Goal: Task Accomplishment & Management: Manage account settings

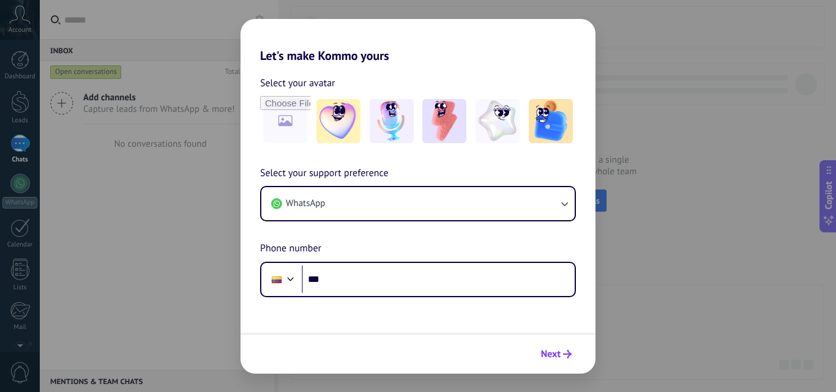
click at [555, 353] on span "Next" at bounding box center [551, 354] width 20 height 9
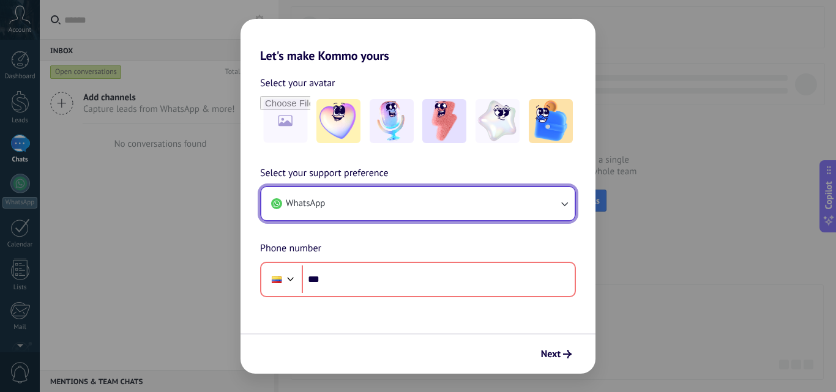
click at [513, 199] on button "WhatsApp" at bounding box center [417, 203] width 313 height 33
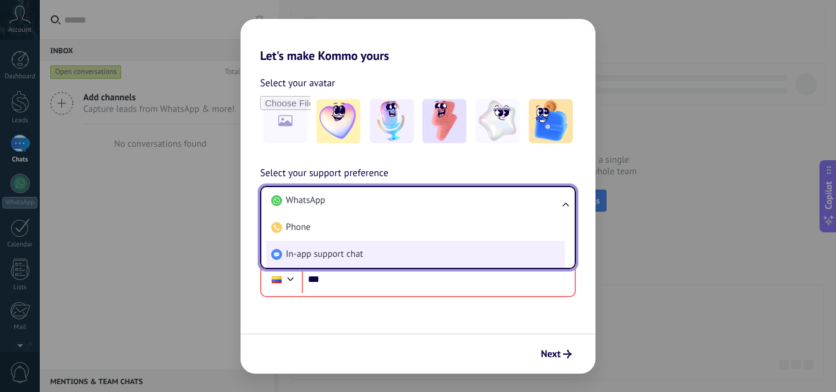
click at [355, 248] on li "In-app support chat" at bounding box center [415, 254] width 299 height 27
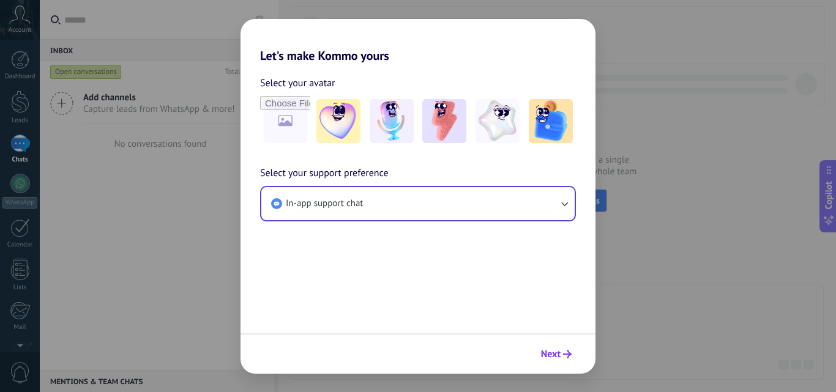
click at [557, 353] on span "Next" at bounding box center [551, 354] width 20 height 9
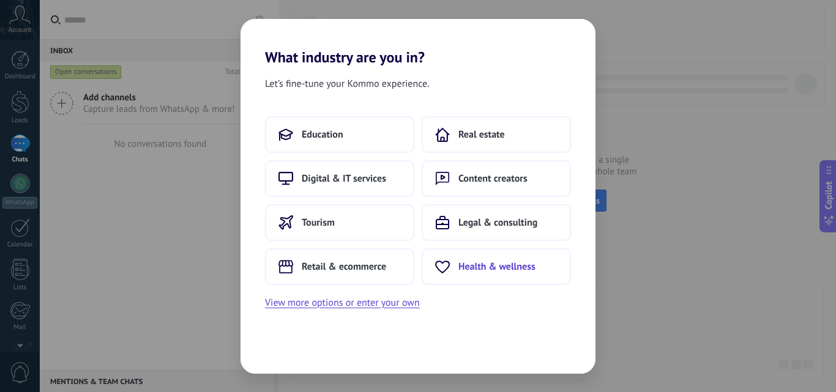
click at [481, 268] on span "Health & wellness" at bounding box center [497, 267] width 77 height 12
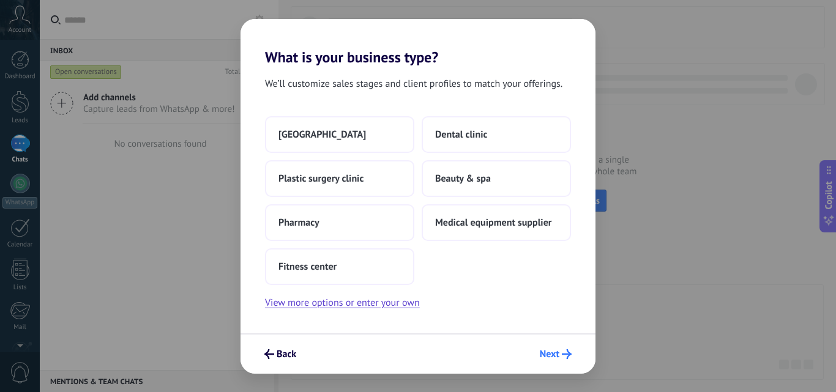
click at [545, 352] on span "Next" at bounding box center [550, 354] width 20 height 9
click at [493, 171] on button "Beauty & spa" at bounding box center [496, 178] width 149 height 37
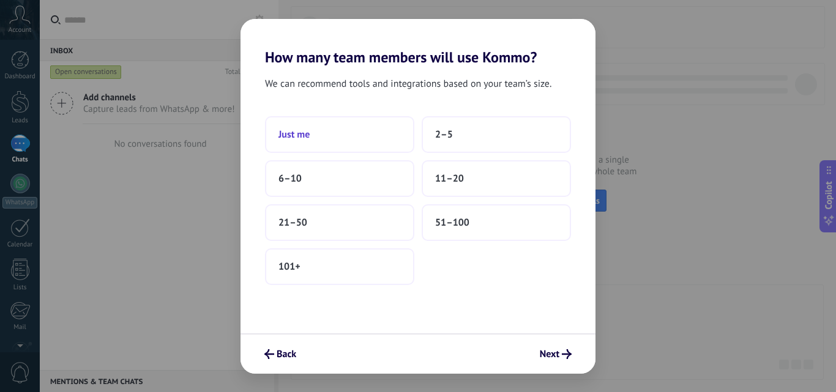
click at [331, 123] on button "Just me" at bounding box center [339, 134] width 149 height 37
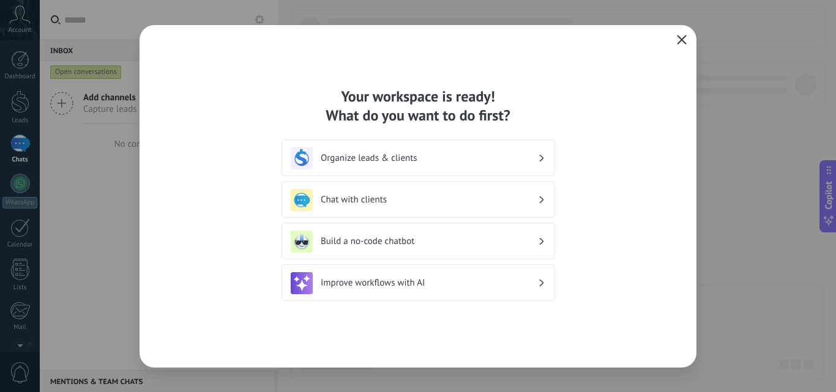
click at [687, 38] on button "button" at bounding box center [682, 40] width 16 height 17
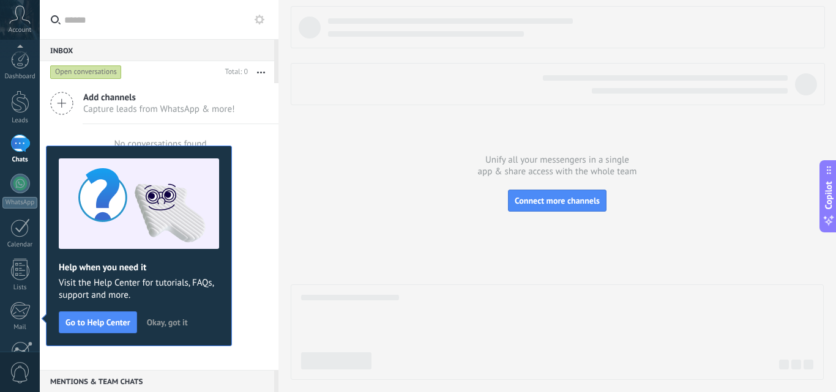
scroll to position [117, 0]
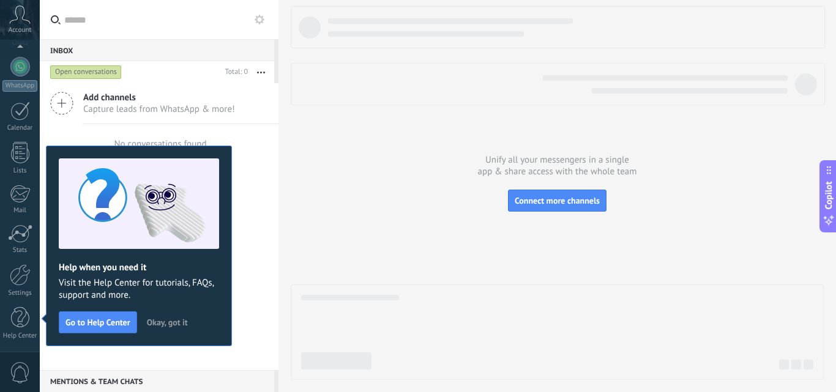
click at [186, 319] on span "Okay, got it" at bounding box center [167, 322] width 41 height 9
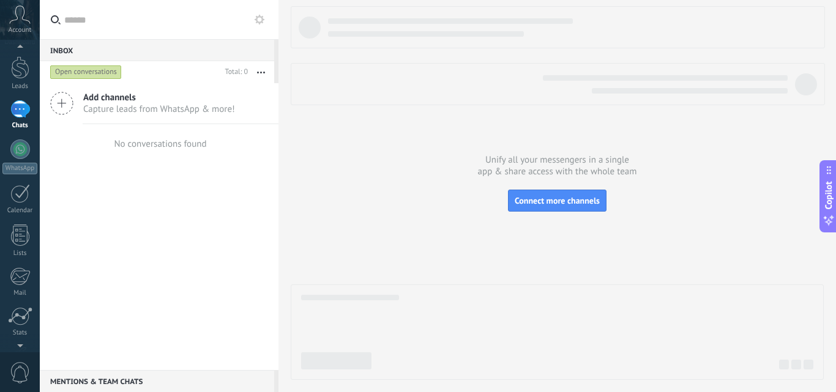
scroll to position [0, 0]
click at [11, 105] on div at bounding box center [20, 102] width 18 height 23
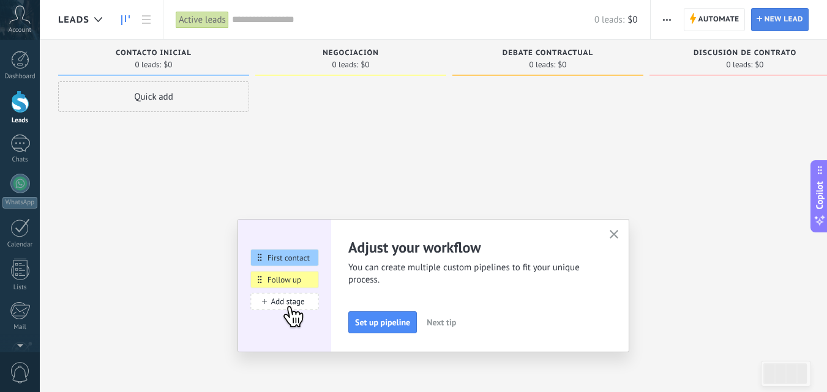
click at [765, 27] on span "New lead" at bounding box center [784, 20] width 39 height 22
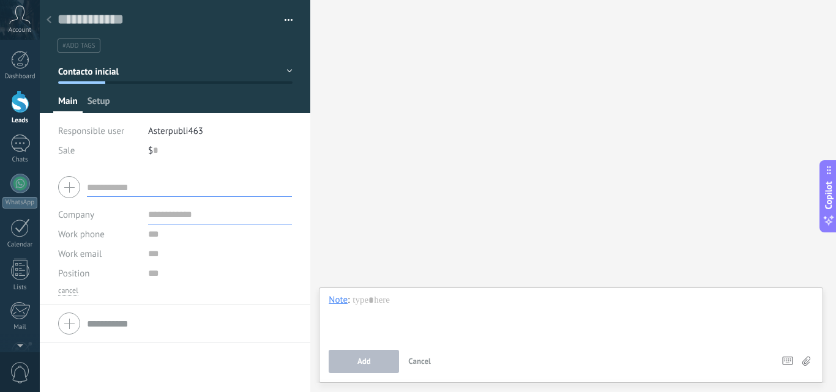
click at [109, 103] on span "Setup" at bounding box center [99, 105] width 23 height 18
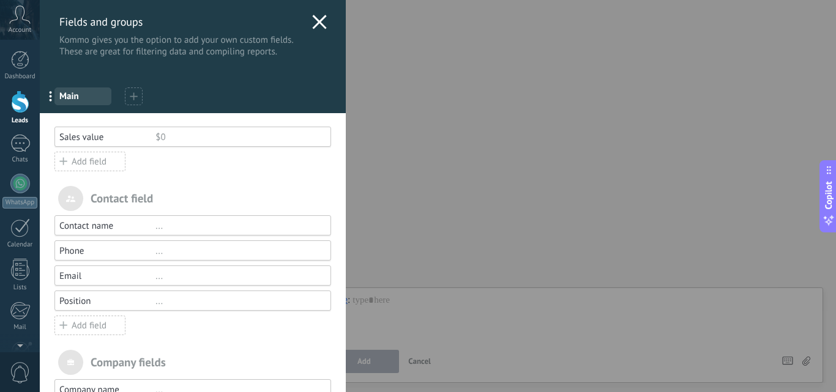
click at [107, 163] on div "Add field" at bounding box center [89, 162] width 71 height 20
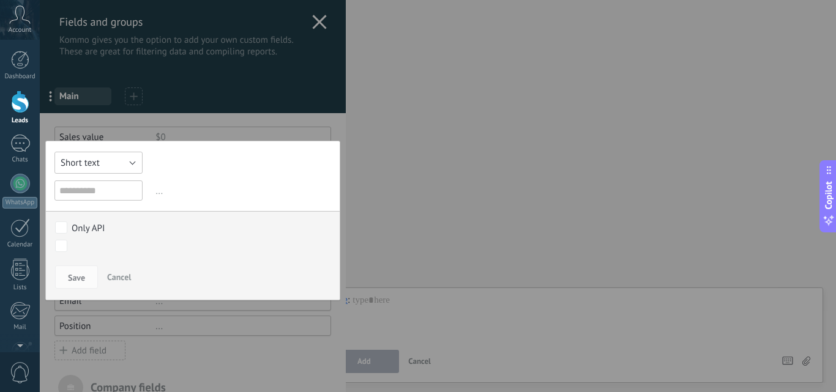
click at [107, 163] on button "Short text" at bounding box center [98, 163] width 88 height 22
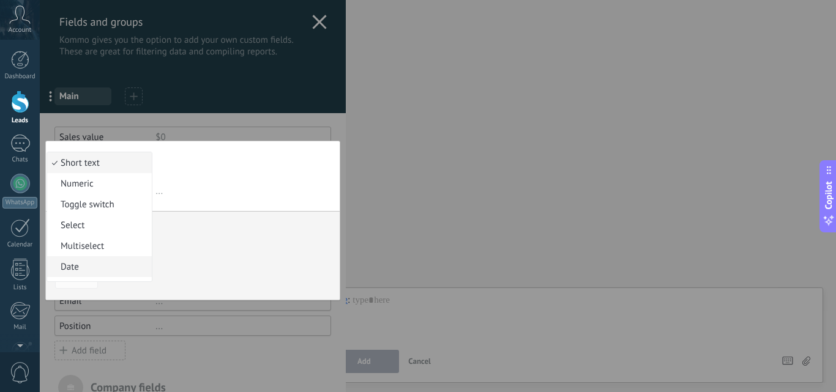
scroll to position [61, 0]
click at [96, 249] on span "Long text" at bounding box center [97, 248] width 101 height 12
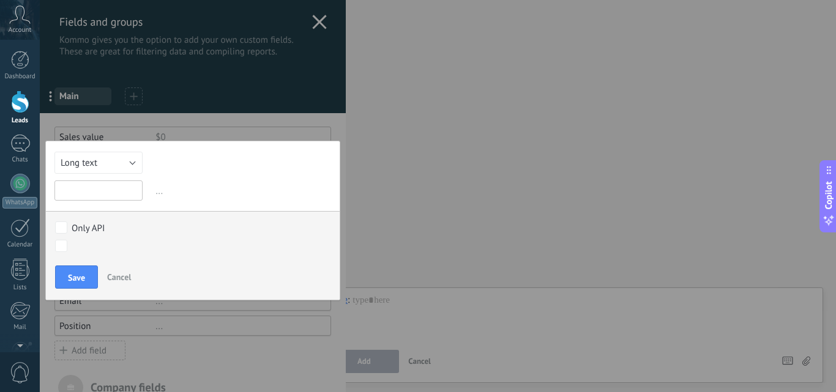
click at [94, 192] on input "text" at bounding box center [98, 191] width 88 height 20
type input "*"
type input "**********"
click at [75, 279] on span "Save" at bounding box center [76, 278] width 17 height 9
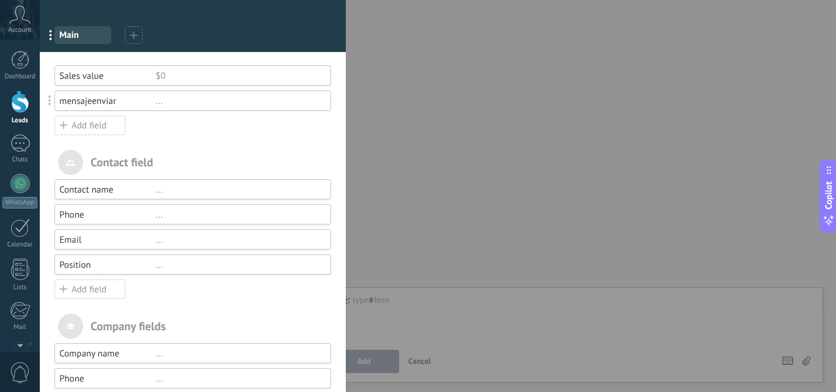
click at [224, 271] on div "Position ..." at bounding box center [192, 265] width 277 height 20
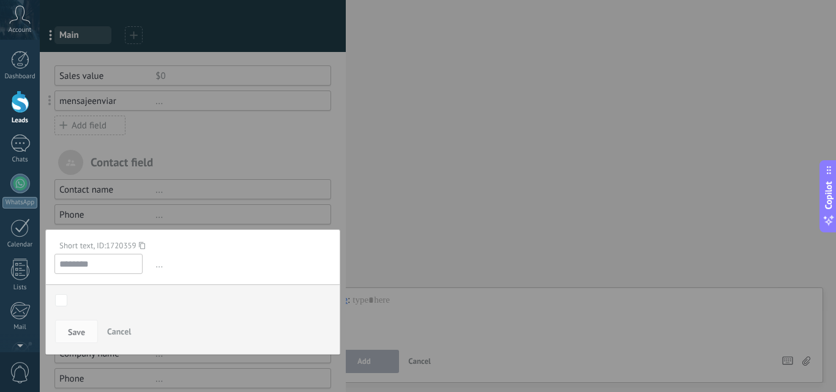
click at [126, 328] on span "Cancel" at bounding box center [119, 331] width 24 height 11
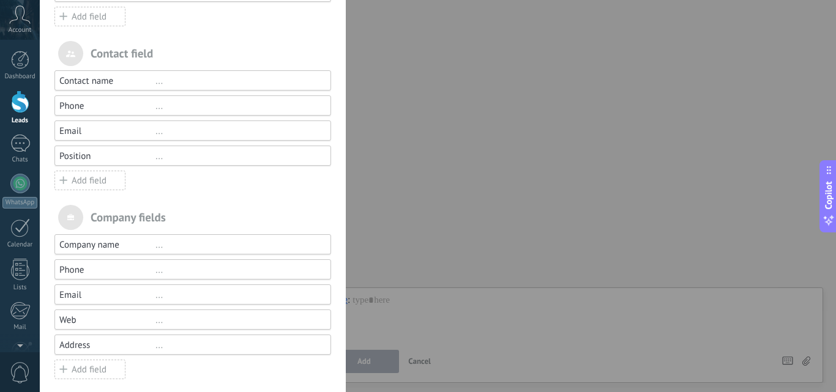
scroll to position [178, 0]
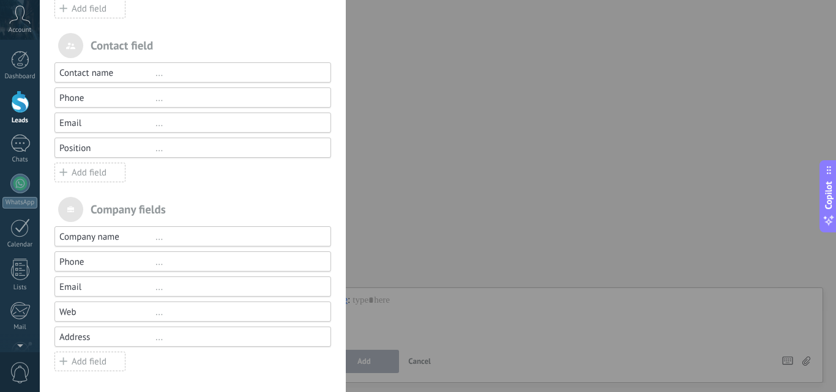
click at [190, 238] on div "..." at bounding box center [238, 237] width 165 height 12
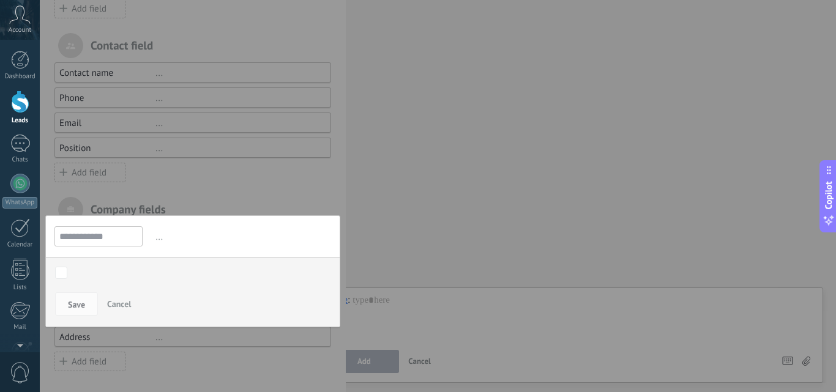
click at [108, 302] on span "Cancel" at bounding box center [119, 304] width 24 height 11
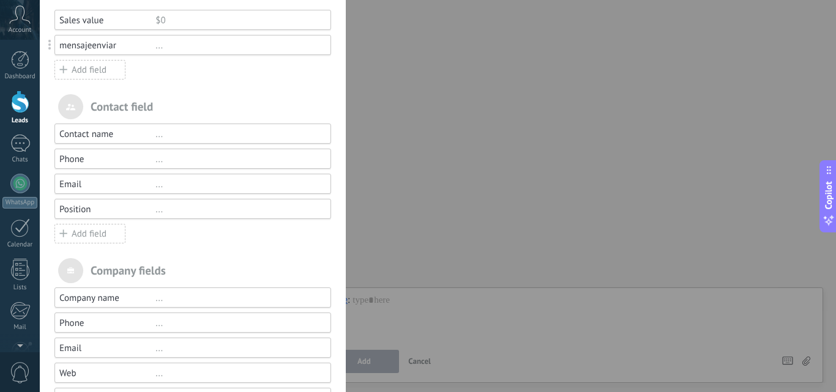
scroll to position [56, 0]
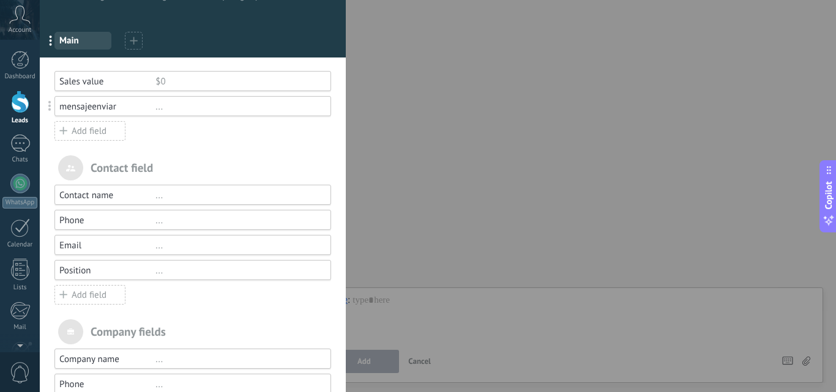
click at [159, 271] on div "..." at bounding box center [238, 271] width 165 height 12
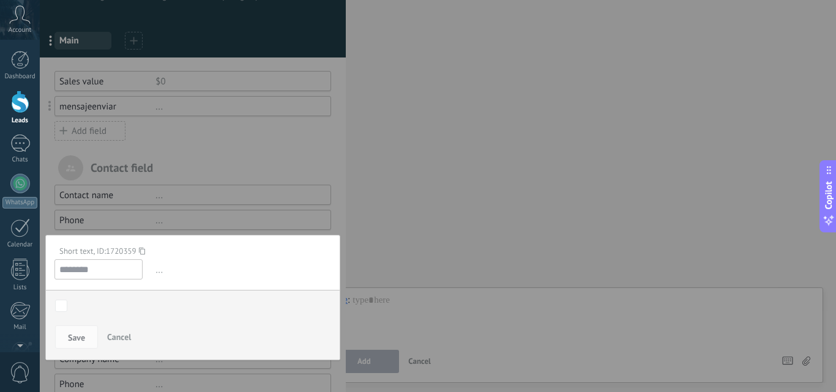
click at [122, 337] on span "Cancel" at bounding box center [119, 337] width 24 height 11
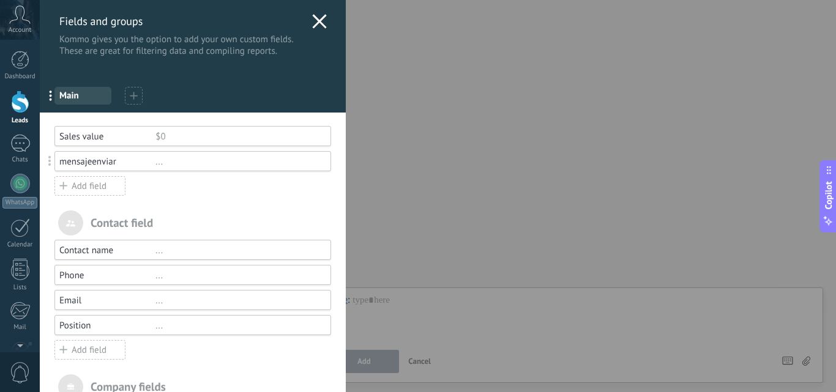
scroll to position [0, 0]
click at [320, 25] on use at bounding box center [319, 22] width 14 height 14
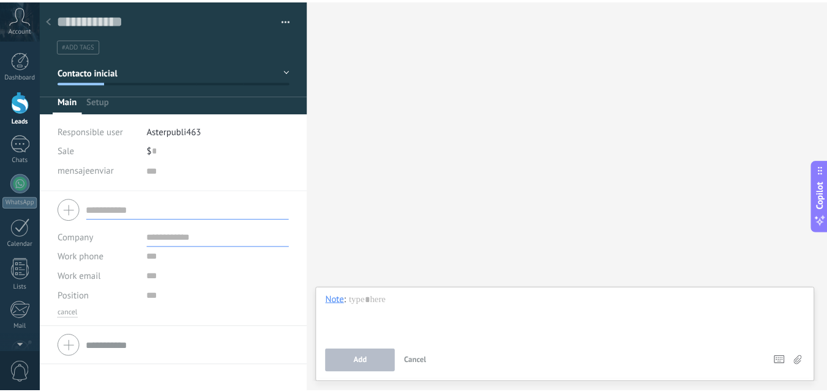
scroll to position [12, 0]
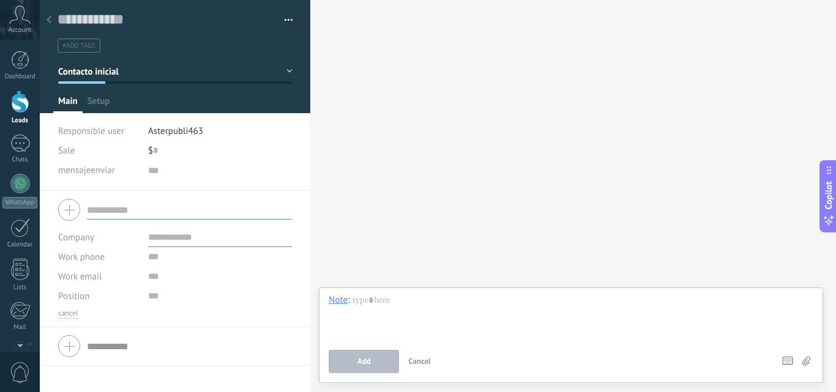
click at [15, 97] on div at bounding box center [20, 102] width 18 height 23
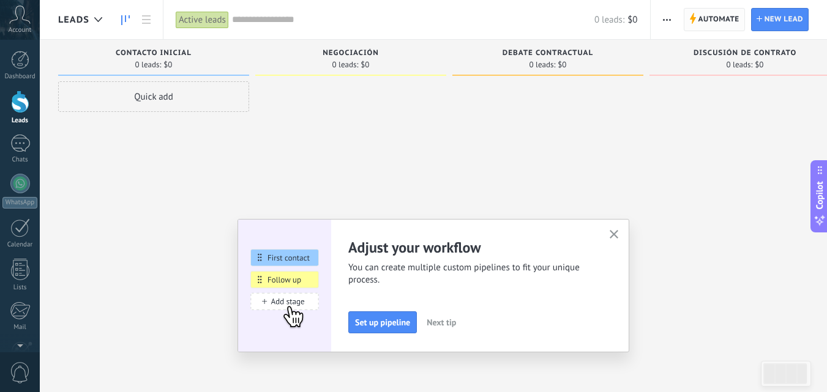
click at [727, 21] on span "Automate" at bounding box center [719, 20] width 41 height 22
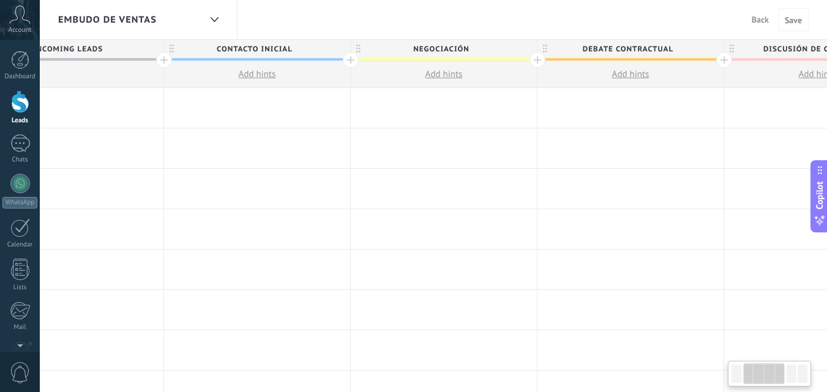
scroll to position [0, 263]
drag, startPoint x: 611, startPoint y: 142, endPoint x: 348, endPoint y: 145, distance: 262.7
click at [348, 145] on div at bounding box center [441, 149] width 186 height 40
click at [420, 41] on span "Negociación" at bounding box center [438, 49] width 180 height 19
click at [425, 48] on input "**********" at bounding box center [439, 49] width 162 height 18
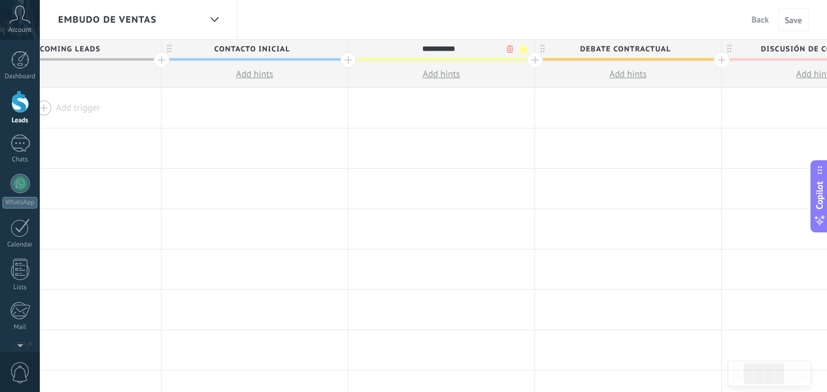
click at [425, 48] on input "**********" at bounding box center [439, 49] width 162 height 18
click at [424, 48] on input "**********" at bounding box center [439, 49] width 162 height 18
type input "**********"
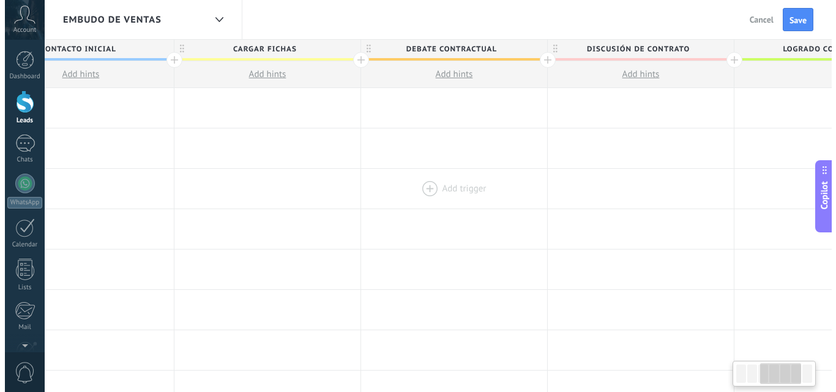
scroll to position [0, 487]
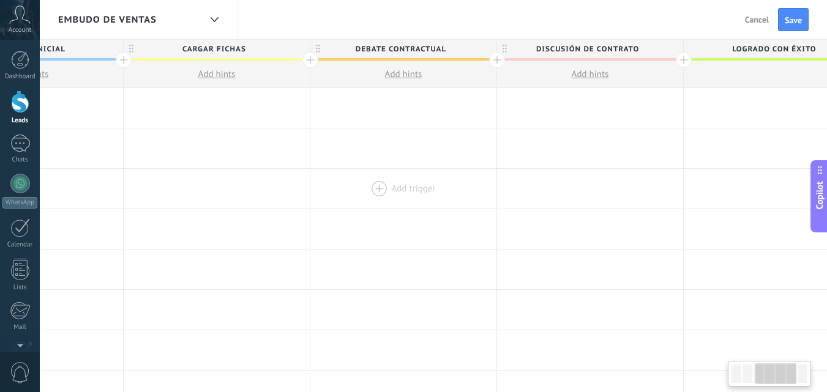
drag, startPoint x: 573, startPoint y: 157, endPoint x: 348, endPoint y: 198, distance: 228.4
click at [397, 46] on span "Debate contractual" at bounding box center [400, 49] width 180 height 19
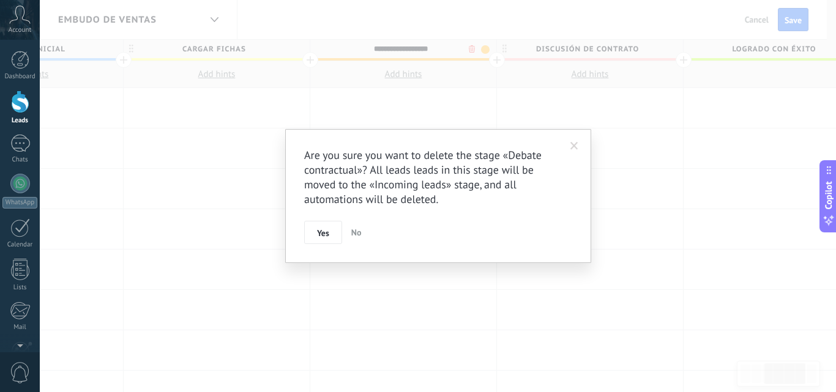
click at [471, 52] on body ".abccls-1,.abccls-2{fill-rule:evenodd}.abccls-2{fill:#fff} .abfcls-1{fill:none}…" at bounding box center [418, 196] width 836 height 392
click at [325, 234] on span "Yes" at bounding box center [323, 233] width 12 height 9
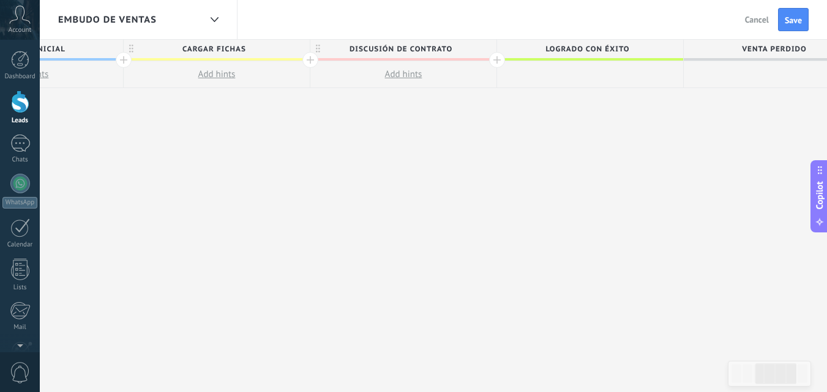
click at [444, 40] on span "Discusión de contrato" at bounding box center [400, 49] width 180 height 19
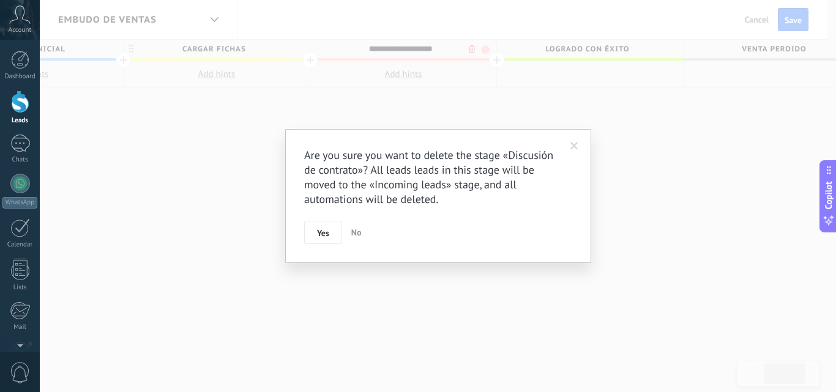
click at [470, 50] on body ".abccls-1,.abccls-2{fill-rule:evenodd}.abccls-2{fill:#fff} .abfcls-1{fill:none}…" at bounding box center [418, 196] width 836 height 392
click at [309, 237] on button "Yes" at bounding box center [323, 232] width 38 height 23
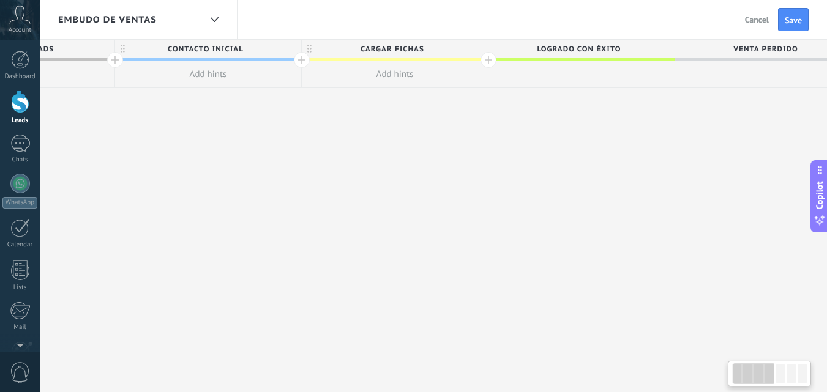
scroll to position [0, 344]
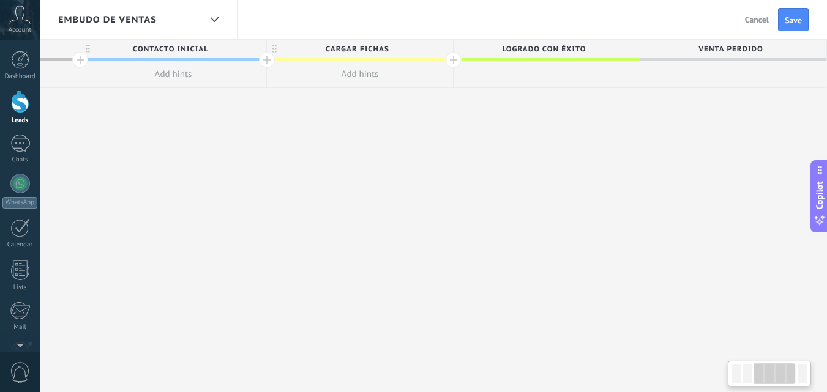
drag, startPoint x: 271, startPoint y: 211, endPoint x: 217, endPoint y: 240, distance: 61.9
click at [203, 250] on div "**********" at bounding box center [360, 216] width 934 height 353
click at [714, 48] on span "Venta Perdido" at bounding box center [730, 49] width 180 height 19
click at [714, 48] on input "**********" at bounding box center [731, 49] width 162 height 18
type input "**********"
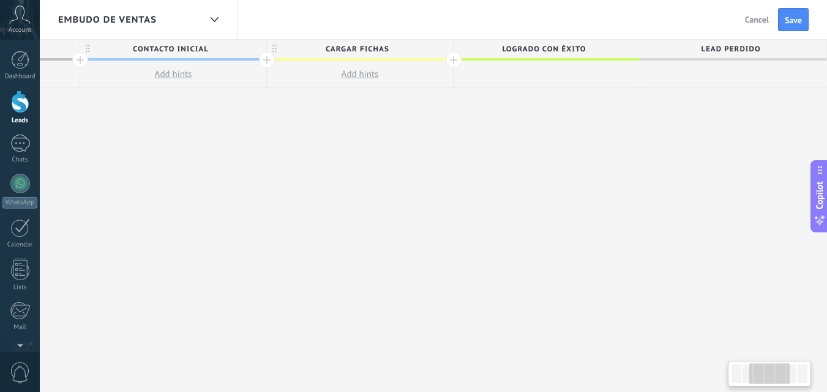
scroll to position [0, 264]
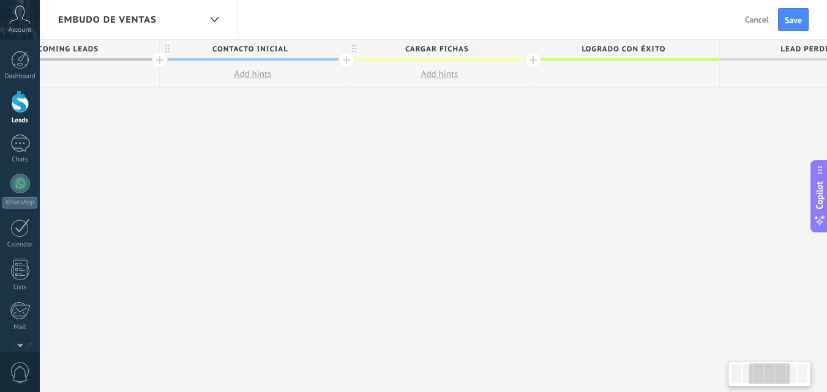
drag, startPoint x: 587, startPoint y: 49, endPoint x: 522, endPoint y: 47, distance: 64.9
click at [522, 47] on div "Incoming leads Contacto inicial Add hints CARGAR FICHAS Add hints Logrado con é…" at bounding box center [440, 64] width 934 height 48
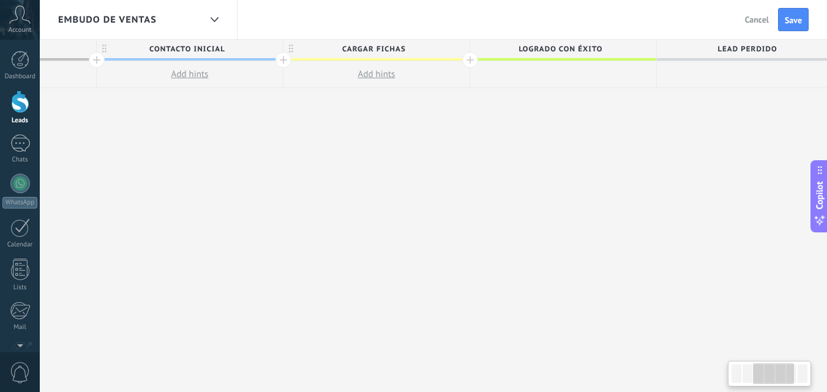
drag, startPoint x: 583, startPoint y: 47, endPoint x: 549, endPoint y: 56, distance: 35.5
click at [523, 69] on div "Logrado con éxito" at bounding box center [563, 64] width 186 height 48
click at [622, 46] on span "Logrado con éxito" at bounding box center [561, 49] width 180 height 19
drag, startPoint x: 607, startPoint y: 50, endPoint x: 503, endPoint y: 51, distance: 103.5
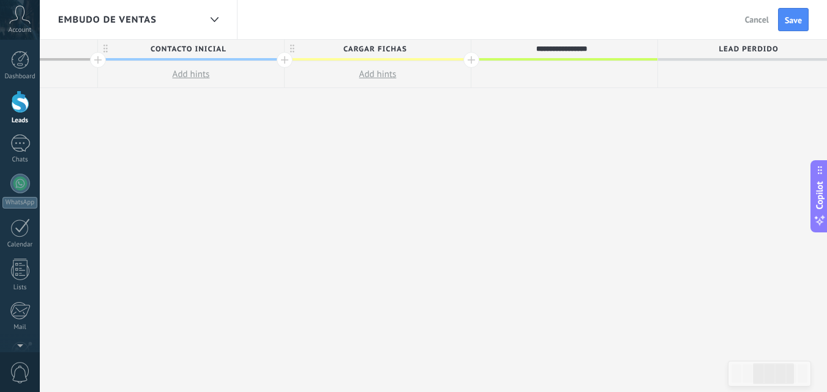
click at [503, 51] on input "**********" at bounding box center [562, 49] width 162 height 18
type input "**********"
click at [797, 17] on span "Save" at bounding box center [793, 20] width 17 height 9
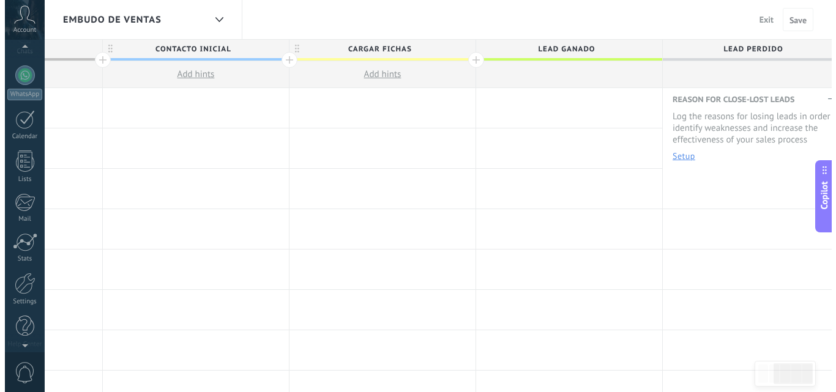
scroll to position [117, 0]
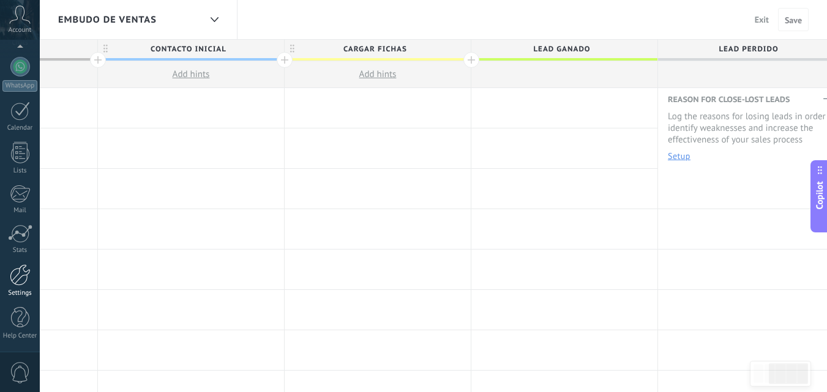
click at [24, 285] on div at bounding box center [20, 274] width 21 height 21
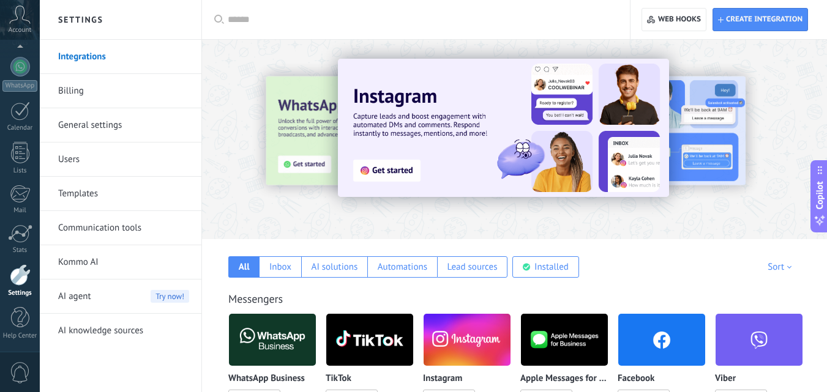
click at [97, 233] on link "Communication tools" at bounding box center [123, 228] width 131 height 34
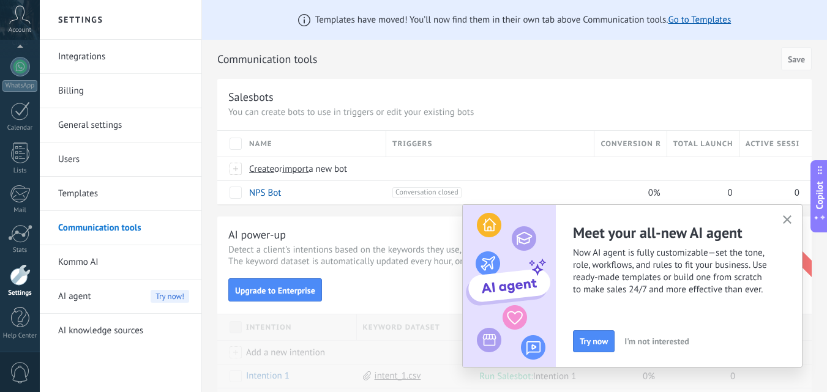
click at [793, 222] on button "button" at bounding box center [787, 220] width 15 height 17
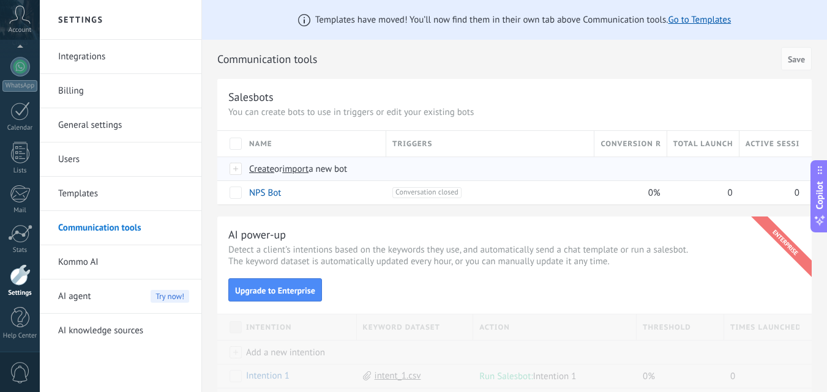
click at [295, 171] on span "import" at bounding box center [295, 169] width 26 height 12
click at [0, 0] on input "import a new bot" at bounding box center [0, 0] width 0 height 0
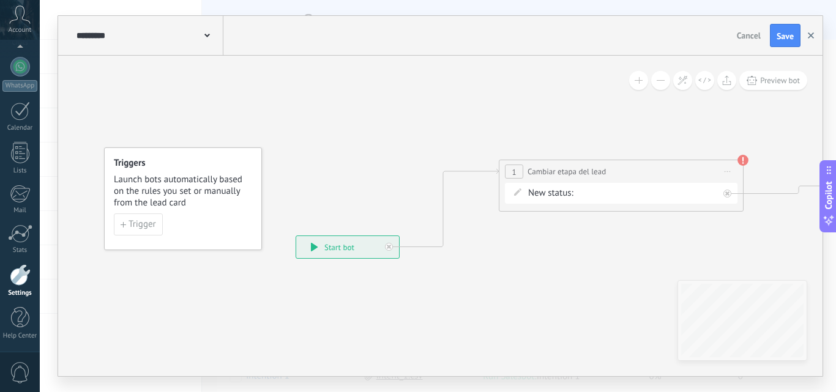
click at [806, 40] on button "button" at bounding box center [811, 35] width 18 height 23
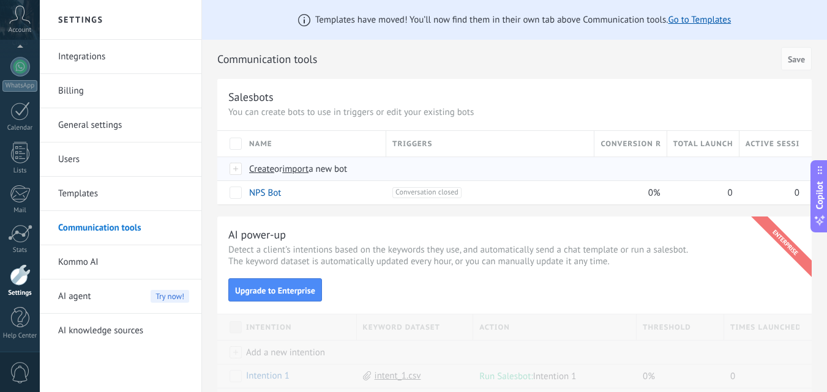
click at [306, 171] on span "import" at bounding box center [295, 169] width 26 height 12
click at [0, 0] on input "import a new bot" at bounding box center [0, 0] width 0 height 0
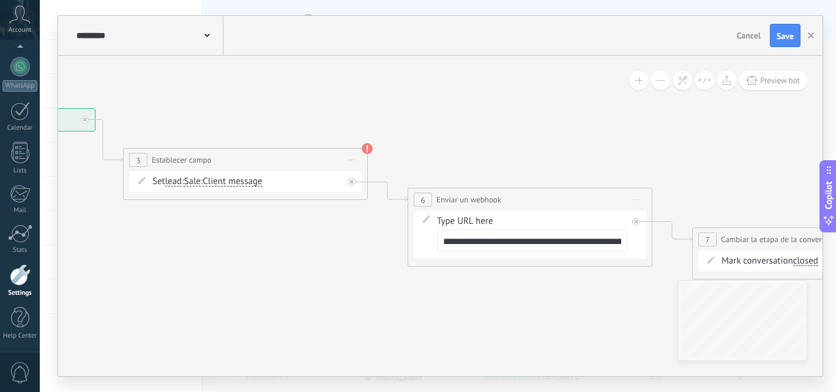
drag, startPoint x: 596, startPoint y: 307, endPoint x: 264, endPoint y: 268, distance: 334.1
click at [264, 268] on icon at bounding box center [598, 207] width 1827 height 810
click at [235, 182] on span "Client message" at bounding box center [227, 182] width 59 height 10
click at [235, 182] on button "Client message" at bounding box center [268, 182] width 153 height 22
click at [136, 236] on icon at bounding box center [593, 207] width 1827 height 810
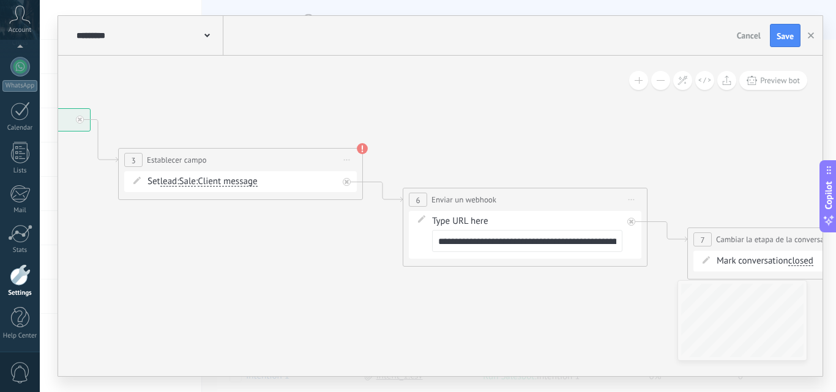
click at [176, 181] on span "lead" at bounding box center [168, 182] width 17 height 10
click at [176, 181] on button "lead" at bounding box center [230, 182] width 153 height 22
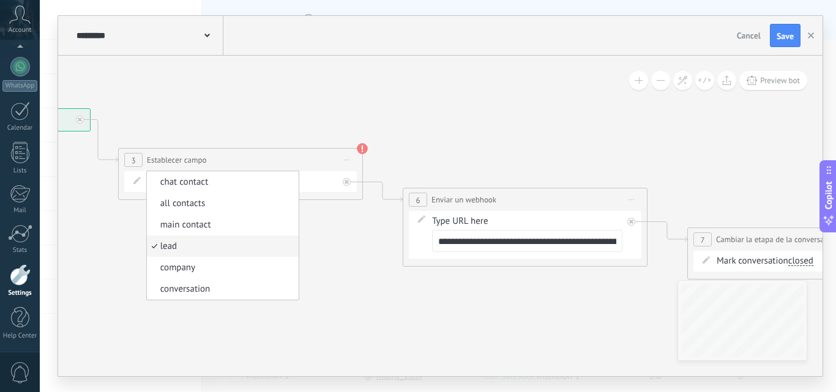
click at [108, 274] on icon at bounding box center [593, 207] width 1827 height 810
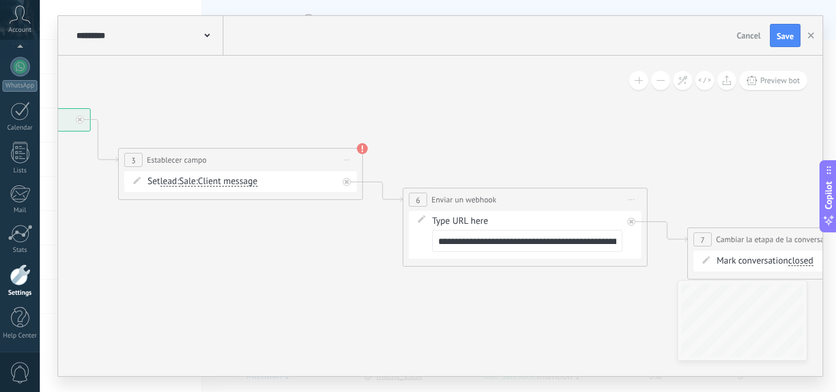
click at [195, 179] on span "Sale" at bounding box center [187, 182] width 17 height 10
click at [195, 179] on button "Sale" at bounding box center [249, 182] width 153 height 22
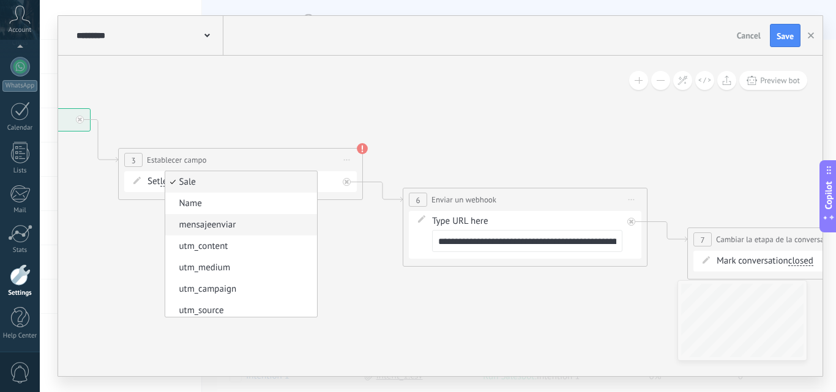
click at [252, 226] on span "mensajeenviar" at bounding box center [239, 225] width 148 height 12
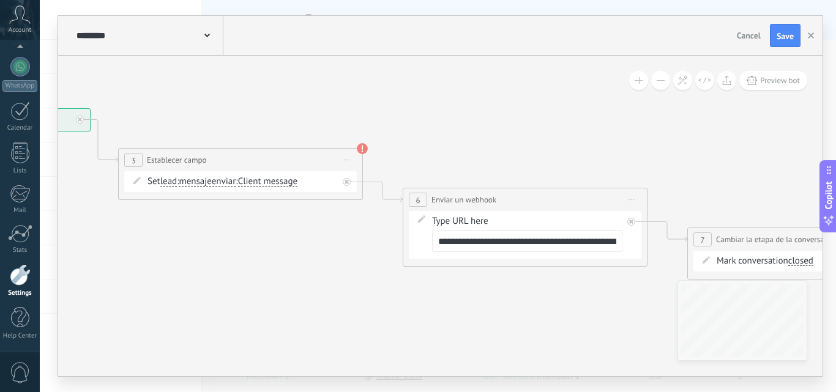
click at [694, 137] on icon at bounding box center [593, 207] width 1827 height 810
click at [361, 151] on use at bounding box center [362, 148] width 11 height 11
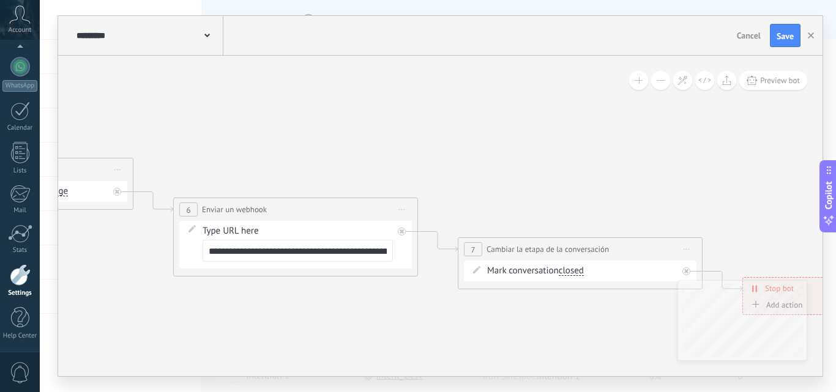
drag, startPoint x: 563, startPoint y: 151, endPoint x: 322, endPoint y: 160, distance: 241.4
click at [310, 162] on icon at bounding box center [364, 217] width 1827 height 810
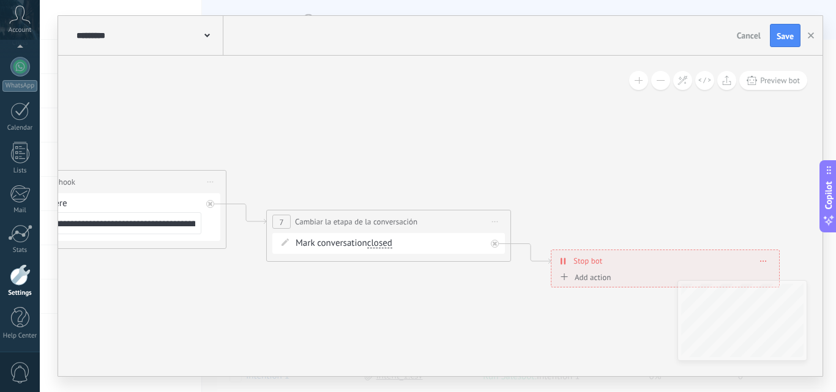
drag, startPoint x: 545, startPoint y: 178, endPoint x: 319, endPoint y: 135, distance: 230.1
click at [319, 135] on icon at bounding box center [172, 189] width 1827 height 810
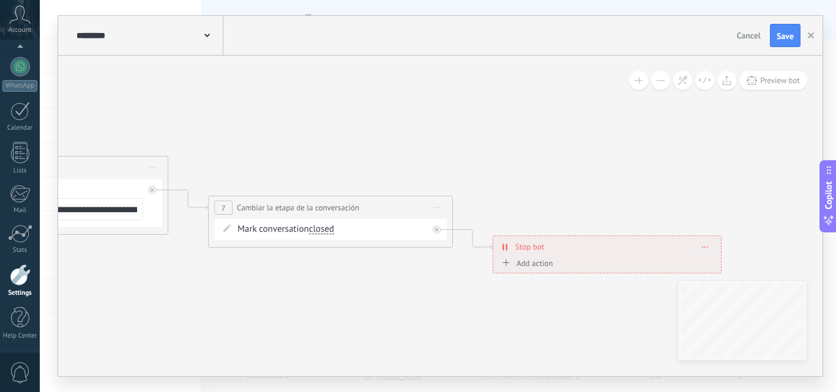
click at [785, 50] on div "********* Salesbots Cancel Update Cancel Save" at bounding box center [440, 36] width 765 height 40
click at [790, 47] on button "Save" at bounding box center [785, 35] width 31 height 23
click at [812, 34] on use "button" at bounding box center [811, 35] width 6 height 6
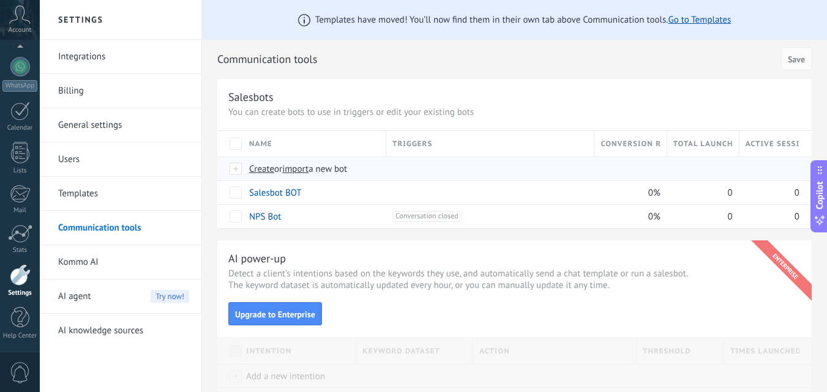
click at [292, 172] on span "import" at bounding box center [295, 169] width 26 height 12
click at [0, 0] on input "import a new bot" at bounding box center [0, 0] width 0 height 0
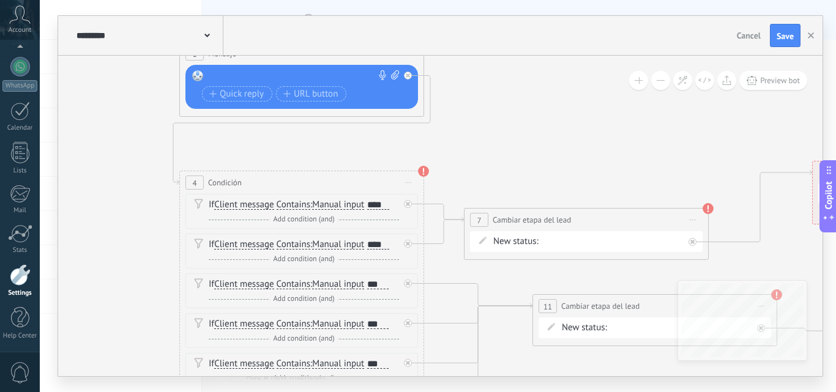
drag, startPoint x: 339, startPoint y: 299, endPoint x: 104, endPoint y: 167, distance: 269.2
click at [104, 167] on icon at bounding box center [569, 390] width 1654 height 1388
click at [257, 77] on div at bounding box center [299, 76] width 182 height 12
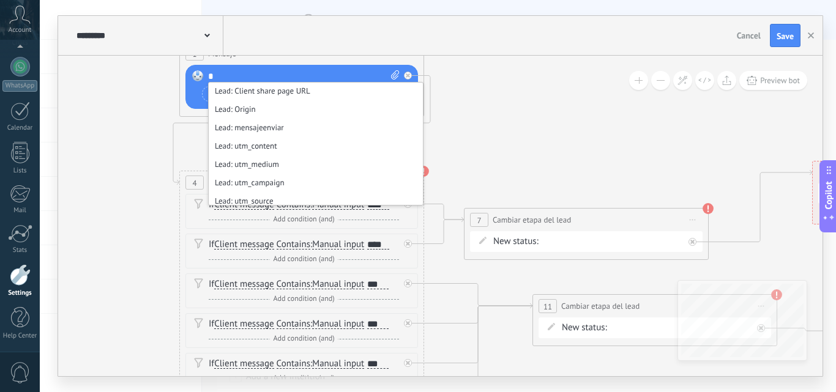
scroll to position [306, 0]
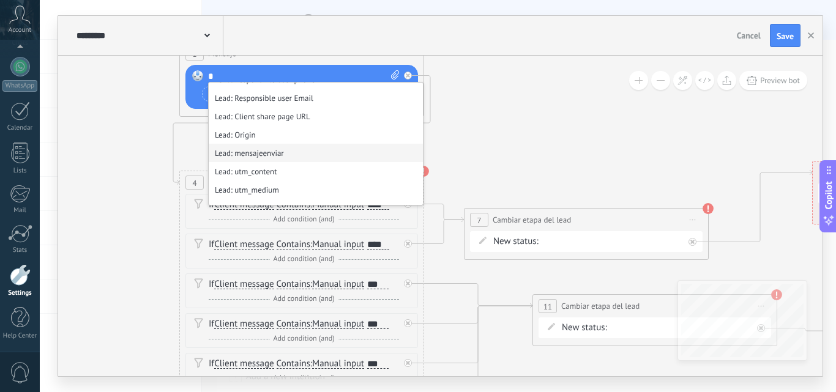
click at [280, 154] on li "Lead: mensajeenviar" at bounding box center [316, 153] width 214 height 18
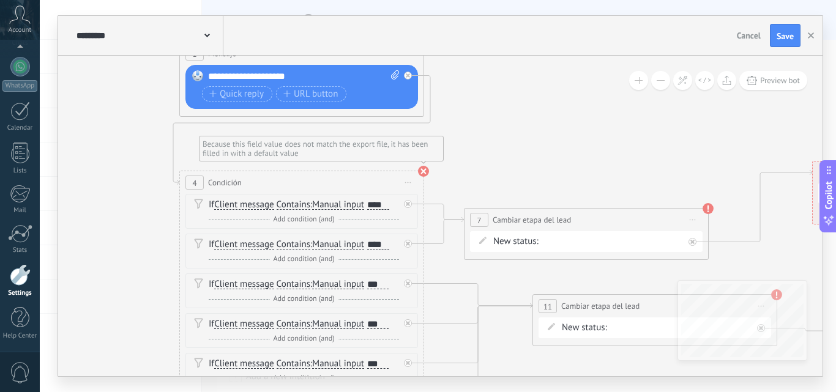
click at [426, 172] on use at bounding box center [423, 171] width 11 height 11
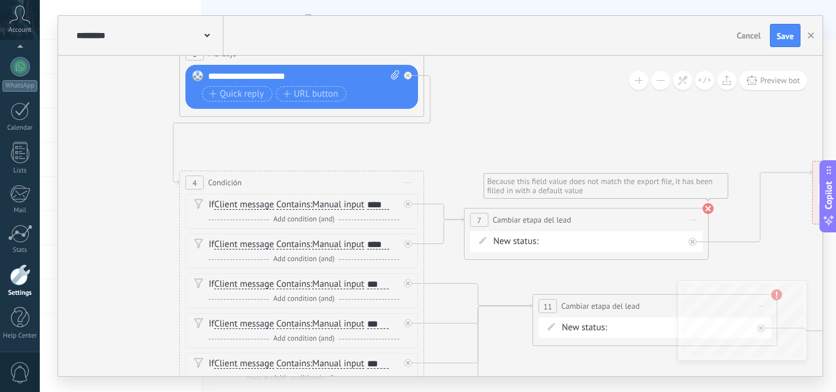
click at [710, 209] on use at bounding box center [708, 208] width 11 height 11
click at [797, 32] on button "Save" at bounding box center [785, 35] width 31 height 23
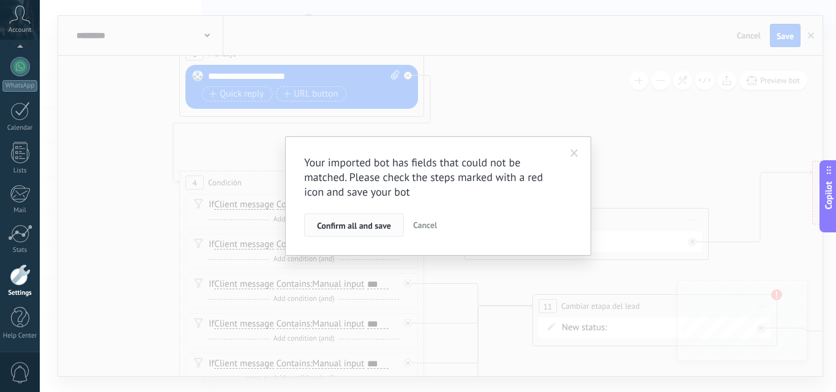
click at [391, 225] on button "Confirm all and save" at bounding box center [354, 225] width 100 height 23
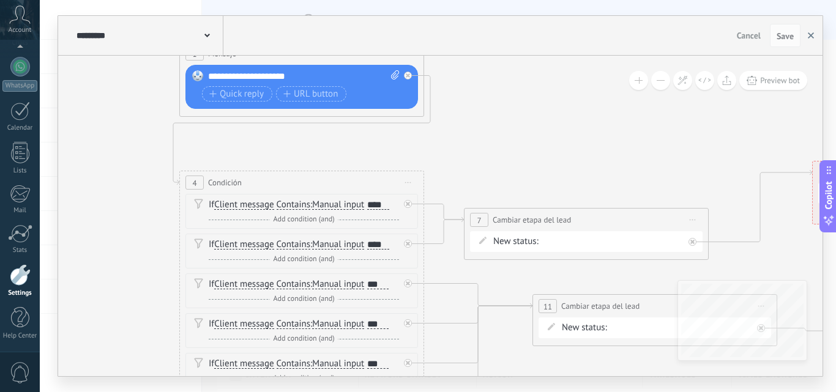
click at [817, 32] on button "button" at bounding box center [811, 35] width 18 height 23
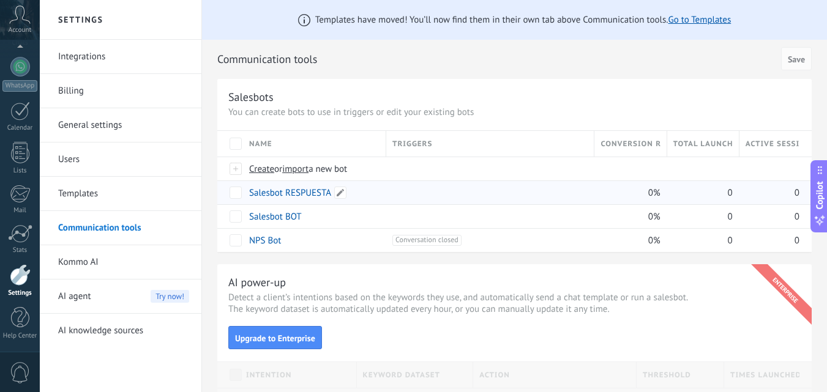
click at [275, 194] on link "Salesbot RESPUESTA" at bounding box center [290, 193] width 82 height 12
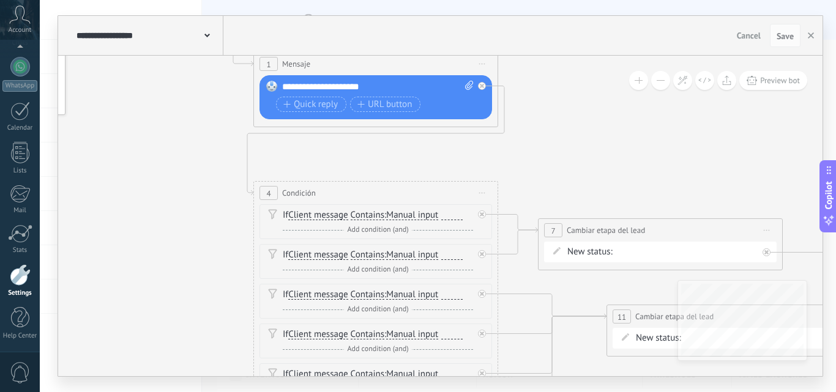
drag, startPoint x: 383, startPoint y: 301, endPoint x: 163, endPoint y: 150, distance: 267.3
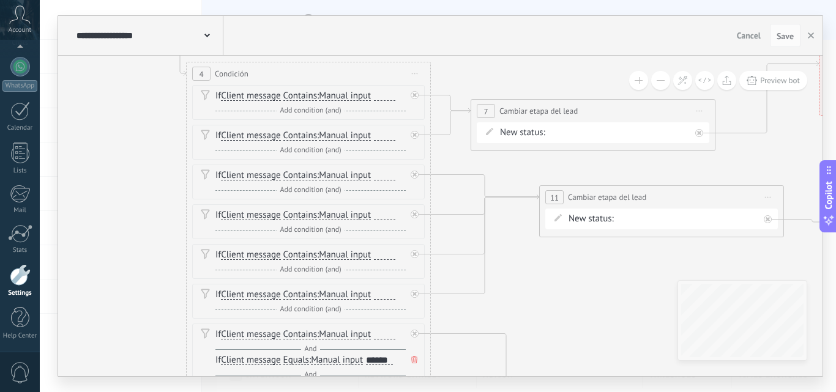
drag, startPoint x: 173, startPoint y: 271, endPoint x: 129, endPoint y: 168, distance: 111.7
click at [129, 168] on icon at bounding box center [575, 281] width 1654 height 1388
click at [267, 94] on span "Client message" at bounding box center [250, 96] width 59 height 10
click at [267, 94] on button "Client message" at bounding box center [291, 96] width 153 height 22
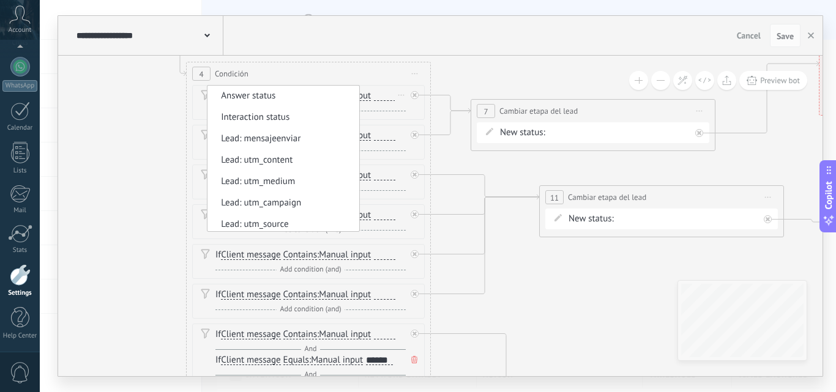
scroll to position [122, 0]
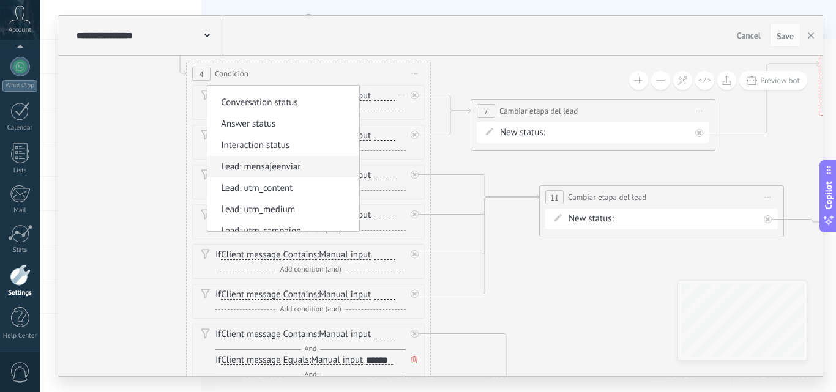
click at [296, 172] on span "Lead: mensajeenviar" at bounding box center [282, 167] width 148 height 12
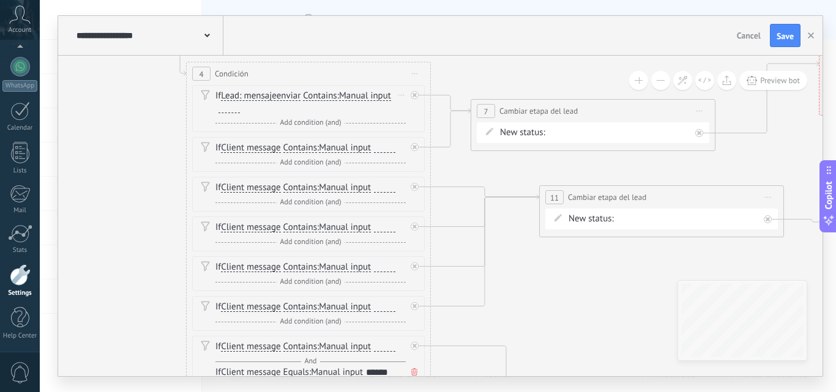
click at [353, 97] on span "Manual input" at bounding box center [365, 96] width 52 height 10
click at [353, 97] on button "Manual input" at bounding box center [409, 96] width 153 height 22
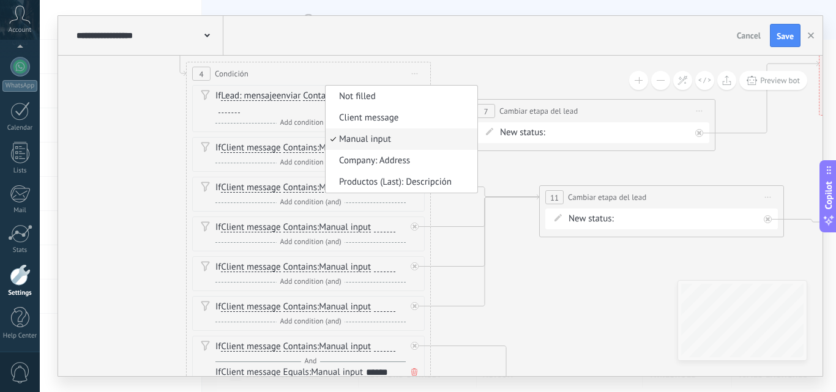
click at [318, 91] on span "Contains" at bounding box center [320, 96] width 34 height 10
click at [318, 91] on button "Contains" at bounding box center [373, 96] width 153 height 22
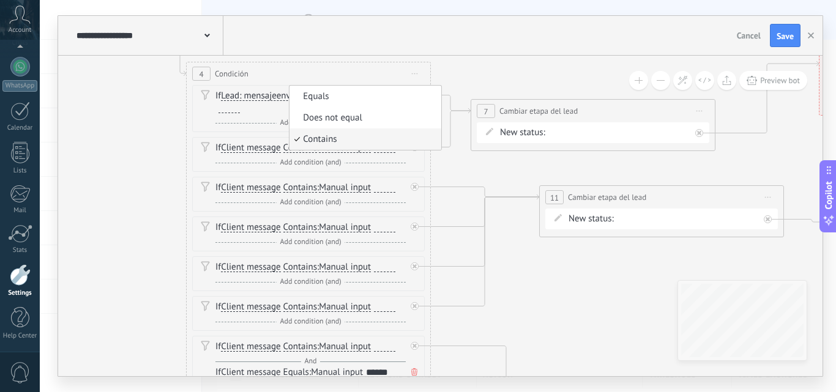
click at [221, 111] on div at bounding box center [229, 108] width 21 height 10
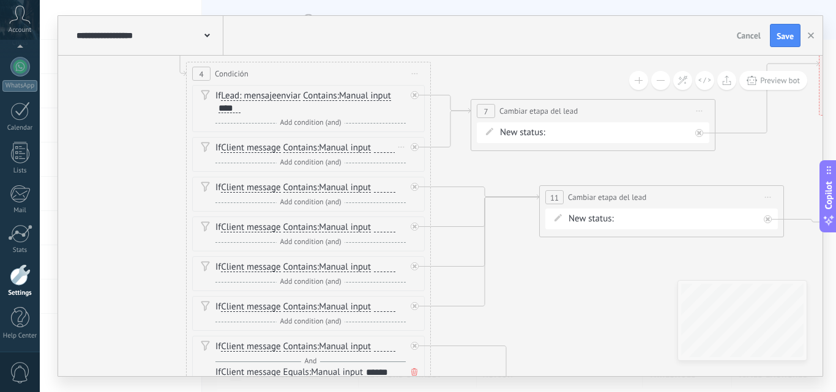
click at [259, 154] on div "If Client message Client message Client comment Client Active chat code Active …" at bounding box center [311, 148] width 190 height 12
click at [263, 146] on span "Client message" at bounding box center [250, 148] width 59 height 10
click at [263, 146] on button "Client message" at bounding box center [291, 148] width 153 height 22
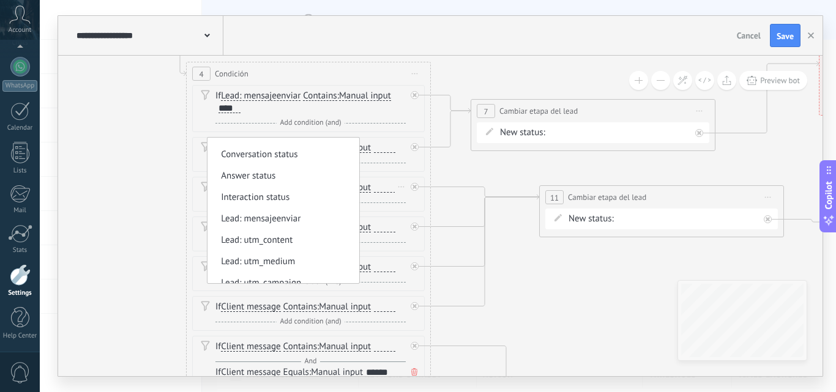
click at [288, 215] on span "Lead: mensajeenviar" at bounding box center [282, 219] width 148 height 12
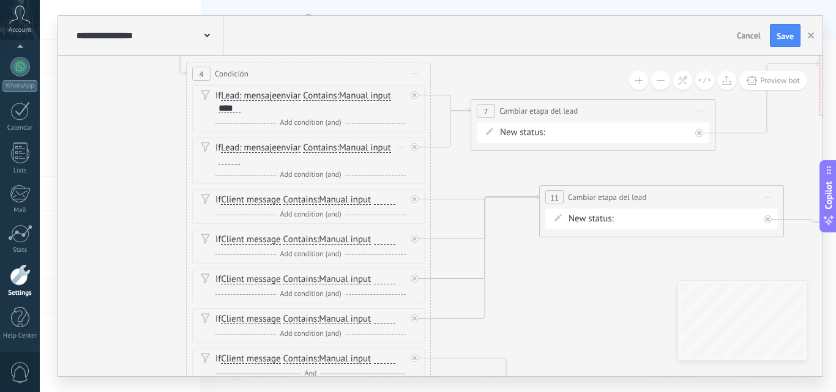
click at [240, 160] on div "If Lead: mensajeenviar Client message Client comment Client Active chat code Ac…" at bounding box center [311, 154] width 190 height 24
click at [233, 160] on div at bounding box center [229, 161] width 21 height 10
click at [0, 0] on div "Contacto inicial CARGAR FICHAS LEAD GANADO LEAD Perdido" at bounding box center [0, 0] width 0 height 0
click at [0, 0] on label "CARGAR FICHAS" at bounding box center [0, 0] width 0 height 0
click at [790, 40] on span "Save" at bounding box center [785, 36] width 17 height 9
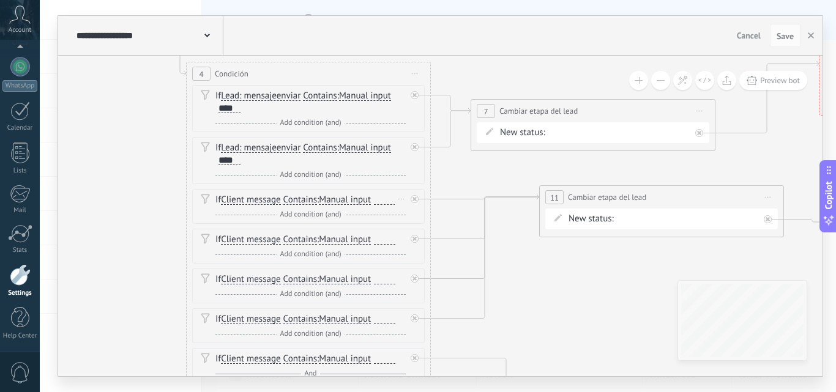
click at [403, 200] on div "Delete" at bounding box center [401, 199] width 13 height 18
click at [406, 208] on div "Delete" at bounding box center [422, 216] width 56 height 21
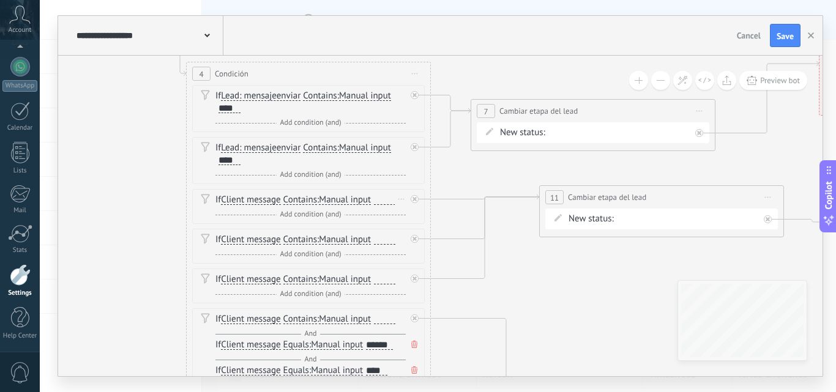
click at [402, 200] on icon at bounding box center [402, 199] width 6 height 1
click at [407, 215] on icon at bounding box center [406, 215] width 6 height 7
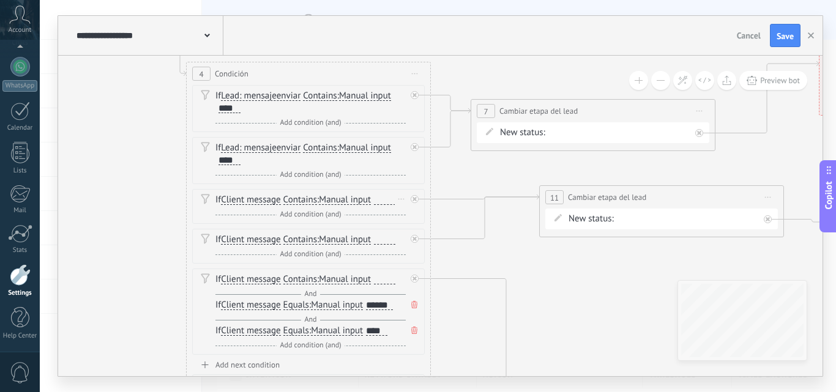
click at [402, 200] on div "Delete" at bounding box center [401, 199] width 13 height 18
click at [406, 214] on icon at bounding box center [406, 215] width 6 height 7
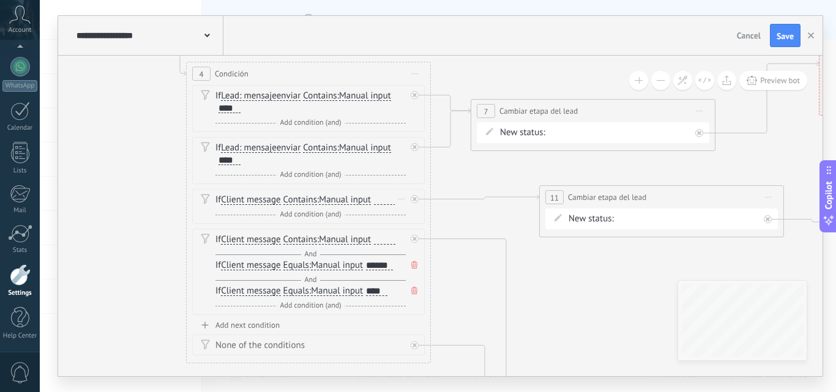
click at [398, 204] on div "Delete" at bounding box center [401, 199] width 13 height 18
click at [409, 216] on icon at bounding box center [406, 215] width 6 height 7
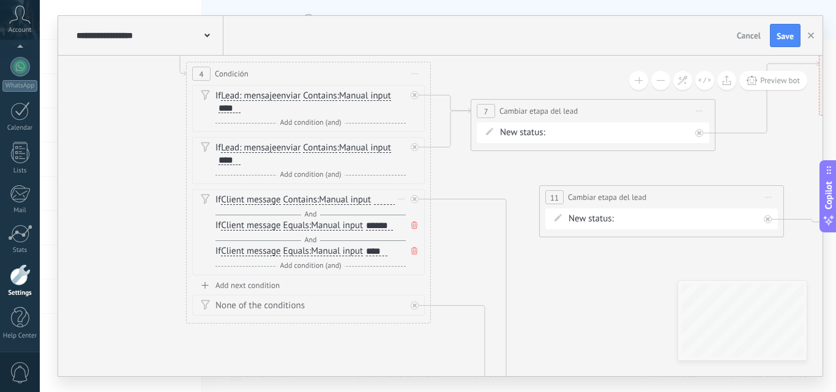
click at [400, 200] on div "Delete" at bounding box center [401, 199] width 13 height 18
click at [408, 219] on icon at bounding box center [406, 215] width 7 height 7
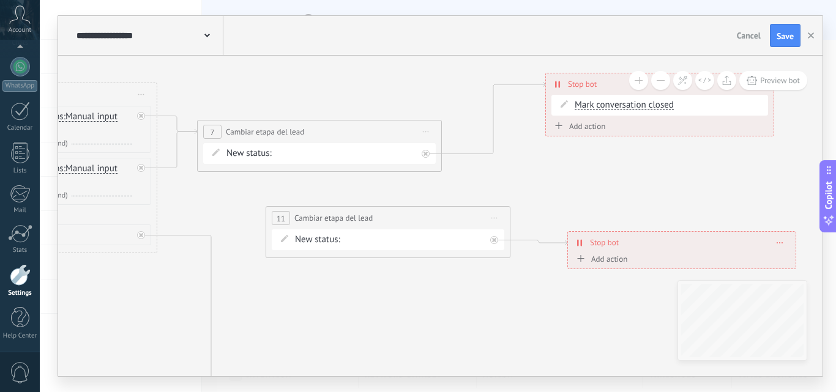
drag, startPoint x: 561, startPoint y: 279, endPoint x: 286, endPoint y: 300, distance: 276.3
click at [286, 300] on icon at bounding box center [302, 302] width 1654 height 1388
click at [497, 219] on span "Start preview here Rename Duplicate Delete" at bounding box center [493, 219] width 20 height 18
click at [517, 300] on div "Delete" at bounding box center [539, 298] width 102 height 21
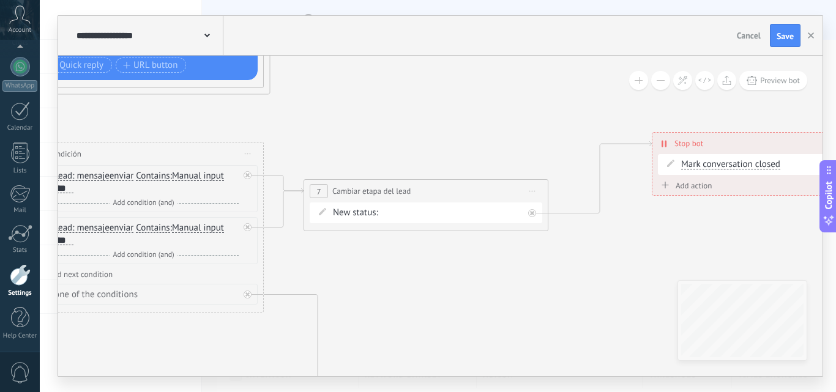
drag, startPoint x: 442, startPoint y: 230, endPoint x: 552, endPoint y: 288, distance: 124.6
click at [552, 288] on icon at bounding box center [408, 361] width 1654 height 1388
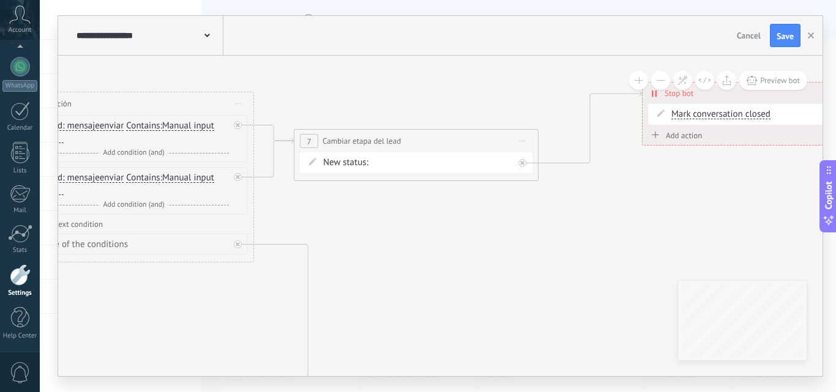
drag, startPoint x: 387, startPoint y: 253, endPoint x: 375, endPoint y: 200, distance: 54.5
click at [375, 200] on icon at bounding box center [398, 311] width 1654 height 1388
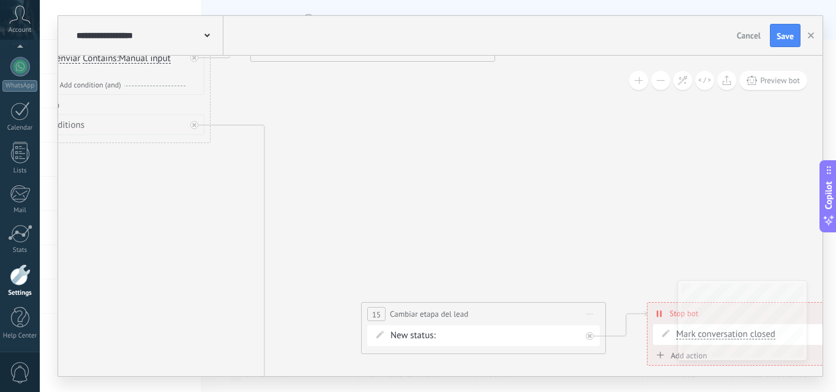
drag, startPoint x: 400, startPoint y: 277, endPoint x: 357, endPoint y: 148, distance: 135.7
click at [357, 148] on icon at bounding box center [355, 191] width 1654 height 1388
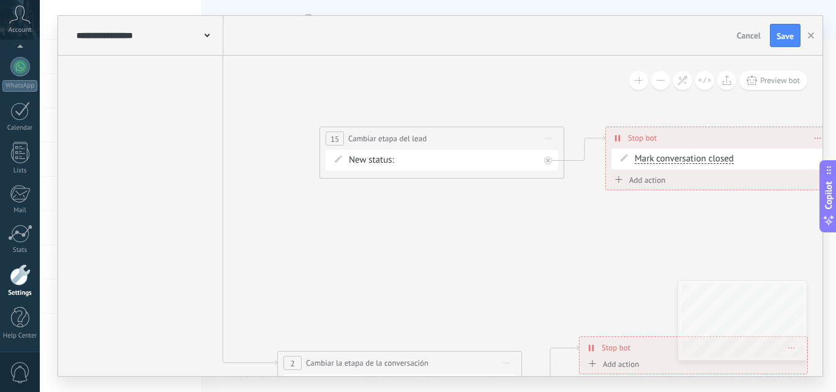
drag, startPoint x: 361, startPoint y: 247, endPoint x: 274, endPoint y: 70, distance: 196.6
click at [272, 70] on icon at bounding box center [313, 16] width 1654 height 1388
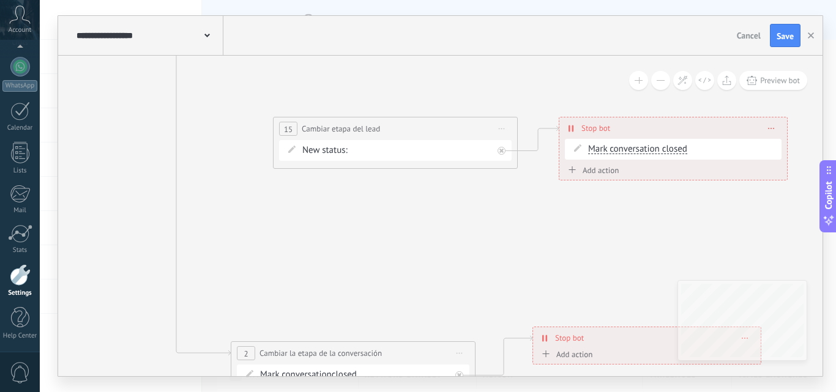
click at [505, 129] on span "Start preview here Rename Duplicate Delete" at bounding box center [502, 129] width 20 height 18
click at [534, 217] on div "Delete" at bounding box center [548, 208] width 102 height 21
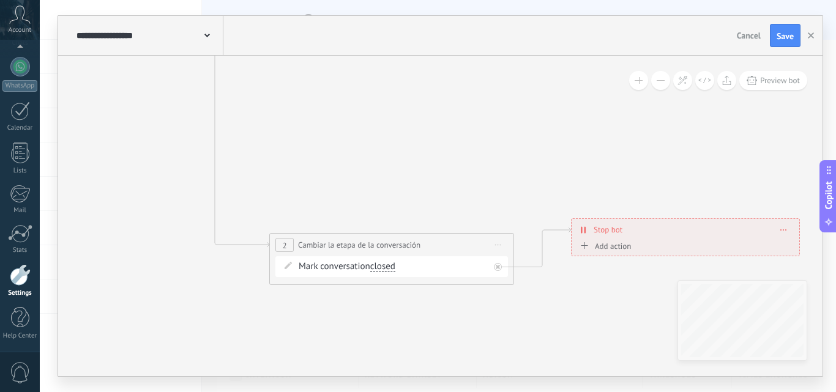
drag, startPoint x: 430, startPoint y: 268, endPoint x: 468, endPoint y: 159, distance: 115.0
click at [683, 86] on button at bounding box center [682, 80] width 19 height 19
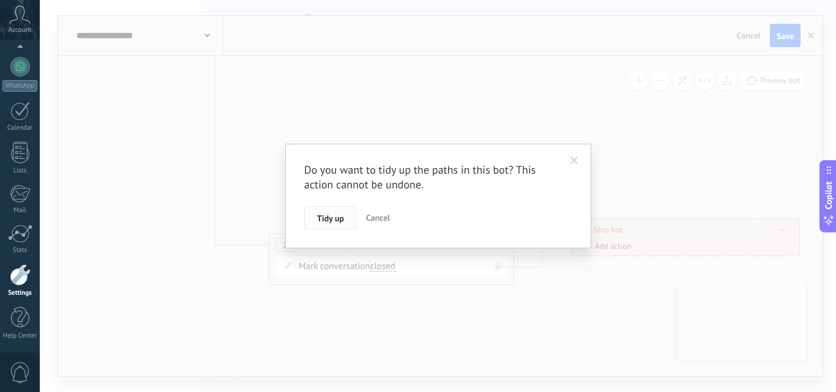
click at [332, 210] on button "Tidy up" at bounding box center [330, 217] width 53 height 23
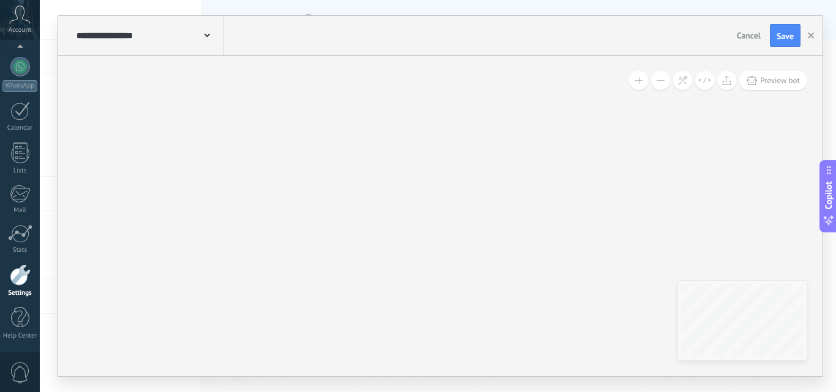
drag, startPoint x: 377, startPoint y: 226, endPoint x: 365, endPoint y: 292, distance: 67.2
click at [384, 354] on div "**********" at bounding box center [440, 216] width 765 height 321
drag, startPoint x: 335, startPoint y: 212, endPoint x: 362, endPoint y: 326, distance: 117.6
click at [362, 326] on div "**********" at bounding box center [440, 216] width 765 height 321
drag, startPoint x: 343, startPoint y: 244, endPoint x: 356, endPoint y: 304, distance: 61.2
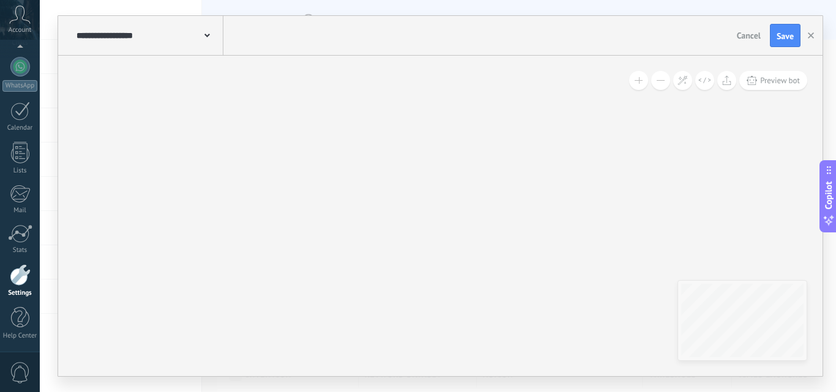
click at [357, 315] on div "**********" at bounding box center [440, 216] width 765 height 321
drag, startPoint x: 383, startPoint y: 280, endPoint x: 428, endPoint y: 353, distance: 85.3
click at [397, 352] on div "**********" at bounding box center [440, 216] width 765 height 321
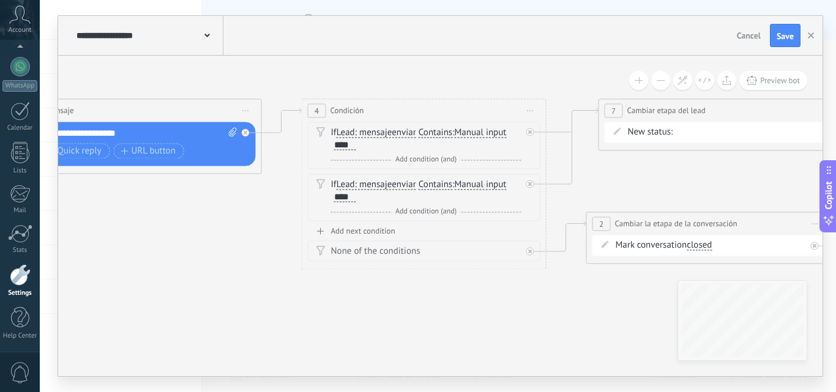
drag, startPoint x: 472, startPoint y: 301, endPoint x: 404, endPoint y: 302, distance: 68.0
click at [222, 303] on icon at bounding box center [498, 183] width 1839 height 783
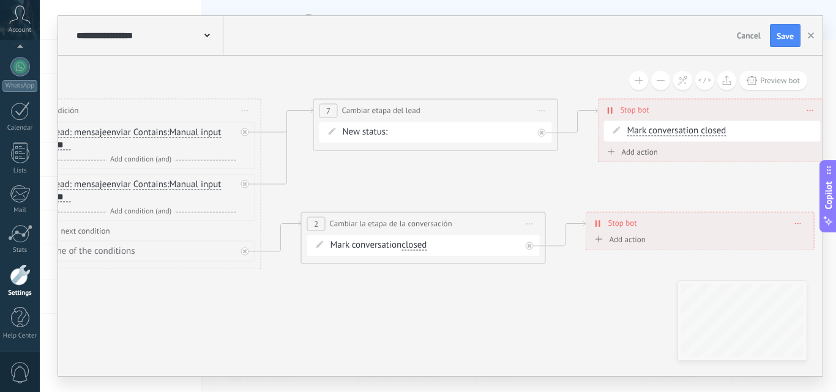
drag, startPoint x: 523, startPoint y: 302, endPoint x: 295, endPoint y: 302, distance: 228.4
click at [295, 302] on icon at bounding box center [213, 183] width 1839 height 783
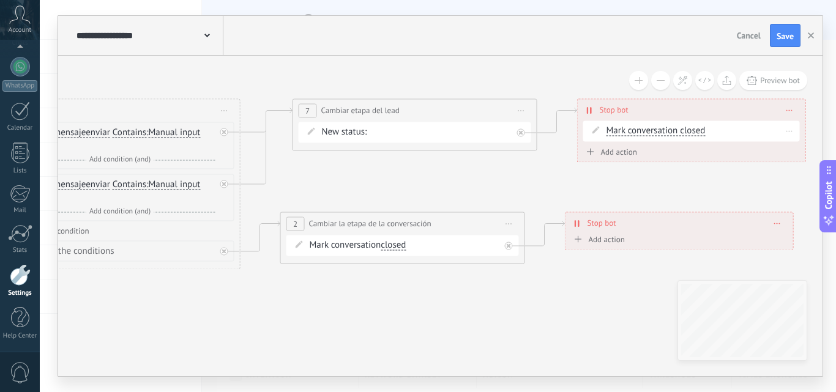
click at [670, 132] on span "Mark conversation closed" at bounding box center [656, 131] width 99 height 10
click at [670, 132] on button "Mark conversation closed" at bounding box center [677, 131] width 153 height 22
click at [793, 130] on div "Delete" at bounding box center [790, 131] width 19 height 18
click at [805, 151] on div "Delete" at bounding box center [813, 148] width 56 height 21
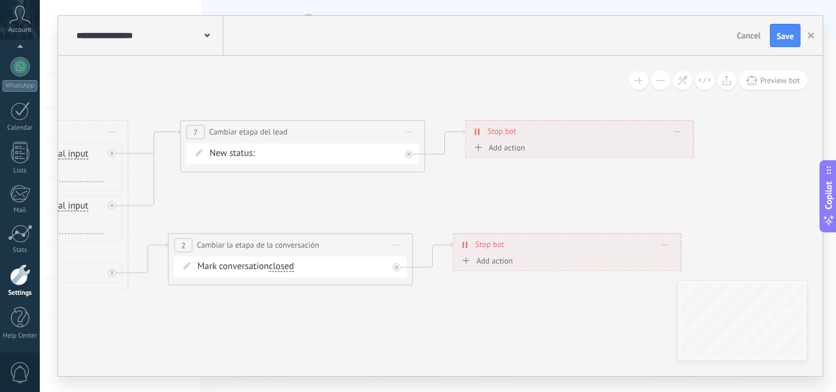
drag, startPoint x: 684, startPoint y: 190, endPoint x: 566, endPoint y: 214, distance: 120.0
click at [566, 214] on icon at bounding box center [80, 205] width 1839 height 783
click at [796, 41] on button "Save" at bounding box center [785, 35] width 31 height 23
click at [813, 34] on use "button" at bounding box center [811, 35] width 6 height 6
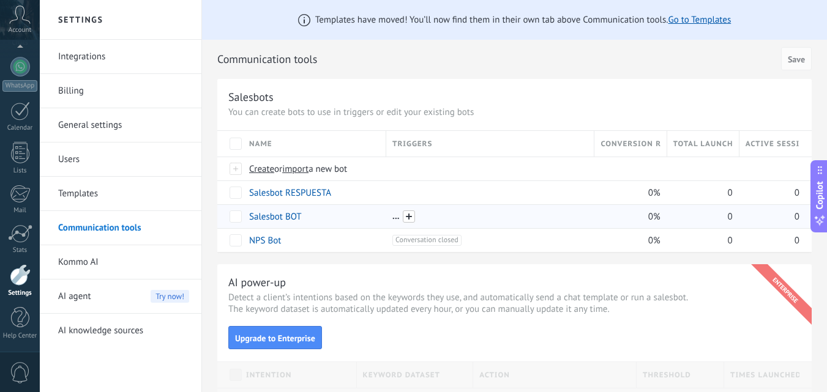
click at [411, 214] on span at bounding box center [409, 217] width 12 height 12
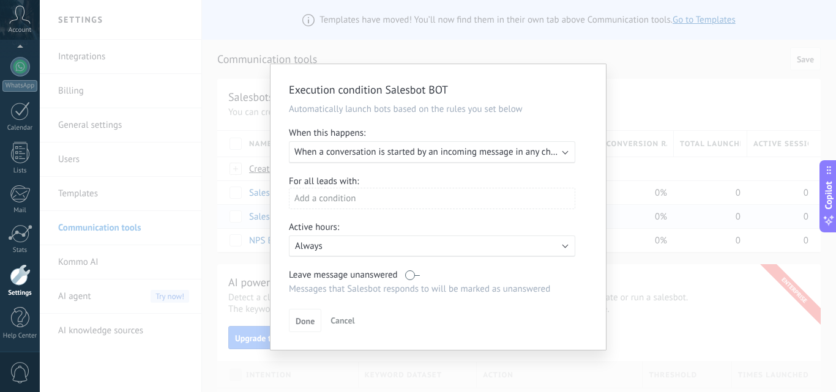
click at [519, 157] on span "When a conversation is started by an incoming message in any channel" at bounding box center [433, 152] width 279 height 12
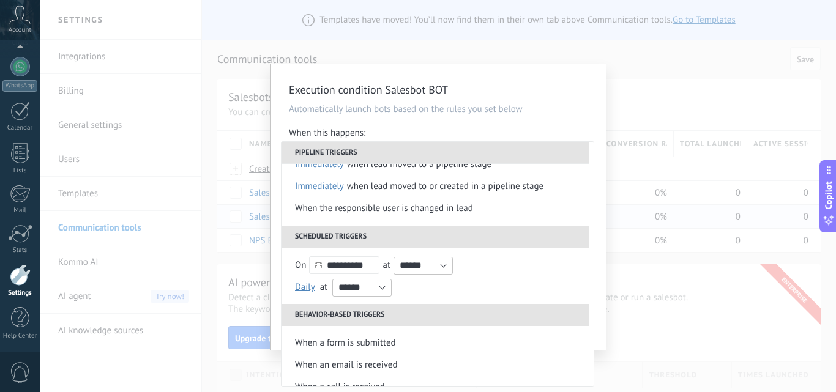
scroll to position [78, 0]
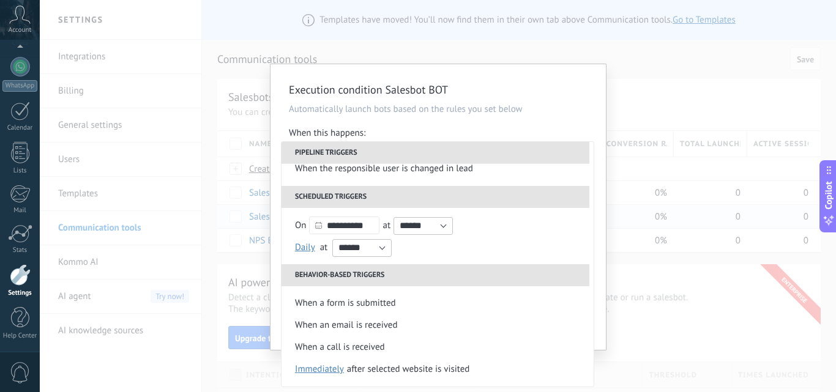
click at [594, 102] on div "**********" at bounding box center [439, 207] width 336 height 286
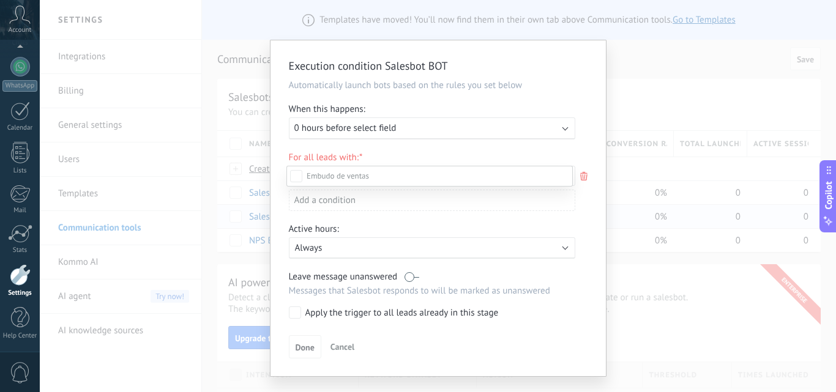
click at [531, 342] on div "Incoming leads Contacto inicial CARGAR FICHAS LEAD GANADO LEAD Perdido" at bounding box center [430, 278] width 287 height 225
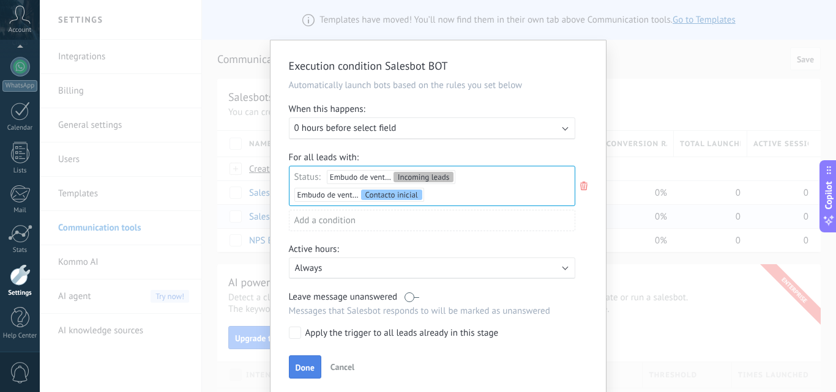
click at [302, 370] on span "Done" at bounding box center [305, 368] width 19 height 9
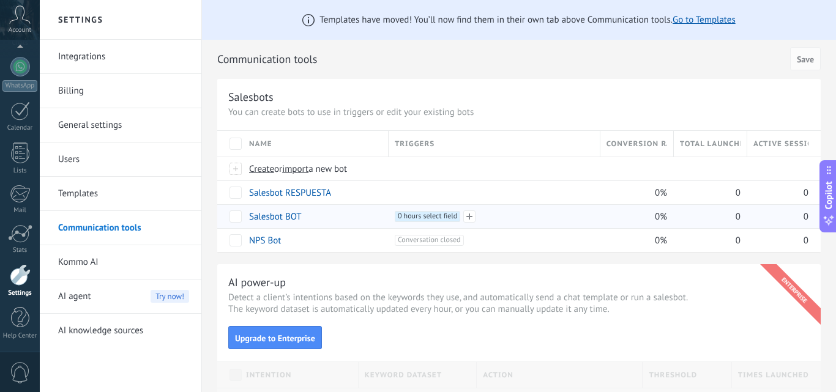
click at [420, 218] on span "0 hours select field +0" at bounding box center [428, 216] width 66 height 11
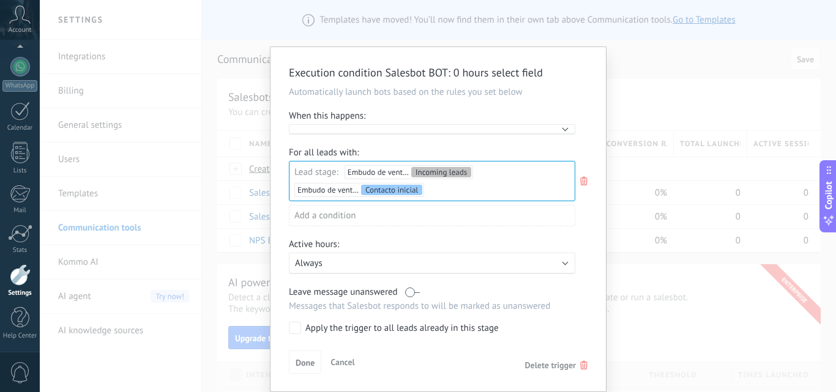
click at [480, 127] on div "Execute:" at bounding box center [432, 129] width 287 height 10
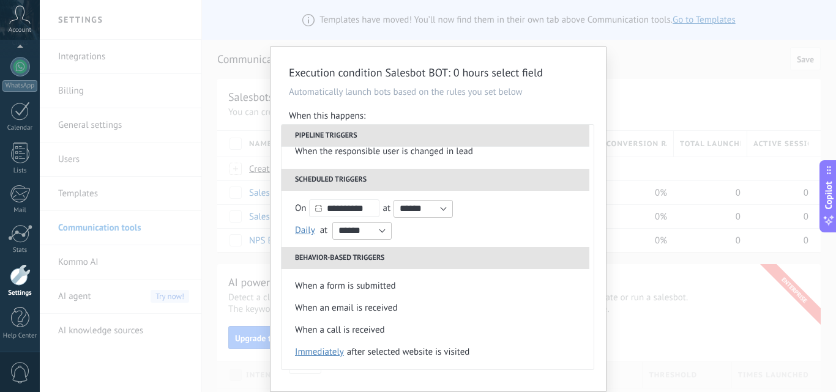
click at [561, 104] on div "**********" at bounding box center [439, 219] width 336 height 345
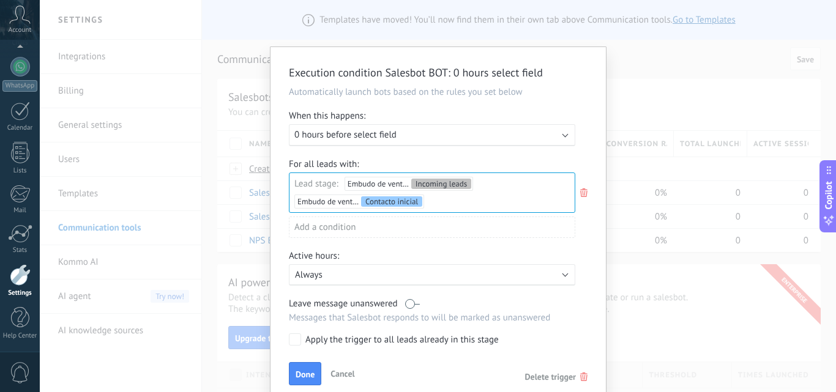
click at [558, 140] on div "Execute: 0 hours before select field" at bounding box center [427, 135] width 266 height 12
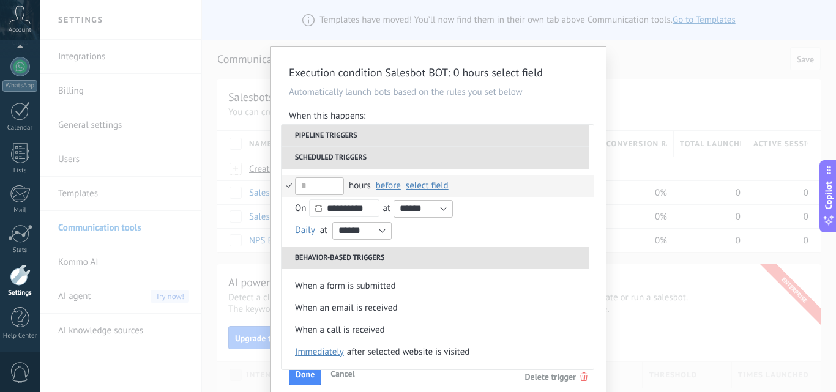
scroll to position [12, 0]
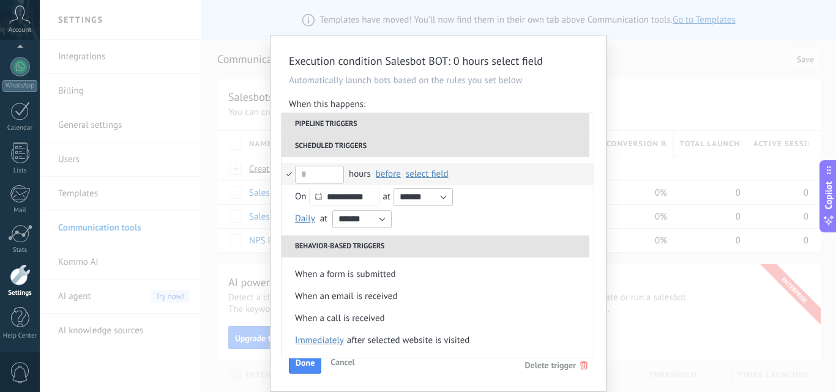
click at [531, 362] on span "Delete trigger" at bounding box center [550, 365] width 51 height 11
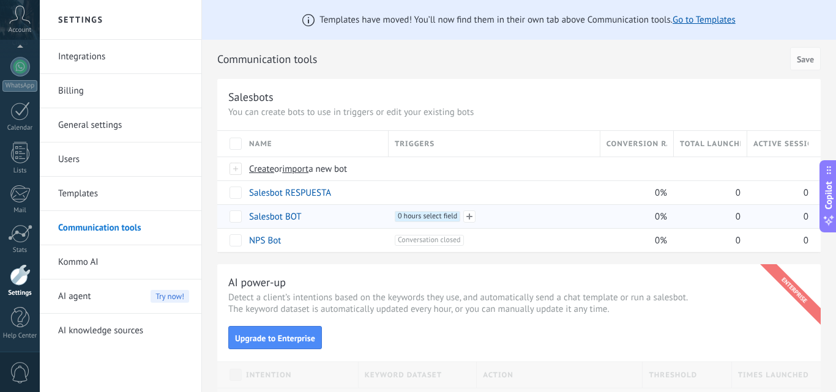
click at [409, 219] on span "0 hours select field +0" at bounding box center [428, 216] width 66 height 11
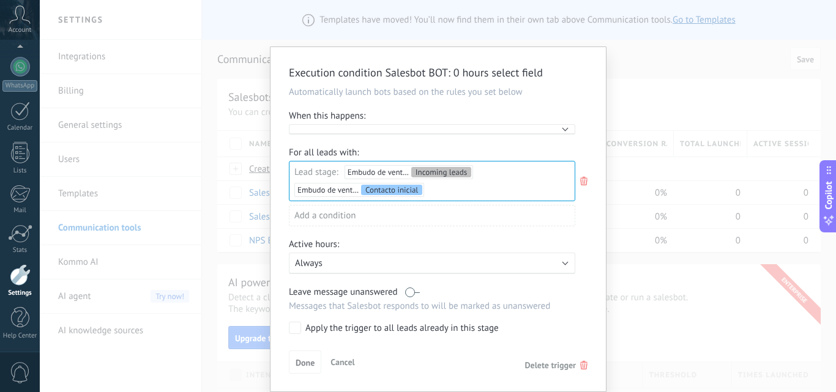
click at [552, 369] on span "Delete trigger" at bounding box center [550, 365] width 51 height 11
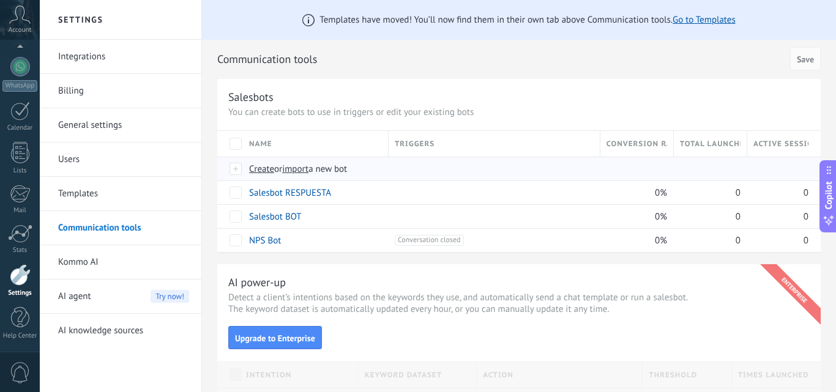
click at [306, 171] on span "import" at bounding box center [295, 169] width 26 height 12
click at [0, 0] on input "import a new bot" at bounding box center [0, 0] width 0 height 0
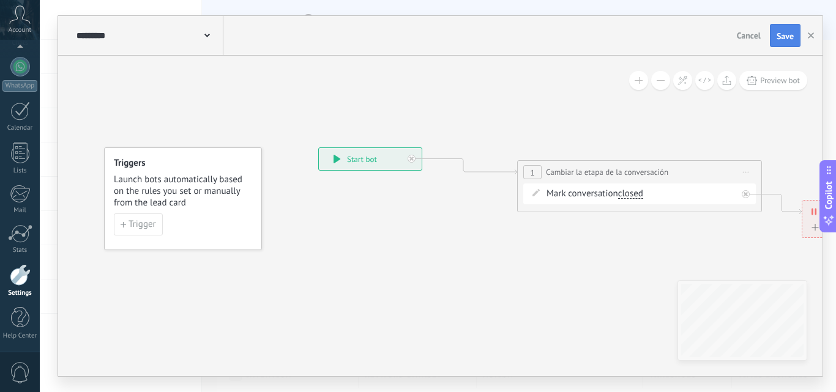
click at [786, 42] on button "Save" at bounding box center [785, 35] width 31 height 23
click at [812, 34] on use "button" at bounding box center [811, 35] width 6 height 6
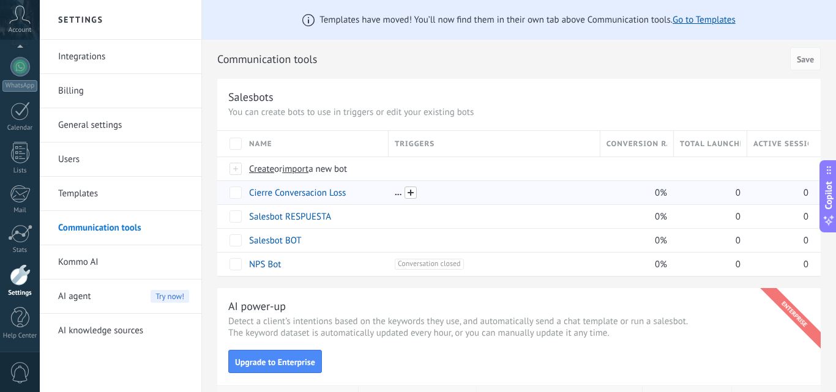
click at [409, 195] on span at bounding box center [411, 193] width 12 height 12
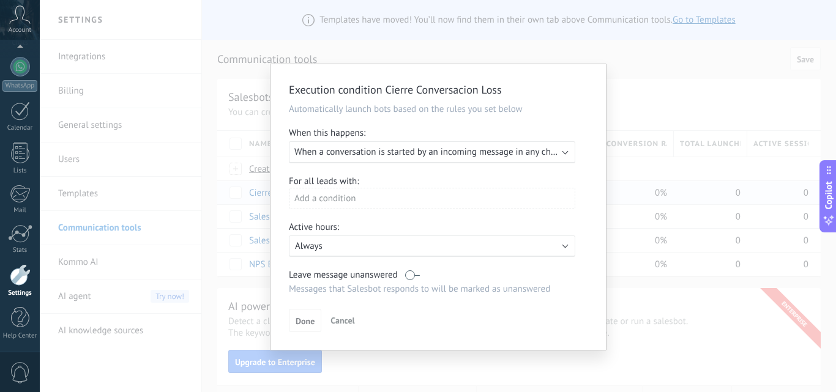
click at [420, 148] on span "When a conversation is started by an incoming message in any channel" at bounding box center [433, 152] width 279 height 12
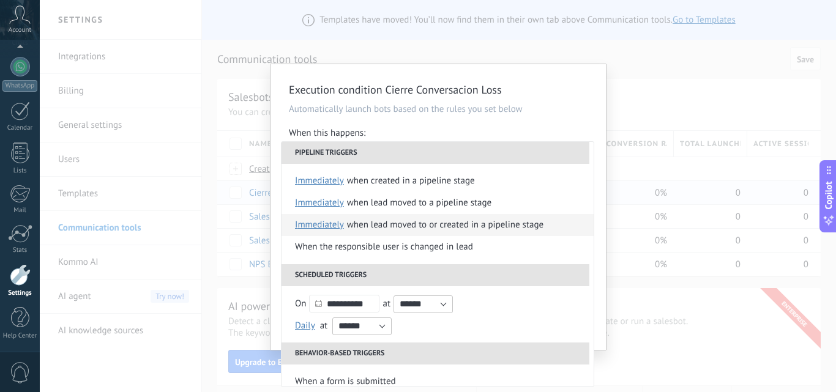
click at [381, 224] on div "When lead moved to or created in a pipeline stage" at bounding box center [445, 225] width 197 height 22
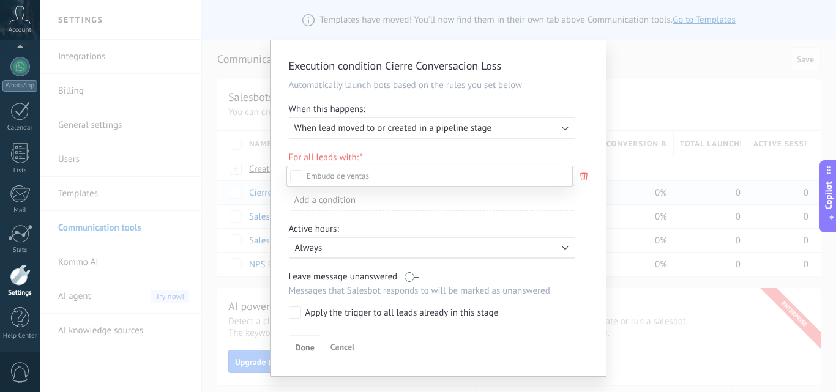
drag, startPoint x: 288, startPoint y: 274, endPoint x: 352, endPoint y: 302, distance: 69.4
click at [0, 0] on label "LEAD Perdido" at bounding box center [0, 0] width 0 height 0
click at [459, 366] on div "Incoming leads Contacto inicial CARGAR FICHAS LEAD GANADO LEAD Perdido" at bounding box center [430, 278] width 287 height 225
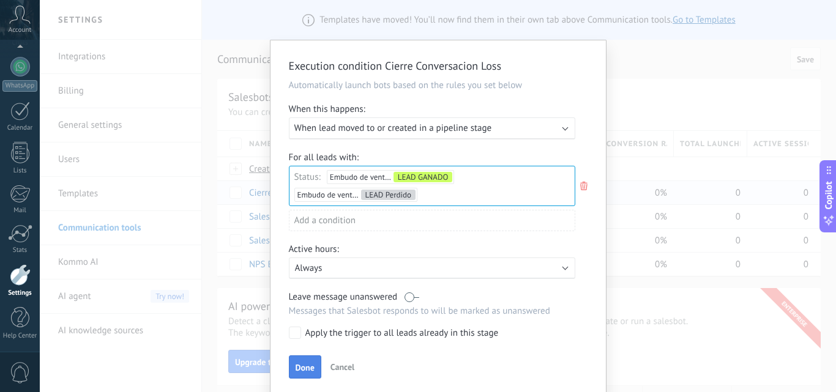
click at [302, 367] on span "Done" at bounding box center [305, 368] width 19 height 9
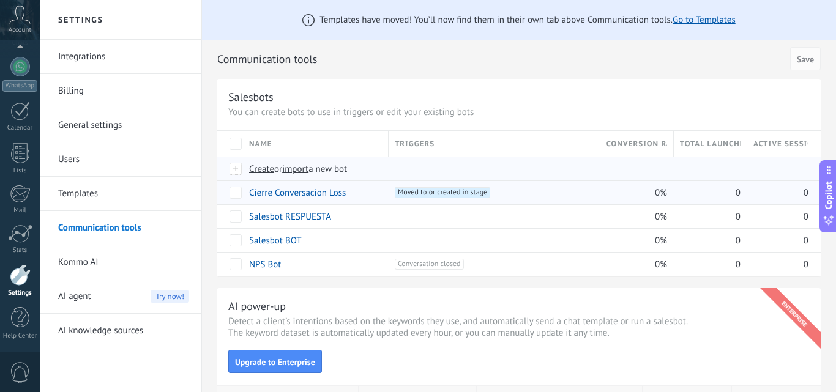
click at [302, 168] on span "import" at bounding box center [295, 169] width 26 height 12
click at [0, 0] on input "import a new bot" at bounding box center [0, 0] width 0 height 0
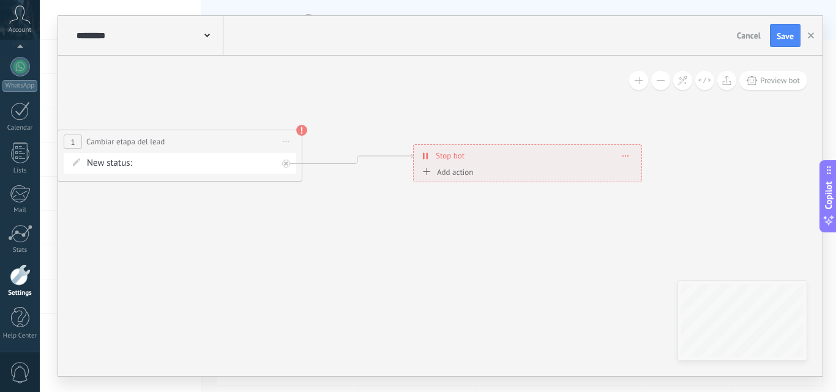
drag, startPoint x: 657, startPoint y: 258, endPoint x: 217, endPoint y: 217, distance: 442.1
click at [212, 227] on icon at bounding box center [248, 179] width 1400 height 711
click at [0, 0] on div "Contacto inicial CARGAR FICHAS LEAD GANADO LEAD Perdido" at bounding box center [0, 0] width 0 height 0
click at [0, 0] on label "LEAD Perdido" at bounding box center [0, 0] width 0 height 0
click at [781, 42] on button "Save" at bounding box center [785, 35] width 31 height 23
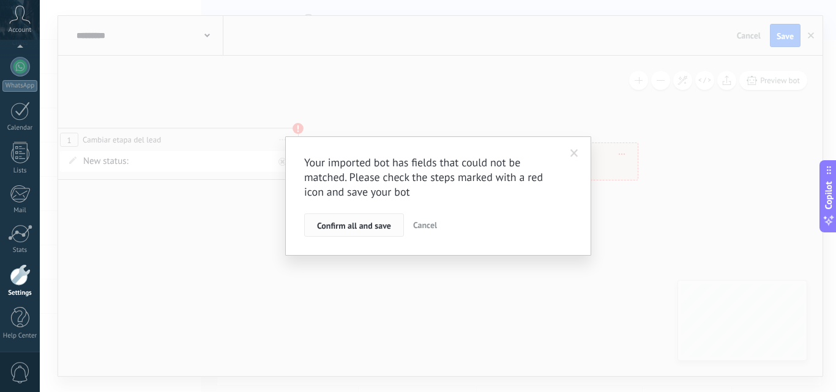
click at [392, 222] on button "Confirm all and save" at bounding box center [354, 225] width 100 height 23
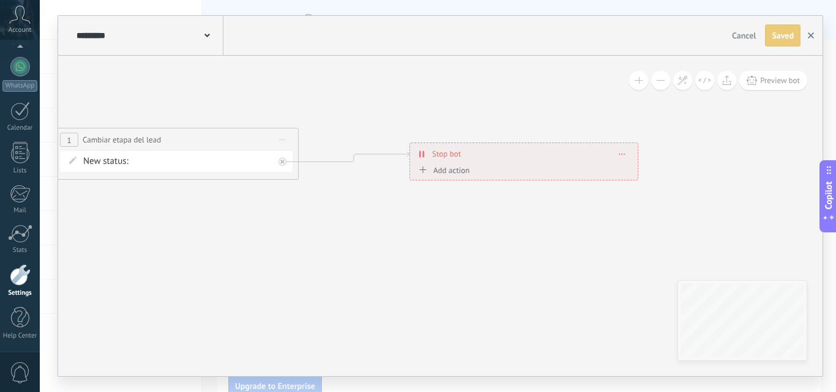
click at [816, 39] on button "button" at bounding box center [811, 35] width 18 height 22
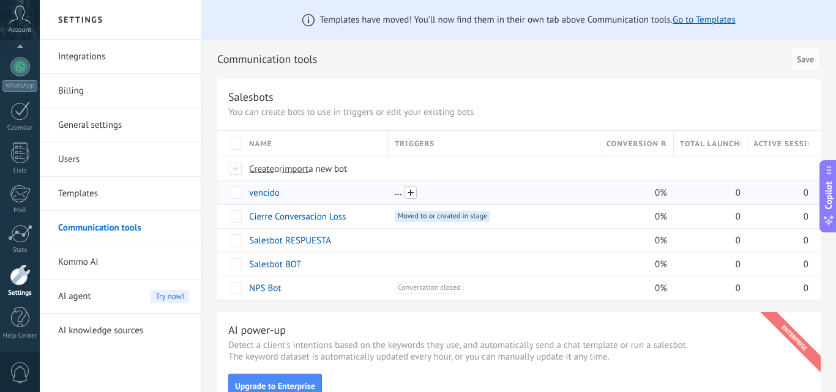
click at [407, 194] on span at bounding box center [411, 193] width 12 height 12
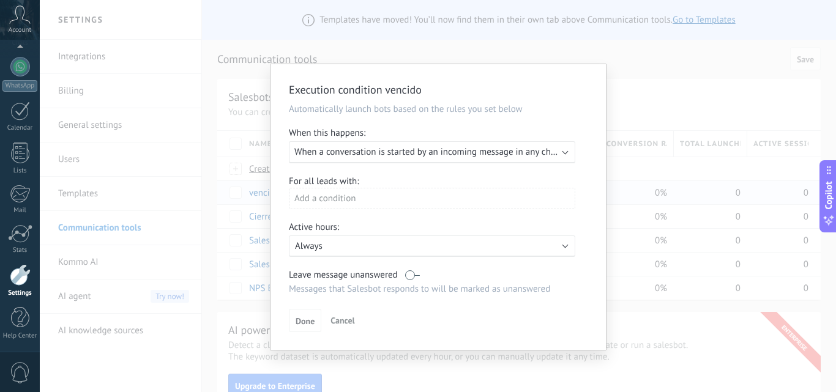
click at [402, 155] on span "When a conversation is started by an incoming message in any channel" at bounding box center [433, 152] width 279 height 12
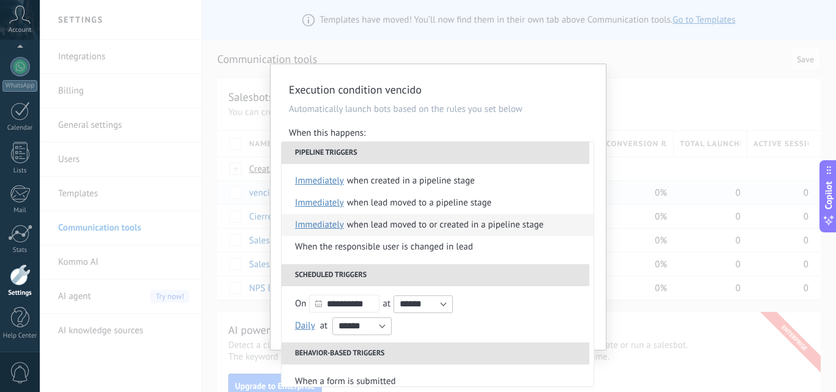
click at [333, 225] on span "immediately" at bounding box center [319, 225] width 49 height 22
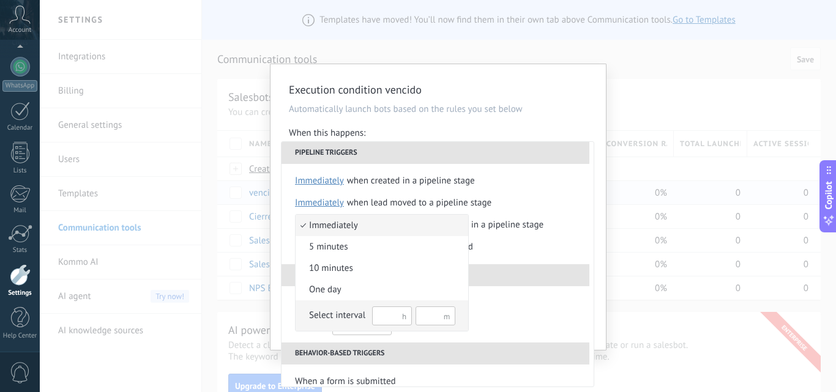
click at [401, 312] on input "text" at bounding box center [392, 316] width 40 height 19
type input "**"
click at [356, 318] on div "Select interval" at bounding box center [337, 316] width 56 height 12
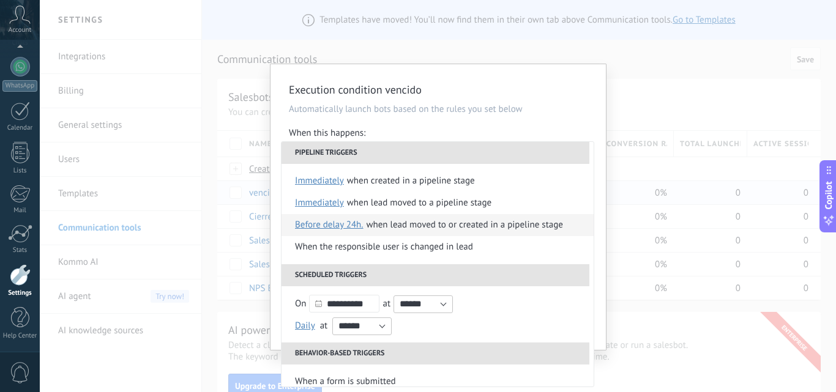
click at [439, 229] on div "When lead moved to or created in a pipeline stage" at bounding box center [465, 225] width 197 height 22
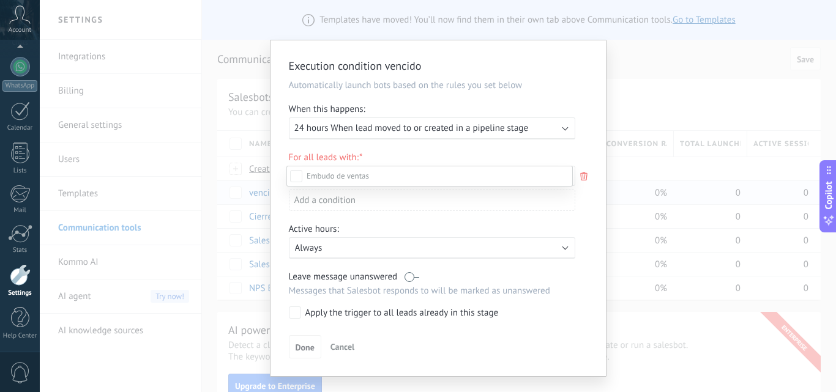
drag, startPoint x: 580, startPoint y: 304, endPoint x: 571, endPoint y: 311, distance: 11.4
click at [580, 305] on div at bounding box center [438, 196] width 797 height 392
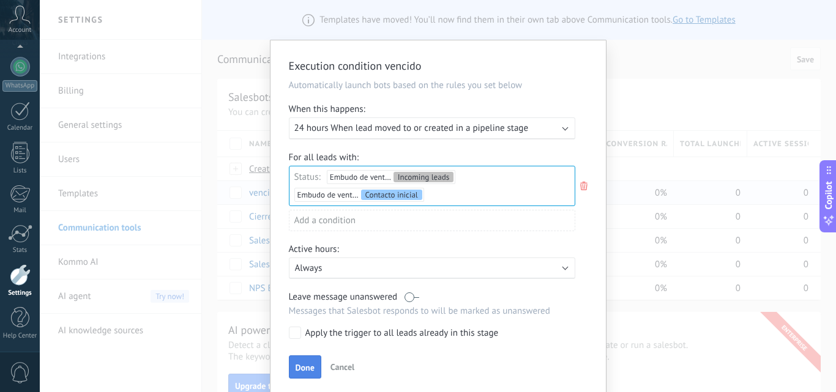
click at [303, 369] on span "Done" at bounding box center [305, 368] width 19 height 9
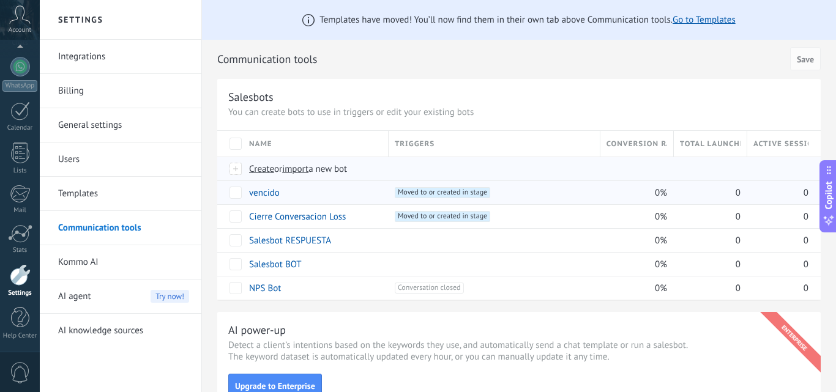
click at [299, 170] on span "import" at bounding box center [295, 169] width 26 height 12
click at [0, 0] on input "import a new bot" at bounding box center [0, 0] width 0 height 0
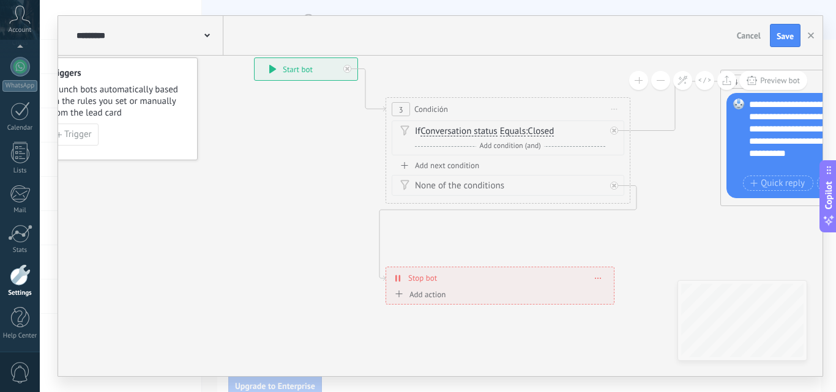
drag, startPoint x: 293, startPoint y: 345, endPoint x: 122, endPoint y: 250, distance: 195.4
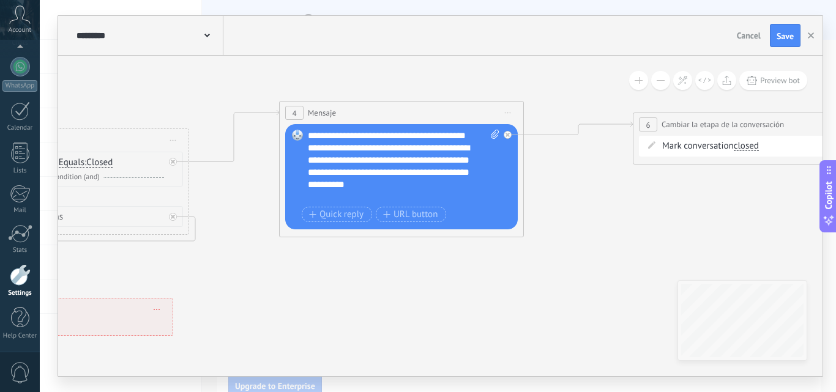
drag, startPoint x: 666, startPoint y: 256, endPoint x: 329, endPoint y: 293, distance: 339.3
click at [329, 293] on icon at bounding box center [668, 213] width 2322 height 860
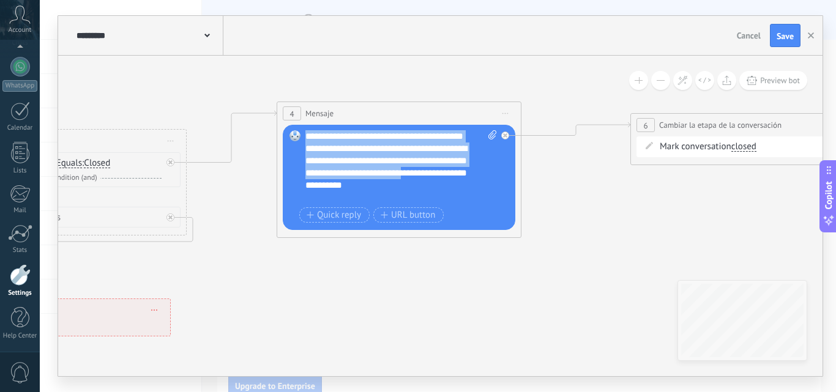
scroll to position [37, 0]
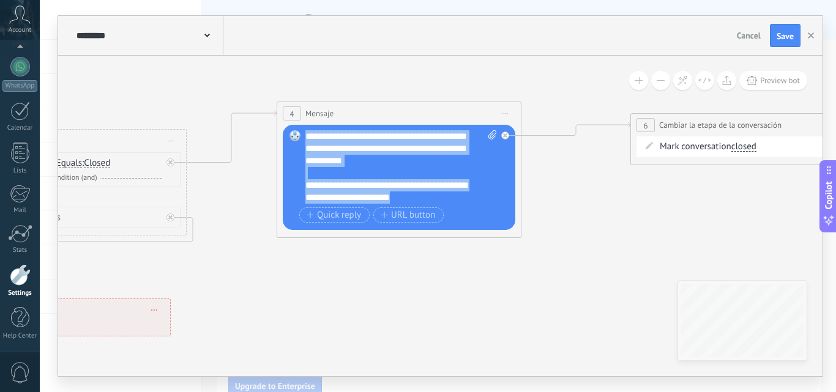
drag, startPoint x: 307, startPoint y: 136, endPoint x: 443, endPoint y: 195, distance: 148.3
click at [443, 195] on div "**********" at bounding box center [402, 166] width 192 height 73
copy div "**********"
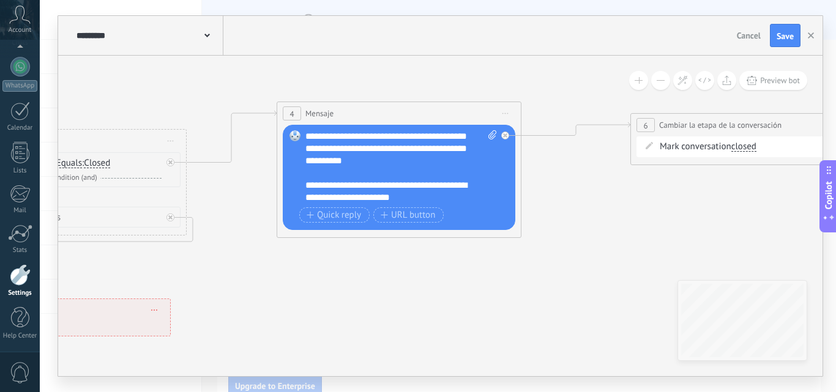
click at [403, 287] on icon at bounding box center [665, 213] width 2322 height 860
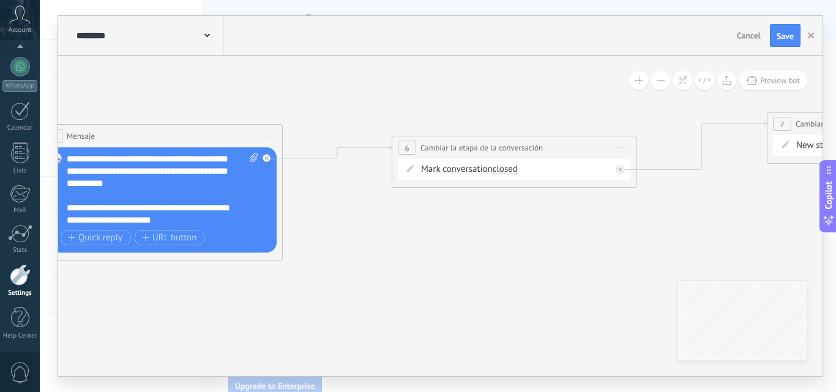
drag, startPoint x: 697, startPoint y: 226, endPoint x: 459, endPoint y: 249, distance: 239.8
click at [459, 249] on icon at bounding box center [426, 236] width 2322 height 860
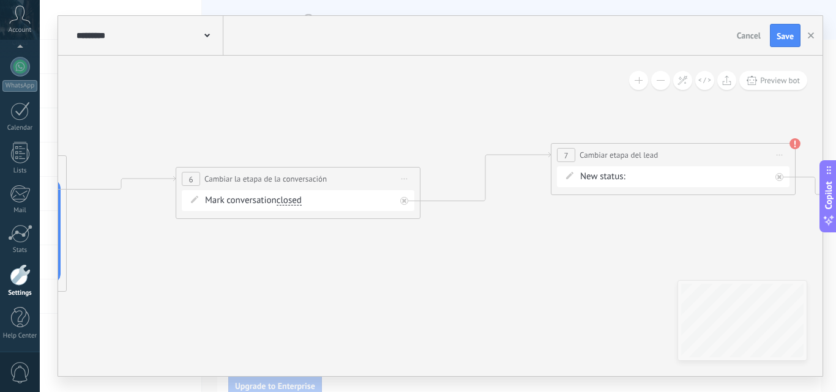
drag, startPoint x: 606, startPoint y: 227, endPoint x: 389, endPoint y: 258, distance: 218.4
click at [389, 258] on icon at bounding box center [210, 267] width 2322 height 860
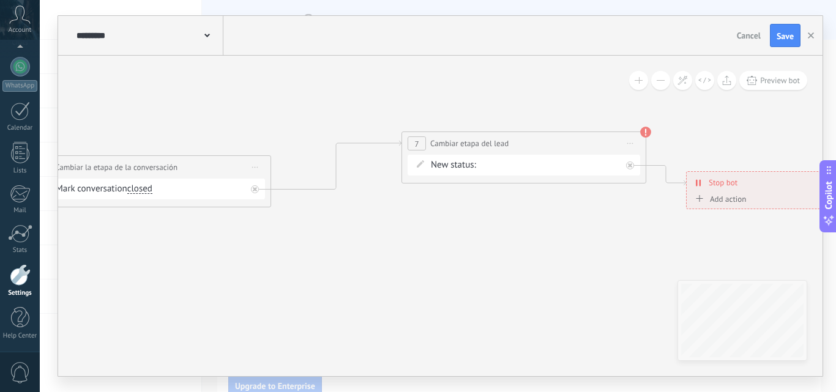
drag, startPoint x: 604, startPoint y: 245, endPoint x: 476, endPoint y: 204, distance: 134.2
click at [463, 228] on icon at bounding box center [61, 256] width 2322 height 860
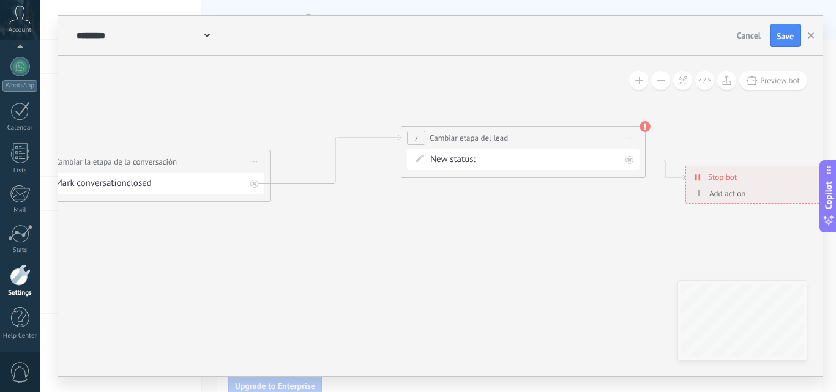
click at [0, 0] on div "Contacto inicial CARGAR FICHAS LEAD GANADO LEAD Perdido" at bounding box center [0, 0] width 0 height 0
click at [0, 0] on label "LEAD GANADO" at bounding box center [0, 0] width 0 height 0
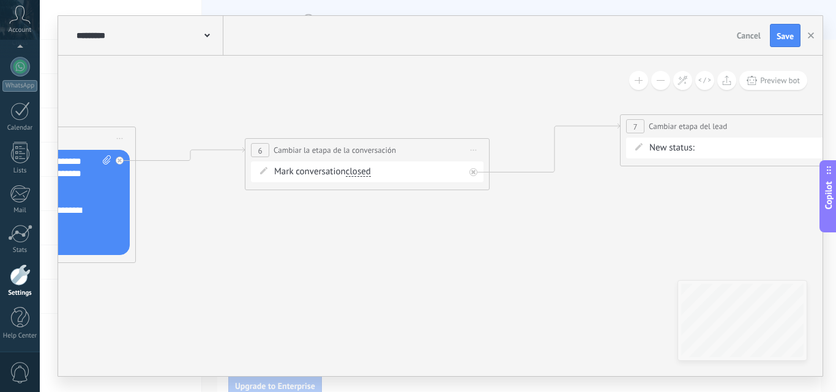
drag, startPoint x: 339, startPoint y: 261, endPoint x: 492, endPoint y: 255, distance: 153.2
click at [558, 249] on icon at bounding box center [279, 238] width 2322 height 860
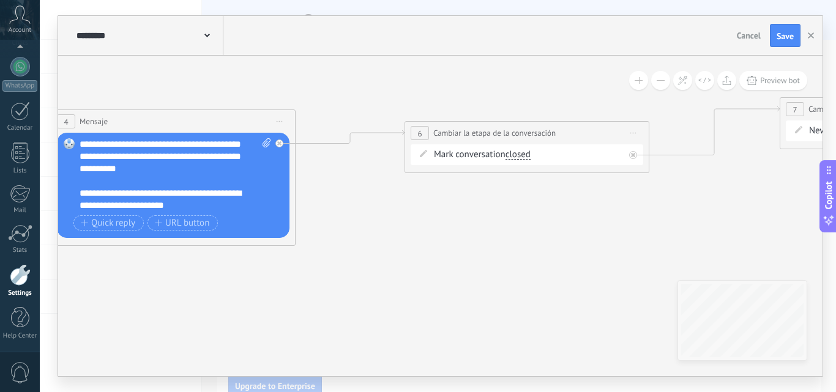
drag, startPoint x: 303, startPoint y: 282, endPoint x: 464, endPoint y: 265, distance: 161.9
click at [464, 265] on icon at bounding box center [439, 221] width 2322 height 860
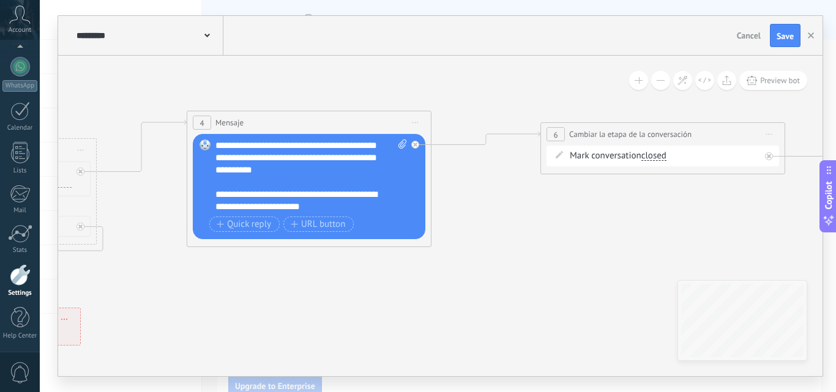
drag, startPoint x: 320, startPoint y: 293, endPoint x: 497, endPoint y: 294, distance: 176.3
click at [497, 294] on icon at bounding box center [575, 222] width 2322 height 860
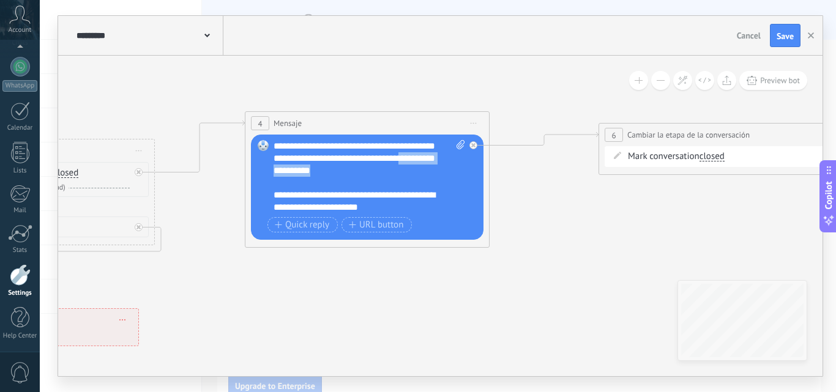
drag, startPoint x: 358, startPoint y: 170, endPoint x: 257, endPoint y: 170, distance: 100.4
click at [257, 170] on div "Replace Remove Convert to voice message Drag the image here to attach it. Add i…" at bounding box center [367, 187] width 233 height 105
paste div
click at [795, 37] on button "Save" at bounding box center [785, 35] width 31 height 23
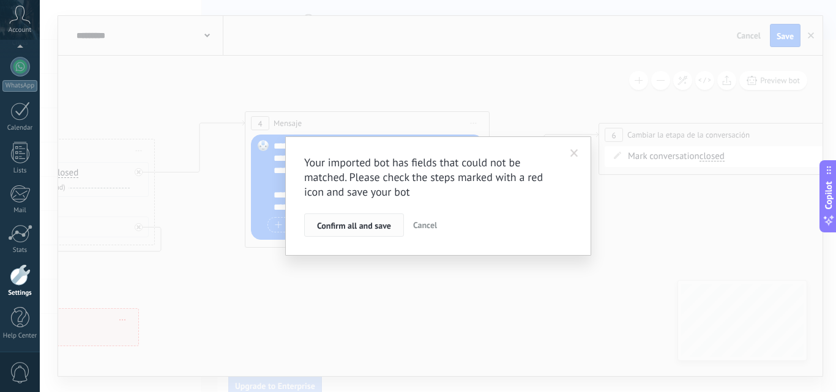
click at [370, 226] on span "Confirm all and save" at bounding box center [354, 226] width 74 height 9
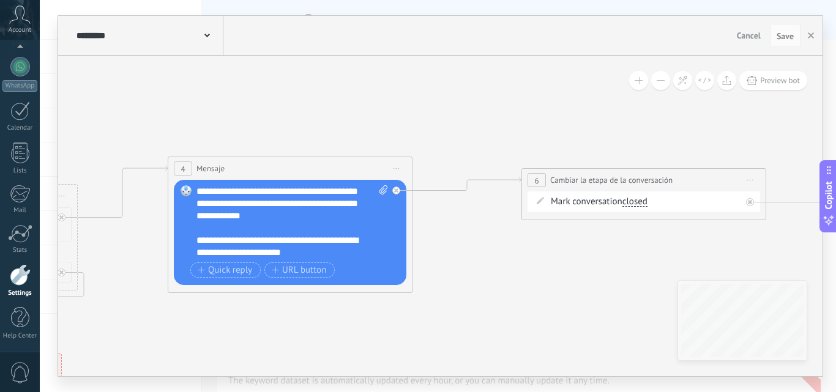
drag, startPoint x: 576, startPoint y: 244, endPoint x: 427, endPoint y: 310, distance: 162.8
click at [427, 310] on icon at bounding box center [556, 268] width 2322 height 860
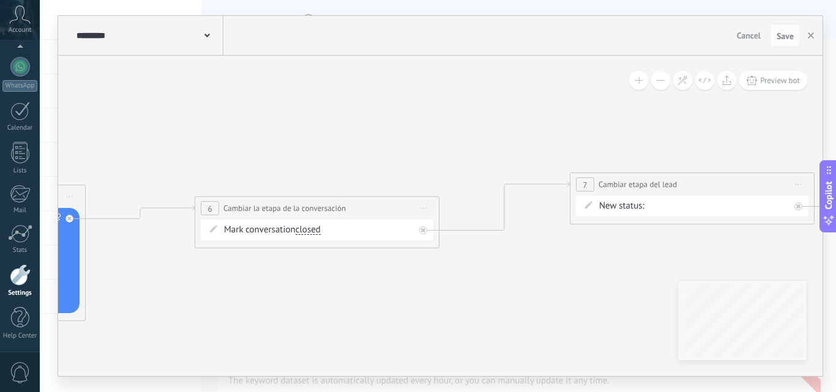
drag, startPoint x: 585, startPoint y: 292, endPoint x: 373, endPoint y: 291, distance: 212.5
click at [337, 301] on icon at bounding box center [229, 297] width 2322 height 860
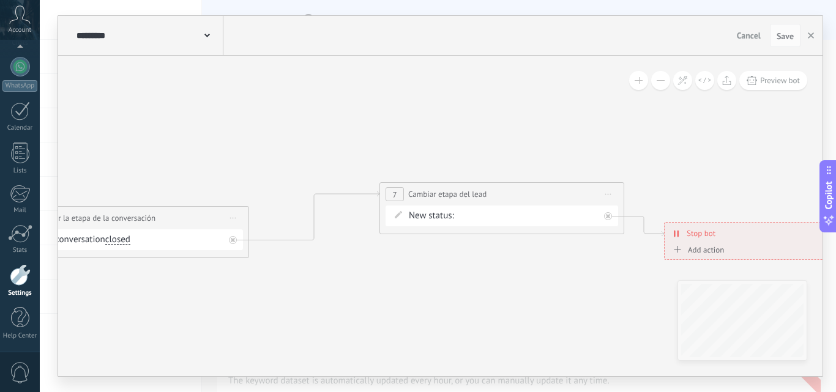
drag, startPoint x: 411, startPoint y: 288, endPoint x: 305, endPoint y: 296, distance: 106.8
click at [305, 296] on icon at bounding box center [39, 306] width 2322 height 860
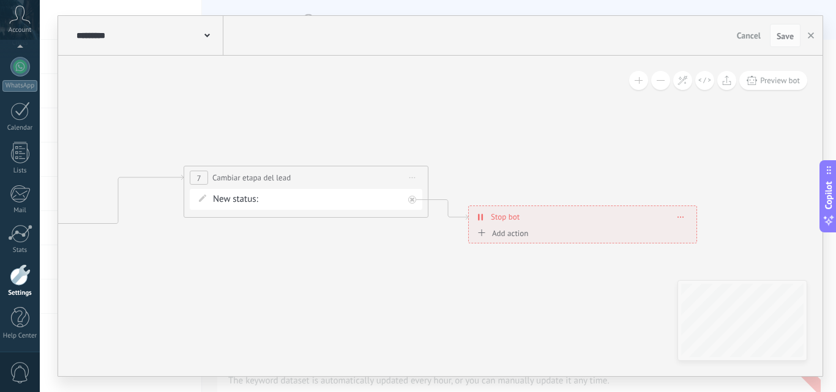
drag, startPoint x: 498, startPoint y: 312, endPoint x: 306, endPoint y: 289, distance: 193.0
click at [811, 38] on icon "button" at bounding box center [811, 35] width 6 height 6
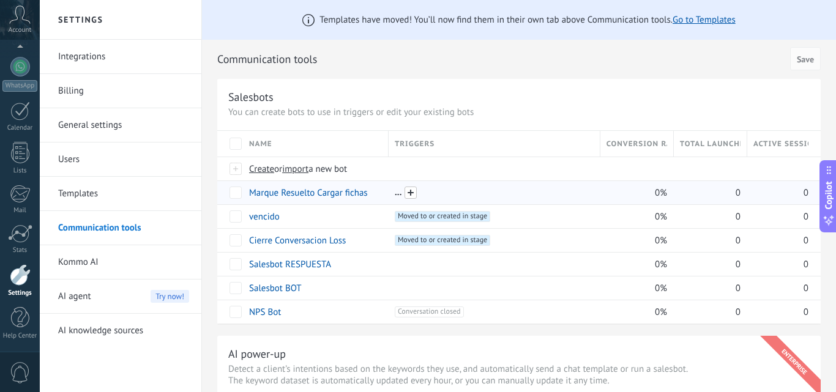
click at [411, 194] on span at bounding box center [411, 193] width 12 height 12
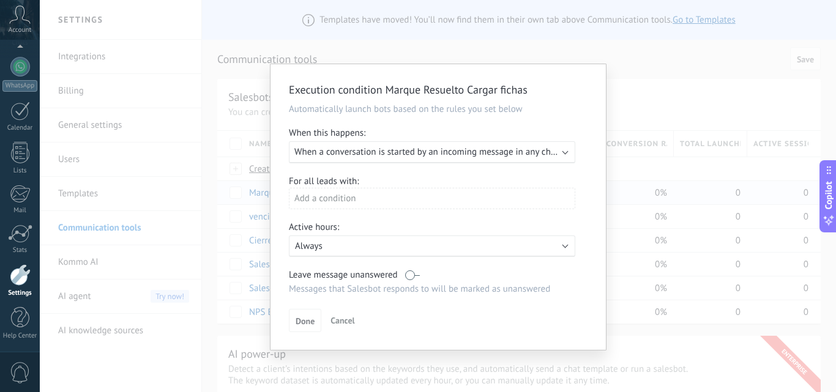
click at [436, 159] on div "Execute: When a conversation is started by an incoming message in any channel" at bounding box center [432, 152] width 287 height 22
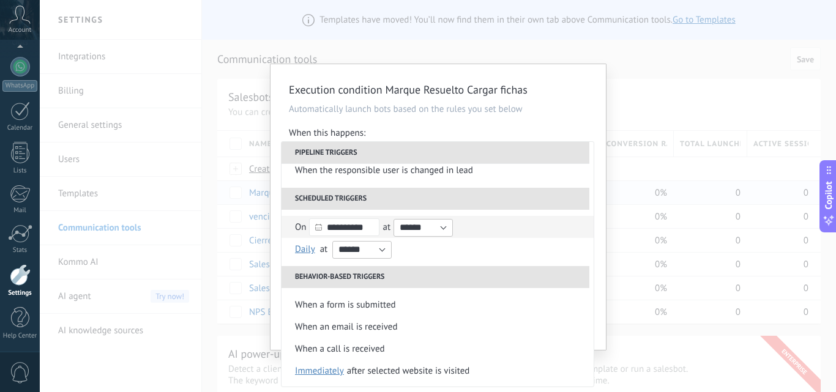
scroll to position [78, 0]
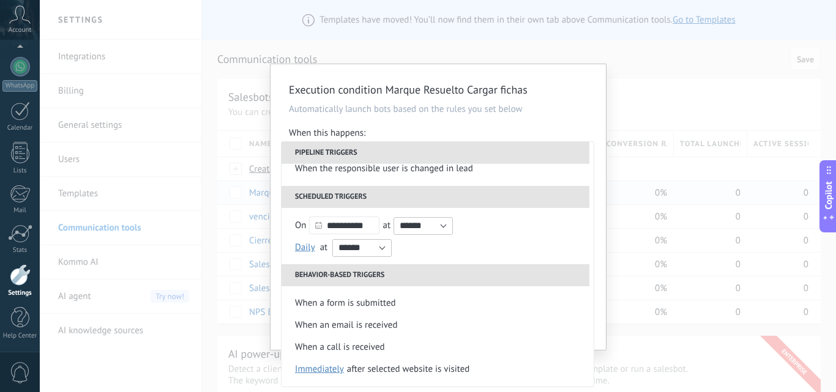
click at [586, 126] on div "**********" at bounding box center [439, 207] width 336 height 286
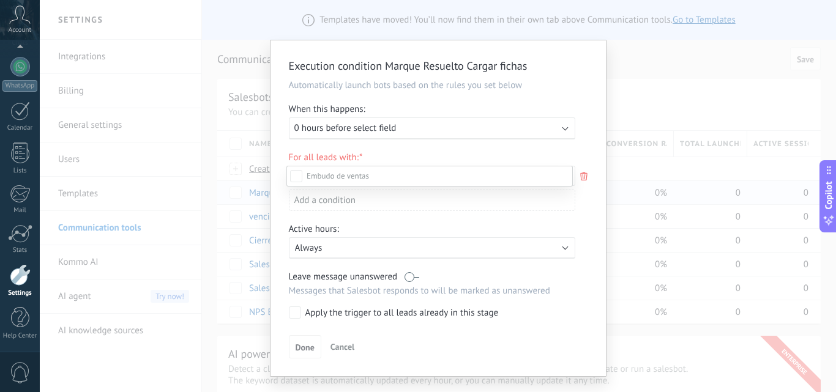
click at [347, 348] on div "Incoming leads Contacto inicial CARGAR FICHAS LEAD GANADO LEAD Perdido" at bounding box center [430, 278] width 287 height 225
click at [338, 350] on span "Cancel" at bounding box center [343, 347] width 24 height 11
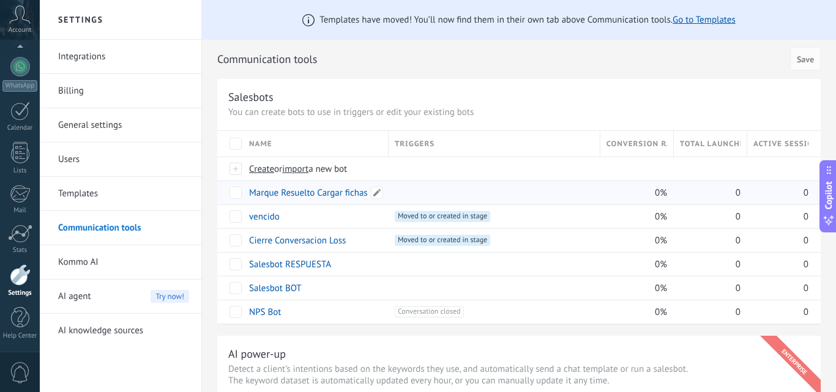
click at [305, 190] on link "Marque Resuelto Cargar fichas" at bounding box center [308, 193] width 119 height 12
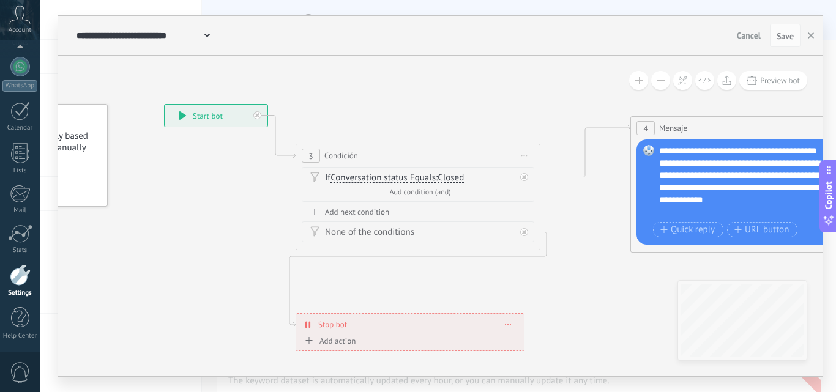
drag, startPoint x: 398, startPoint y: 303, endPoint x: 243, endPoint y: 257, distance: 161.6
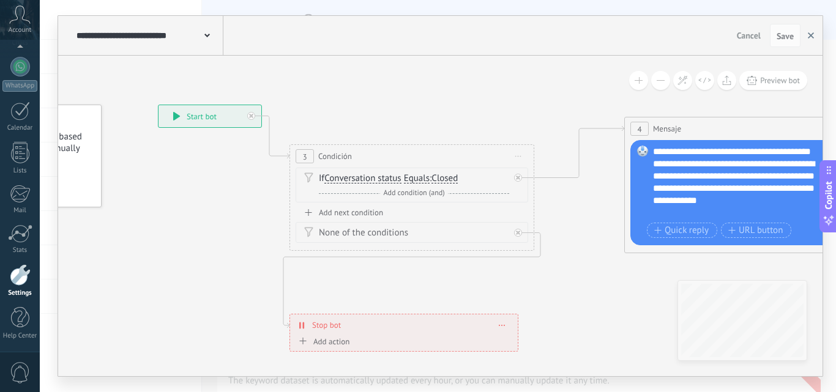
click at [808, 37] on icon "button" at bounding box center [811, 35] width 6 height 6
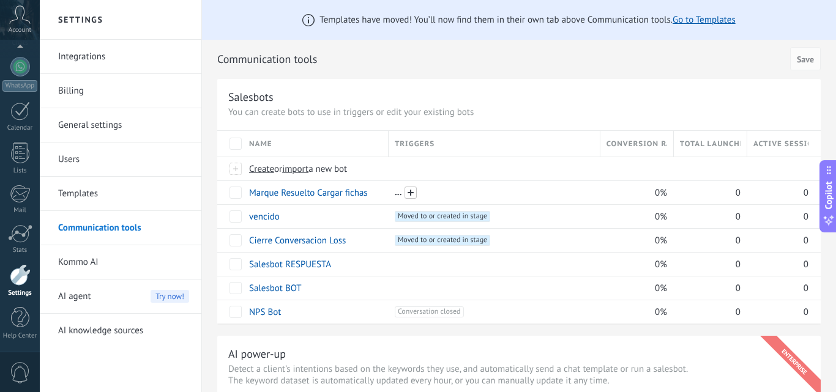
click at [409, 195] on span at bounding box center [411, 193] width 12 height 12
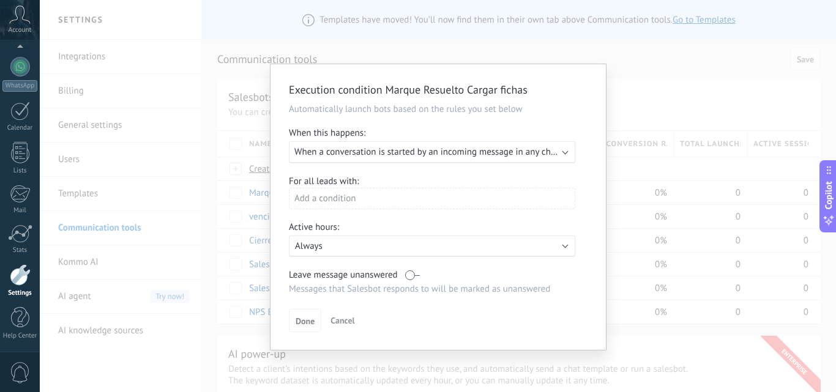
click at [448, 149] on span "When a conversation is started by an incoming message in any channel" at bounding box center [433, 152] width 279 height 12
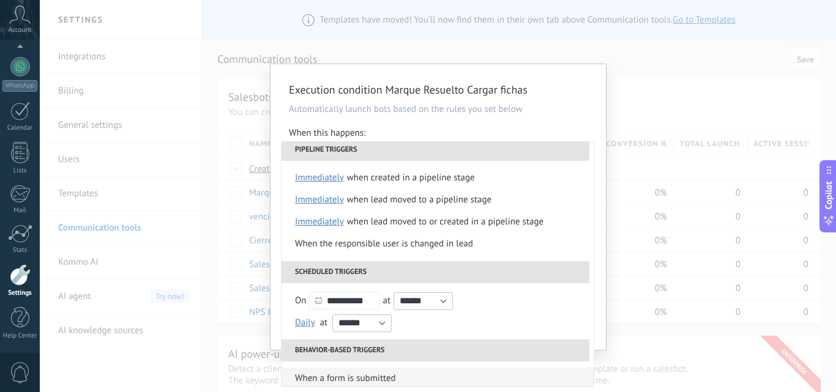
scroll to position [0, 0]
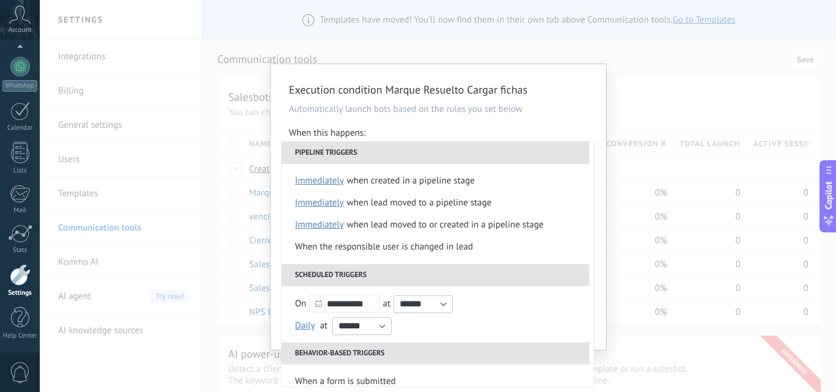
click at [591, 119] on div "**********" at bounding box center [439, 207] width 336 height 286
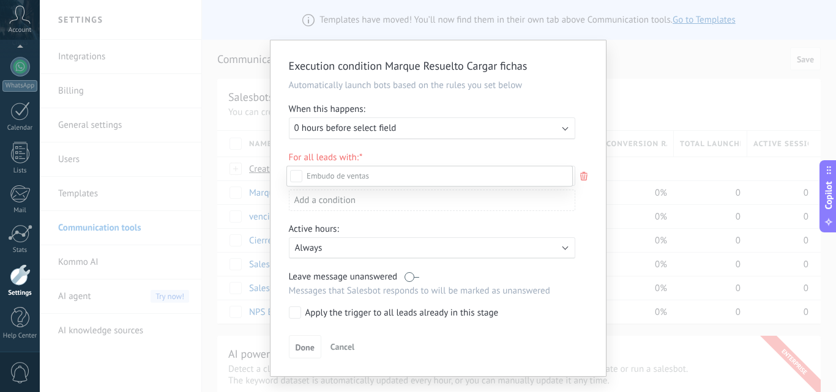
click at [342, 346] on div "Incoming leads Contacto inicial CARGAR FICHAS LEAD GANADO LEAD Perdido" at bounding box center [430, 278] width 287 height 225
click at [342, 346] on span "Cancel" at bounding box center [343, 347] width 24 height 11
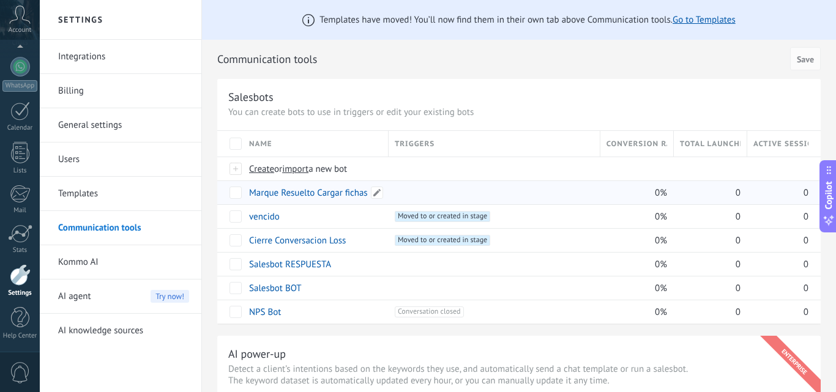
click at [297, 195] on link "Marque Resuelto Cargar fichas" at bounding box center [308, 193] width 119 height 12
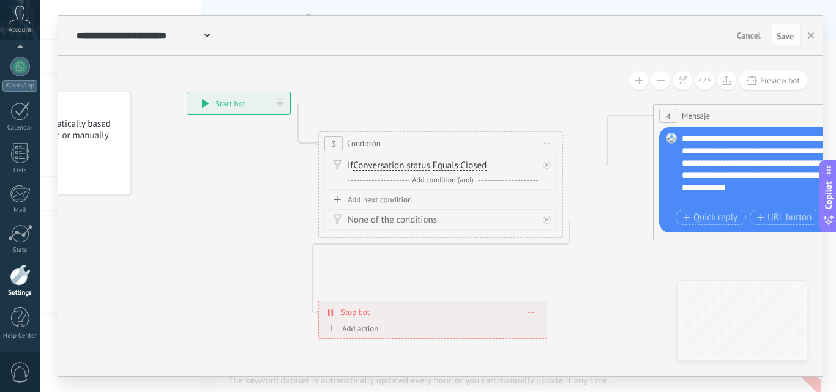
drag, startPoint x: 398, startPoint y: 297, endPoint x: 265, endPoint y: 241, distance: 144.1
click at [815, 39] on button "button" at bounding box center [811, 35] width 18 height 23
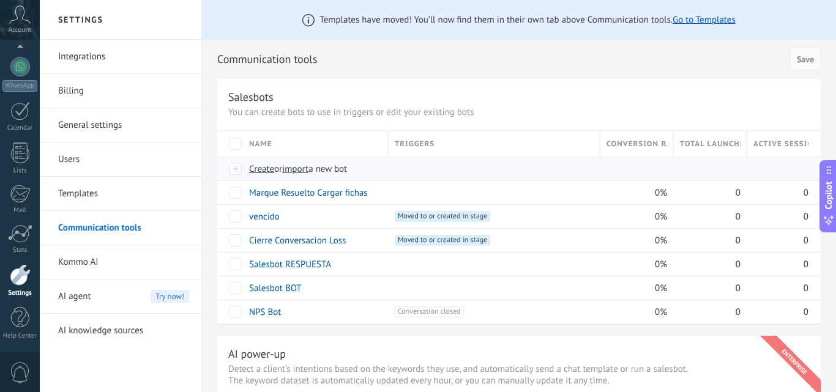
click at [307, 171] on span "import" at bounding box center [295, 169] width 26 height 12
click at [0, 0] on input "import a new bot" at bounding box center [0, 0] width 0 height 0
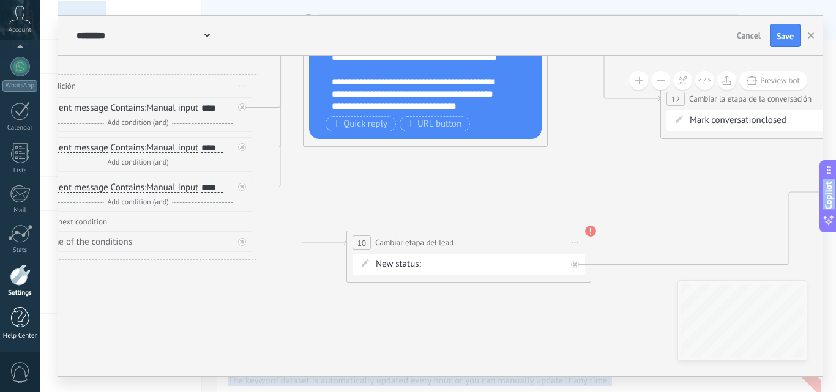
drag, startPoint x: 509, startPoint y: 271, endPoint x: 0, endPoint y: 319, distance: 511.1
click at [0, 319] on body ".abccls-1,.abccls-2{fill-rule:evenodd}.abccls-2{fill:#fff} .abfcls-1{fill:none}…" at bounding box center [418, 196] width 836 height 392
drag, startPoint x: 131, startPoint y: 337, endPoint x: 237, endPoint y: 339, distance: 105.9
click at [237, 339] on body ".abccls-1,.abccls-2{fill-rule:evenodd}.abccls-2{fill:#fff} .abfcls-1{fill:none}…" at bounding box center [418, 196] width 836 height 392
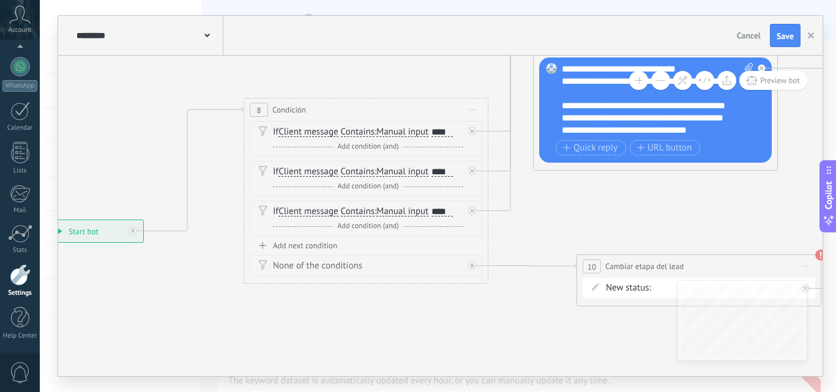
drag, startPoint x: 222, startPoint y: 323, endPoint x: 446, endPoint y: 348, distance: 226.1
click at [446, 348] on icon at bounding box center [743, 170] width 2019 height 885
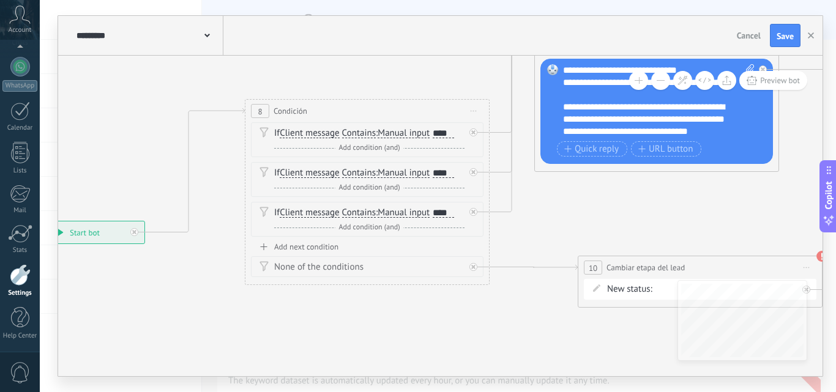
click at [470, 111] on span "Start preview here Rename Duplicate Delete" at bounding box center [474, 111] width 20 height 18
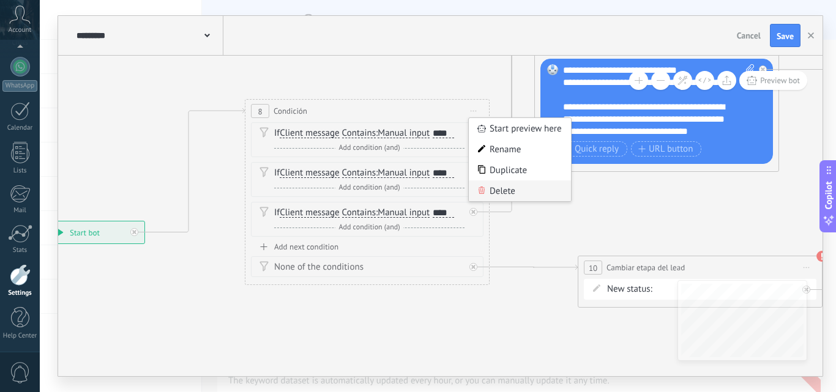
click at [491, 198] on div "Delete" at bounding box center [520, 191] width 102 height 21
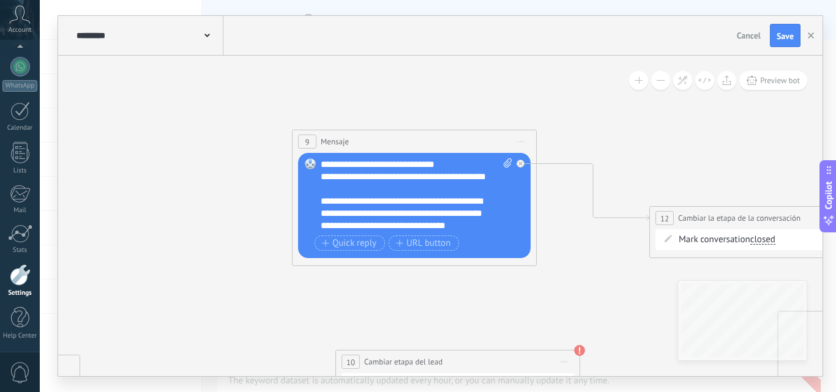
drag, startPoint x: 515, startPoint y: 199, endPoint x: 236, endPoint y: 321, distance: 304.6
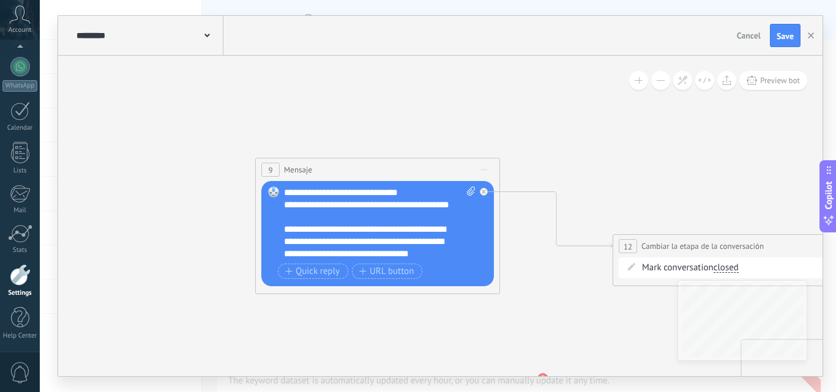
click at [485, 171] on span "Start preview here Rename Duplicate Delete" at bounding box center [484, 170] width 20 height 18
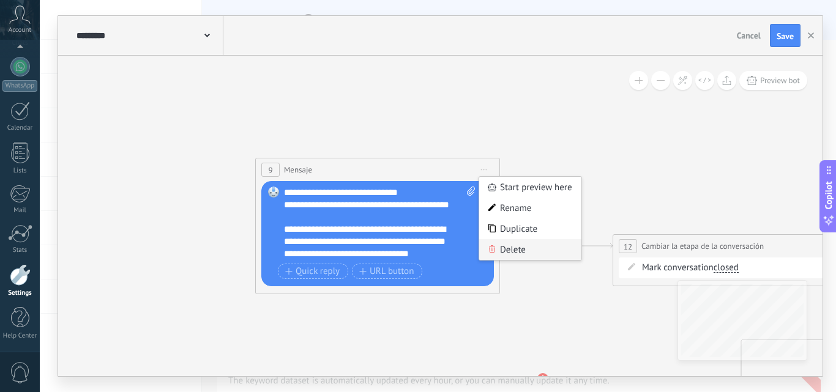
click at [514, 251] on div "Delete" at bounding box center [530, 249] width 102 height 21
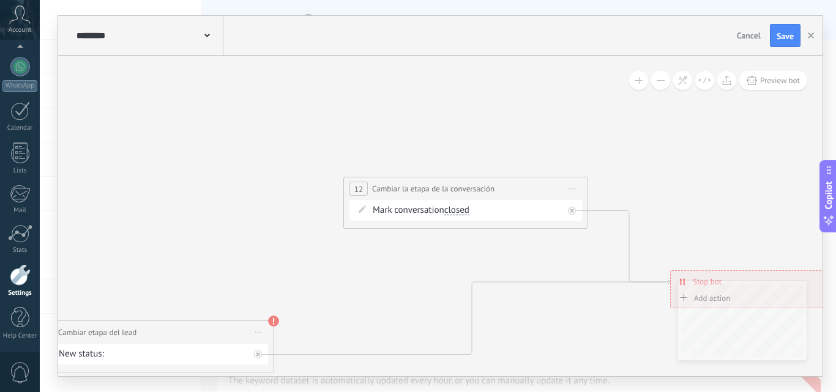
drag, startPoint x: 568, startPoint y: 303, endPoint x: 162, endPoint y: 255, distance: 409.4
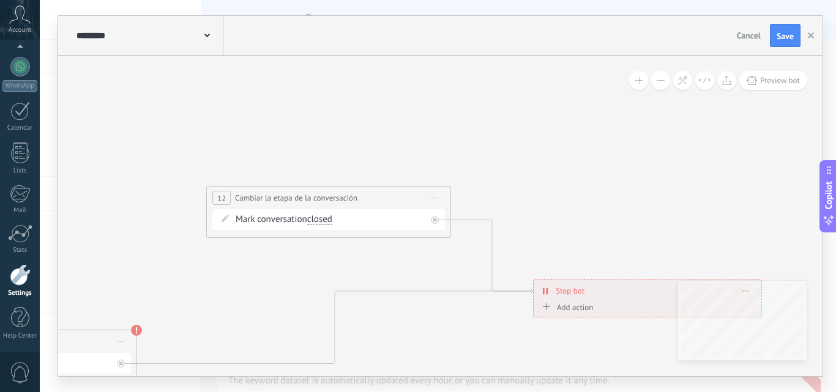
click at [438, 198] on icon at bounding box center [435, 198] width 6 height 1
drag, startPoint x: 466, startPoint y: 280, endPoint x: 388, endPoint y: 310, distance: 83.3
click at [465, 280] on div "Delete" at bounding box center [481, 278] width 102 height 21
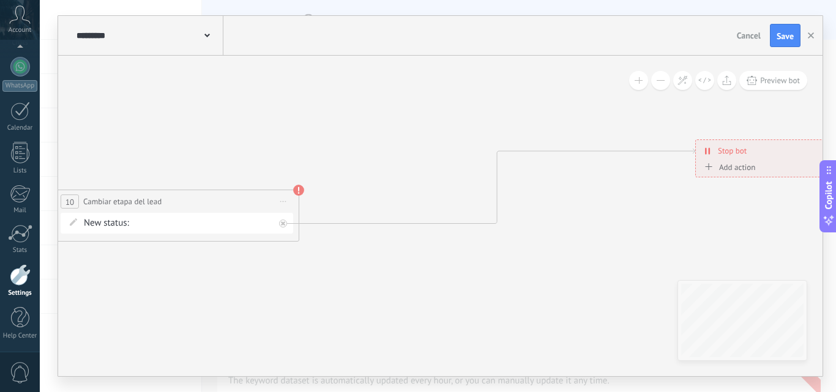
drag, startPoint x: 355, startPoint y: 346, endPoint x: 517, endPoint y: 206, distance: 214.4
click at [517, 206] on icon at bounding box center [220, 291] width 2019 height 1256
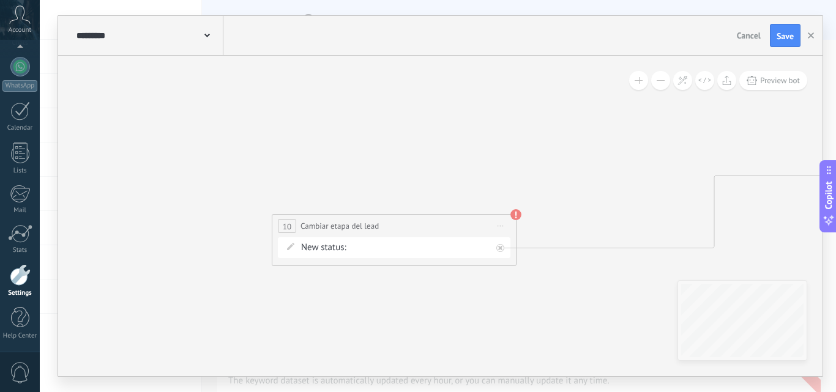
drag, startPoint x: 239, startPoint y: 297, endPoint x: 458, endPoint y: 322, distance: 220.6
click at [458, 322] on icon at bounding box center [438, 316] width 2019 height 1256
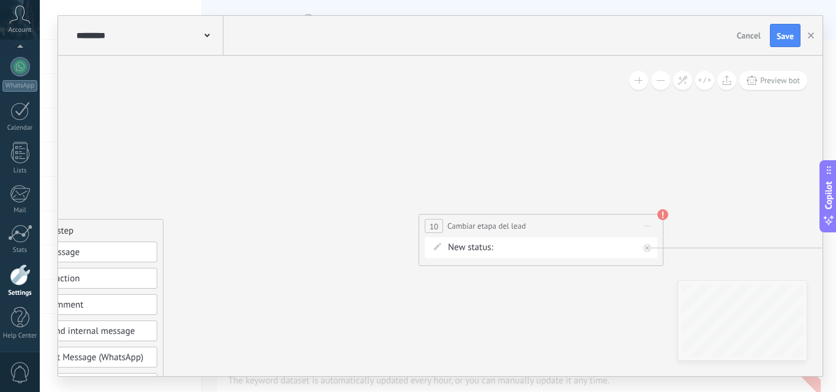
drag, startPoint x: 273, startPoint y: 328, endPoint x: 418, endPoint y: 328, distance: 145.1
click at [418, 328] on icon at bounding box center [585, 316] width 2019 height 1256
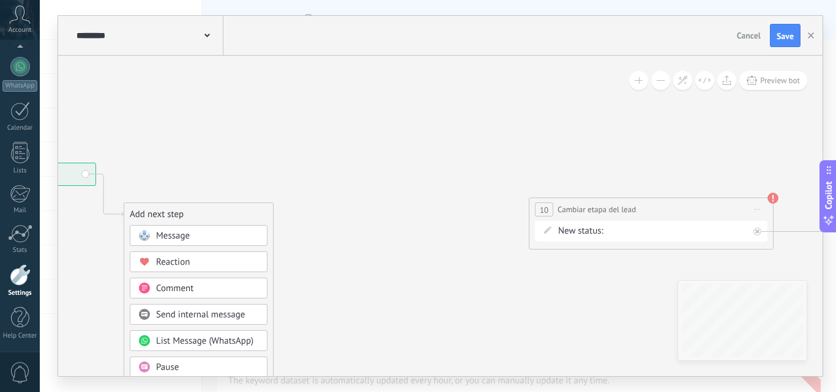
drag, startPoint x: 254, startPoint y: 315, endPoint x: 350, endPoint y: 271, distance: 105.2
click at [386, 287] on icon at bounding box center [695, 299] width 2019 height 1256
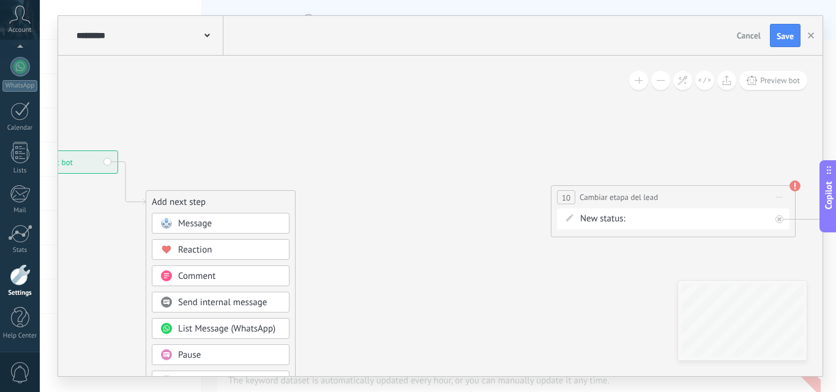
click at [201, 222] on span "Message" at bounding box center [195, 224] width 34 height 12
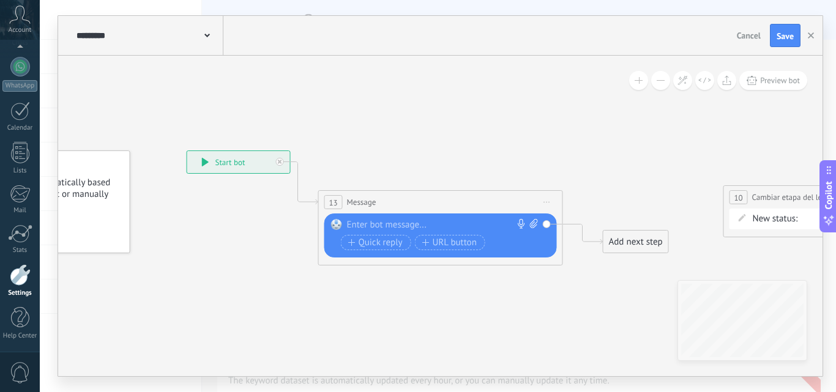
click at [380, 223] on div at bounding box center [438, 225] width 182 height 12
paste div
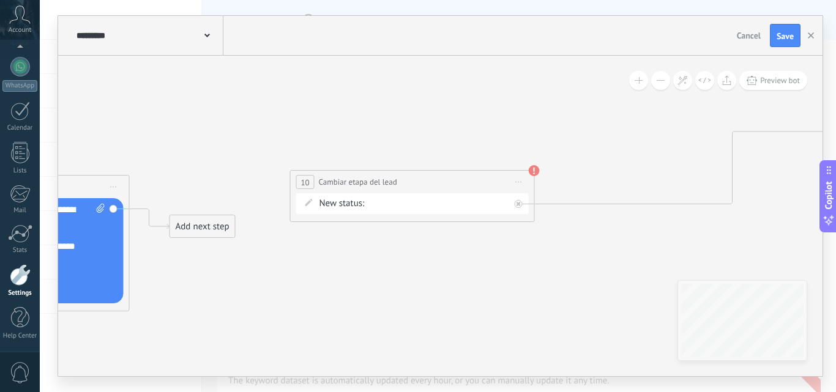
drag, startPoint x: 628, startPoint y: 321, endPoint x: 194, endPoint y: 306, distance: 433.7
click at [194, 306] on icon at bounding box center [456, 185] width 2019 height 743
click at [519, 181] on span "Start preview here Rename Duplicate Delete" at bounding box center [519, 182] width 20 height 18
click at [543, 266] on div "Delete" at bounding box center [565, 262] width 102 height 21
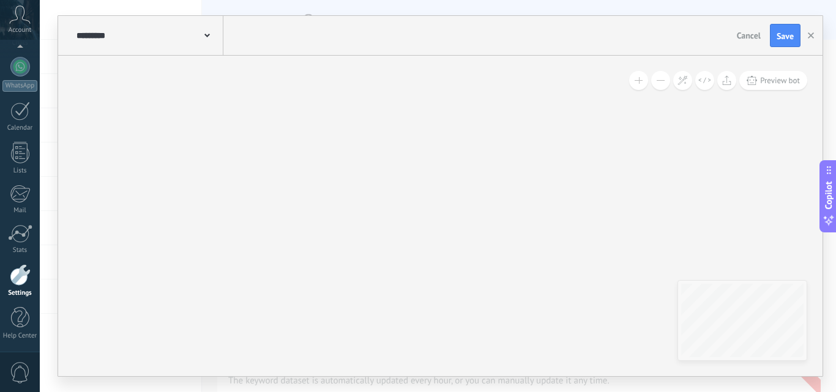
drag, startPoint x: 408, startPoint y: 272, endPoint x: 217, endPoint y: 291, distance: 192.0
click at [217, 293] on icon at bounding box center [265, 207] width 2019 height 743
drag, startPoint x: 438, startPoint y: 287, endPoint x: 408, endPoint y: 206, distance: 86.2
click at [408, 206] on icon at bounding box center [235, 125] width 2019 height 743
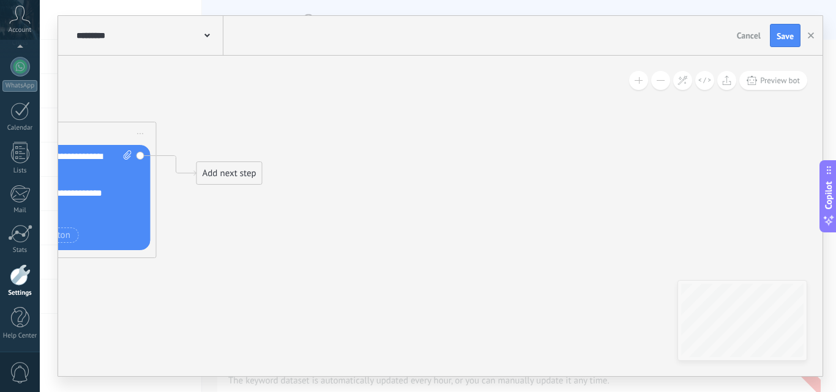
drag, startPoint x: 340, startPoint y: 275, endPoint x: 374, endPoint y: 276, distance: 34.3
click at [374, 276] on icon at bounding box center [483, 132] width 2019 height 743
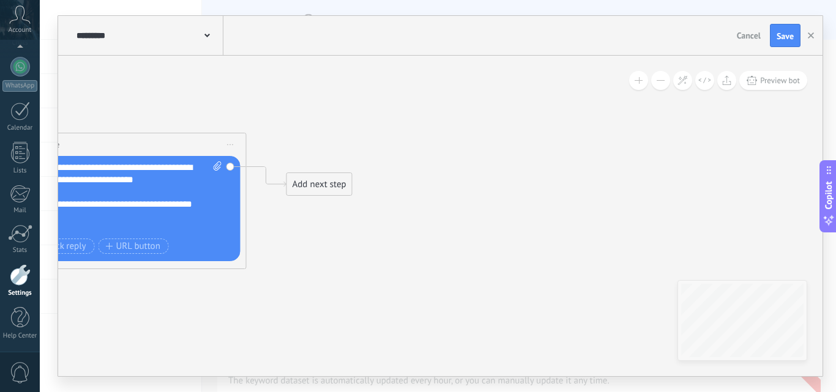
drag, startPoint x: 272, startPoint y: 274, endPoint x: 403, endPoint y: 297, distance: 133.6
click at [403, 297] on icon at bounding box center [573, 143] width 2019 height 743
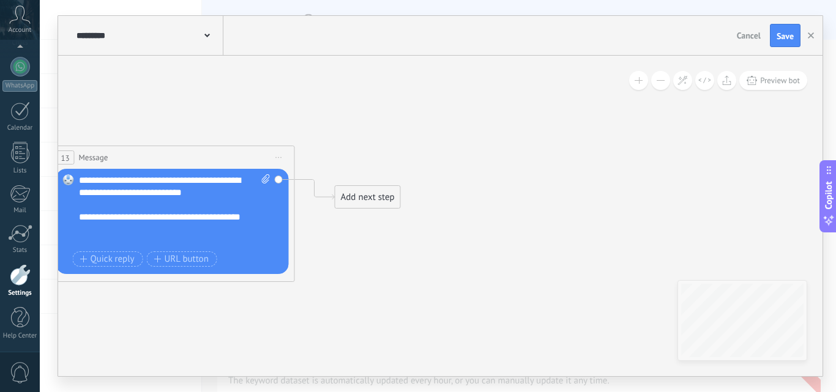
click at [347, 203] on div "Add next step" at bounding box center [368, 197] width 65 height 20
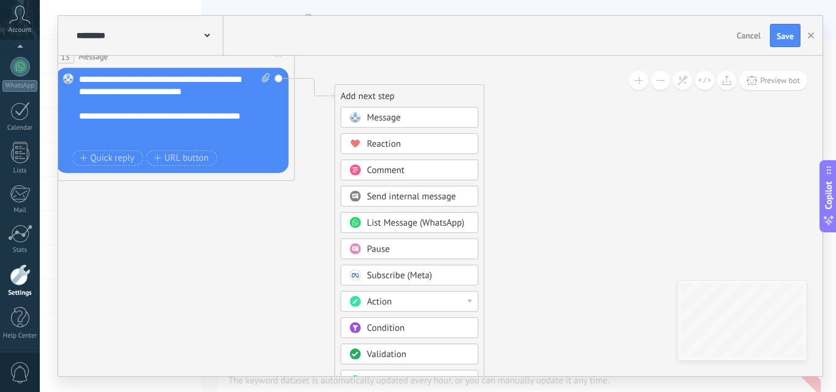
click at [658, 81] on button at bounding box center [660, 80] width 19 height 19
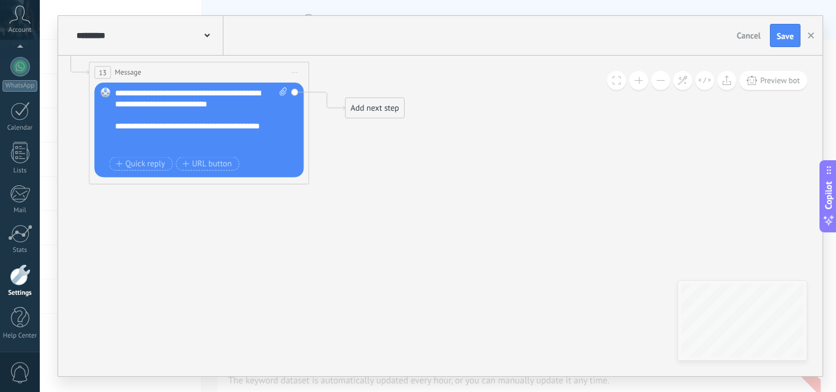
click at [658, 81] on button at bounding box center [660, 80] width 19 height 19
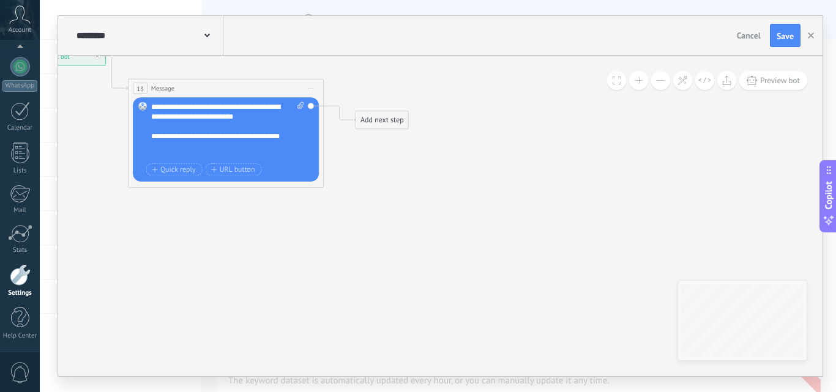
click at [658, 81] on button at bounding box center [660, 80] width 19 height 19
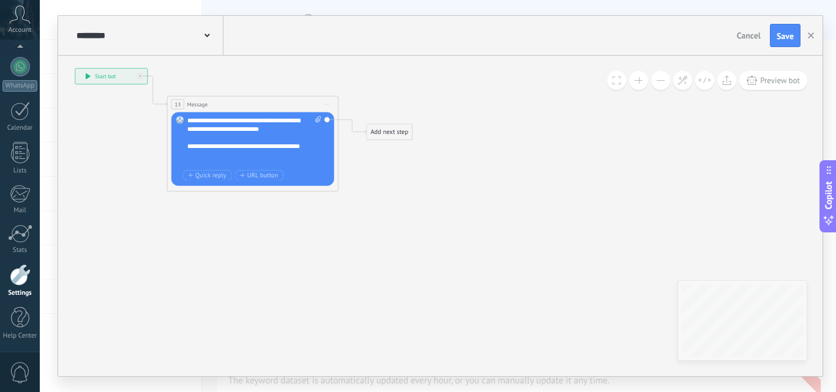
click at [395, 133] on div "Add next step" at bounding box center [389, 132] width 45 height 14
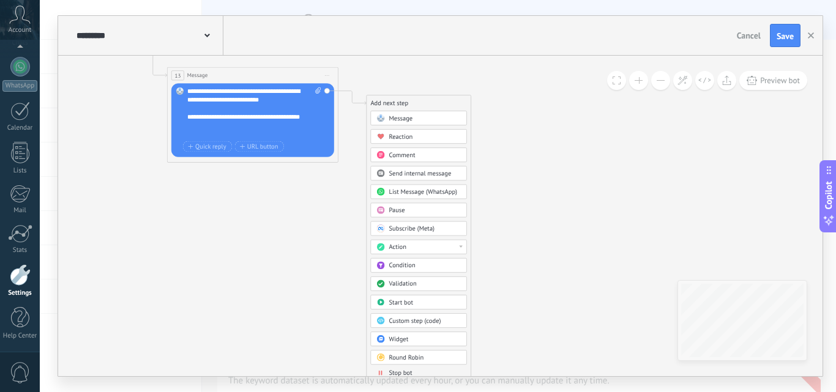
click at [410, 370] on span "Stop bot" at bounding box center [400, 373] width 23 height 8
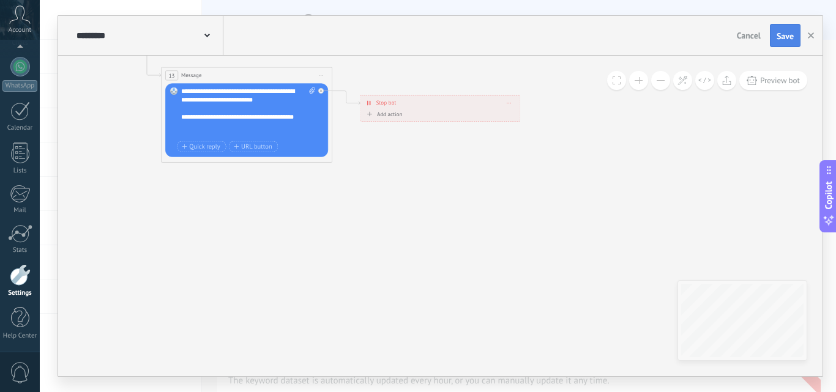
click at [790, 34] on span "Save" at bounding box center [785, 36] width 17 height 9
click at [811, 37] on icon "button" at bounding box center [811, 35] width 6 height 6
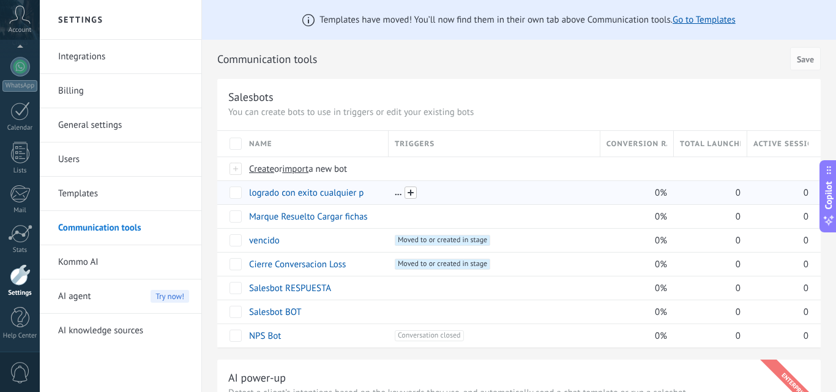
click at [410, 193] on span at bounding box center [411, 193] width 12 height 12
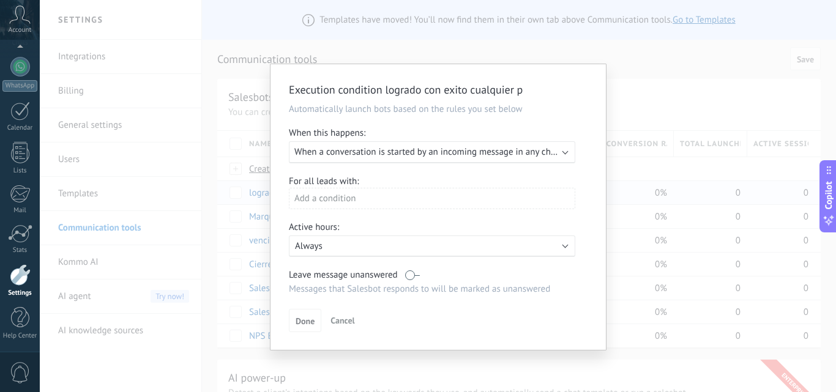
click at [334, 196] on div "Add a condition" at bounding box center [432, 198] width 287 height 21
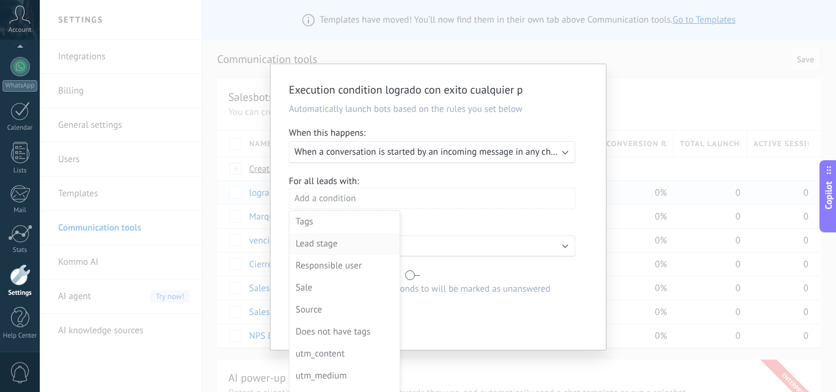
click at [347, 244] on div "Lead stage" at bounding box center [344, 244] width 96 height 17
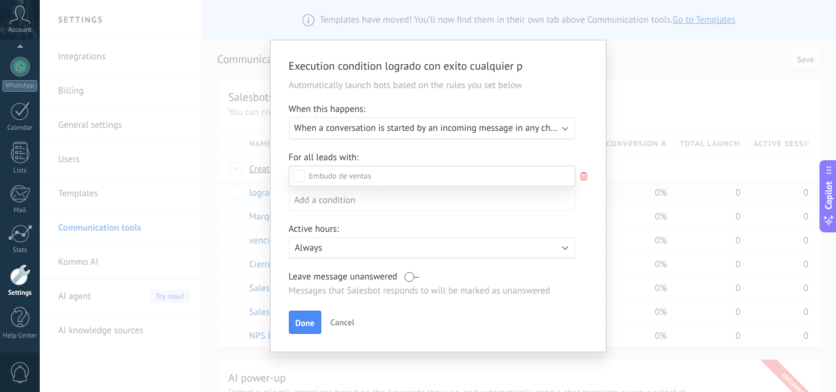
click at [390, 317] on div "Incoming leads Contacto inicial CARGAR FICHAS LEAD GANADO LEAD Perdido" at bounding box center [432, 278] width 287 height 225
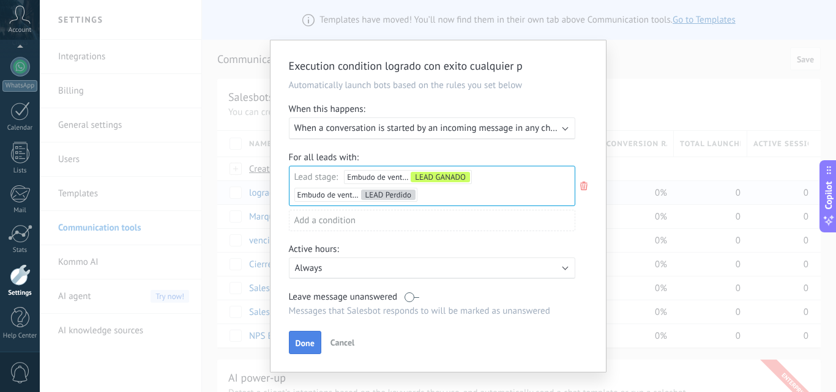
click at [305, 344] on span "Done" at bounding box center [305, 343] width 19 height 9
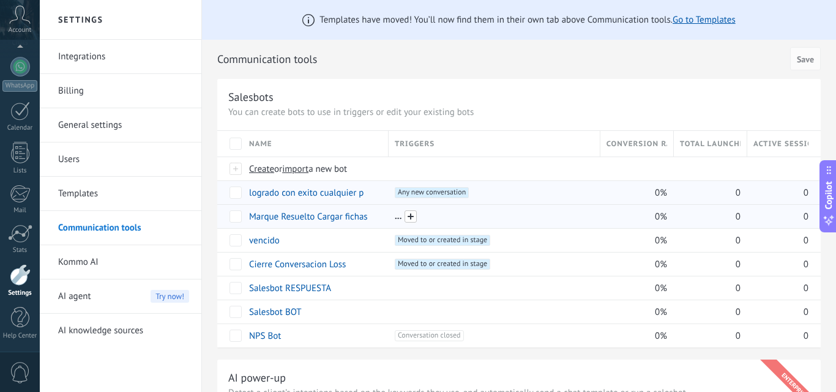
click at [408, 218] on span at bounding box center [411, 217] width 12 height 12
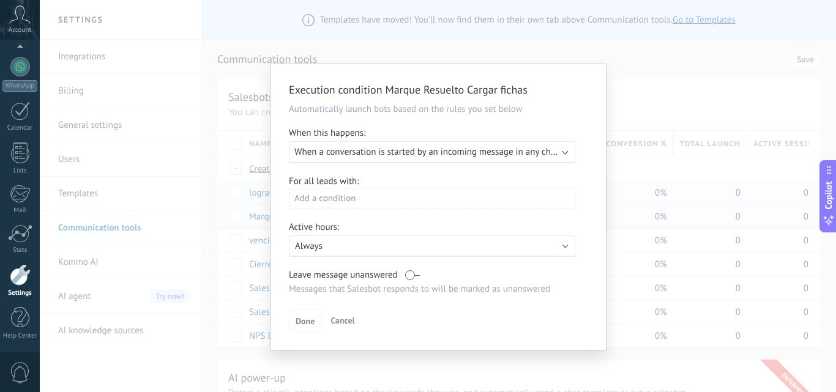
click at [434, 158] on div "Execute: When a conversation is started by an incoming message in any channel" at bounding box center [432, 152] width 287 height 22
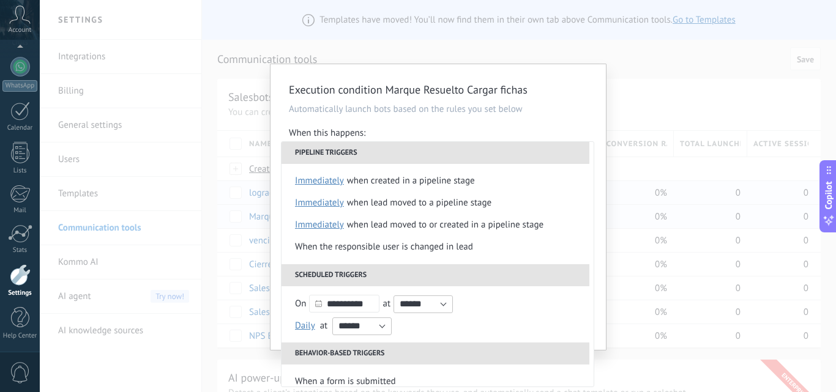
click at [632, 85] on div "**********" at bounding box center [438, 196] width 797 height 392
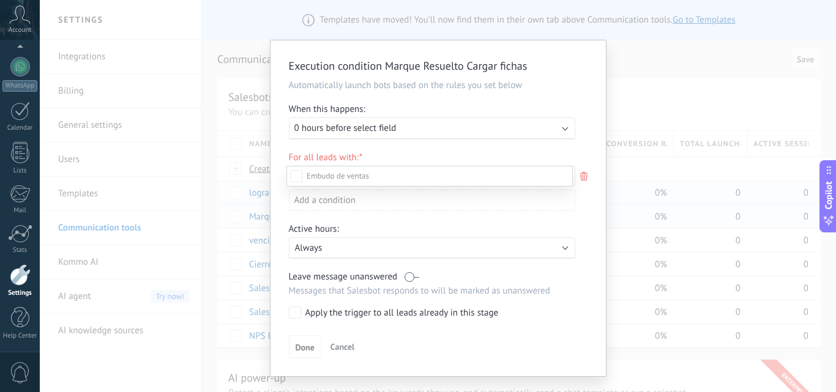
click at [347, 345] on div "Incoming leads Contacto inicial CARGAR FICHAS LEAD GANADO LEAD Perdido" at bounding box center [430, 278] width 287 height 225
click at [344, 348] on span "Cancel" at bounding box center [343, 347] width 24 height 11
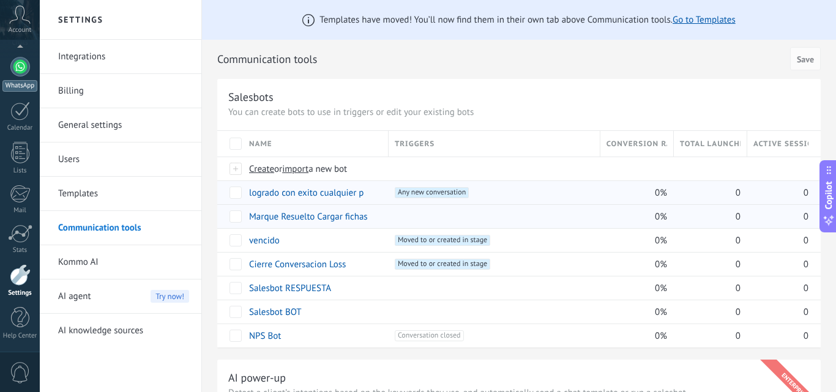
click at [27, 67] on div at bounding box center [20, 67] width 20 height 20
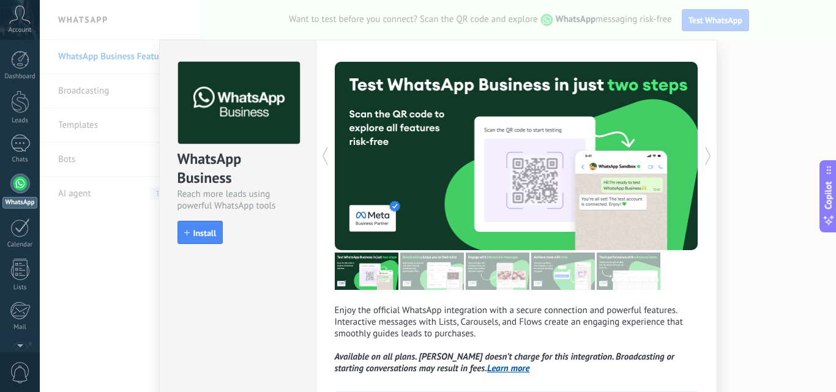
click at [722, 312] on div "WhatsApp Business Reach more leads using powerful WhatsApp tools install Instal…" at bounding box center [438, 196] width 797 height 392
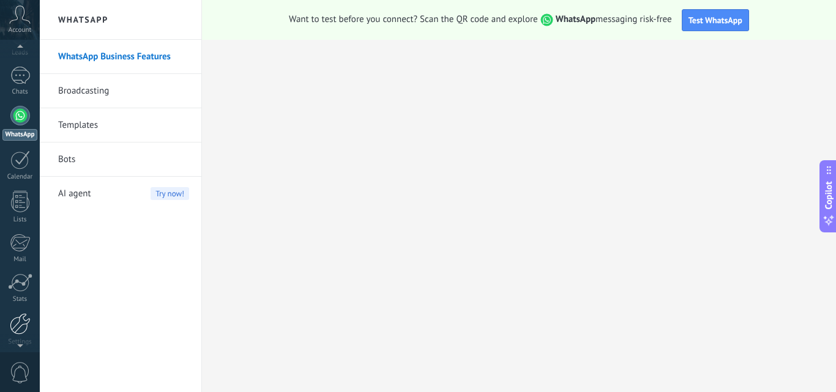
scroll to position [77, 0]
click at [19, 313] on div at bounding box center [20, 314] width 21 height 21
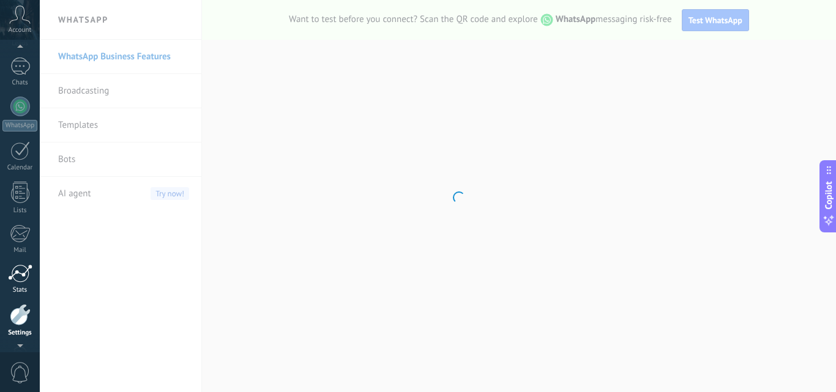
scroll to position [117, 0]
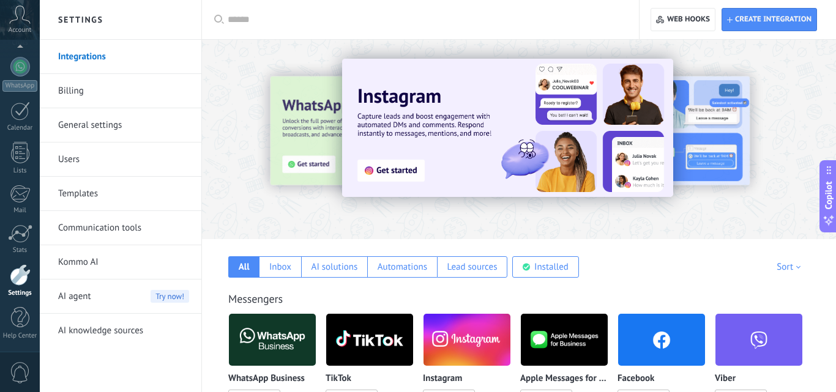
click at [82, 99] on link "Billing" at bounding box center [123, 91] width 131 height 34
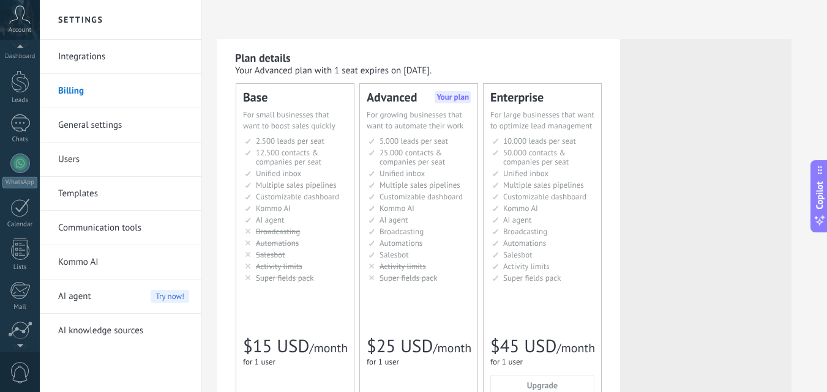
scroll to position [117, 0]
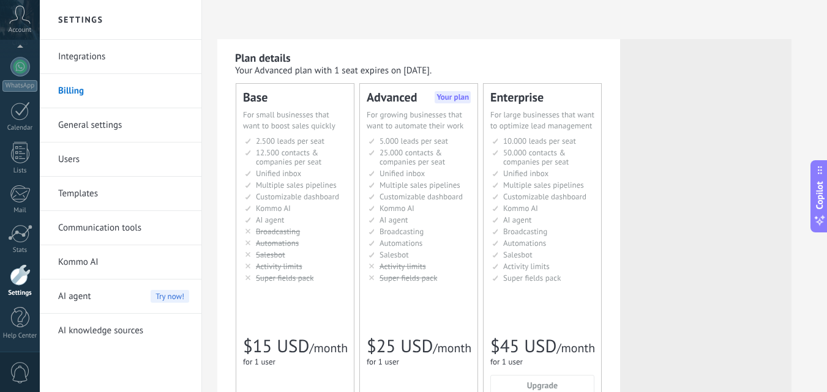
click at [20, 280] on div at bounding box center [20, 274] width 21 height 21
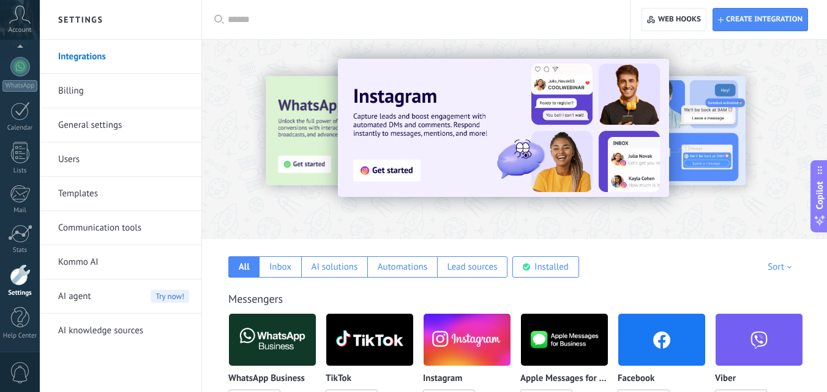
click at [100, 230] on link "Communication tools" at bounding box center [123, 228] width 131 height 34
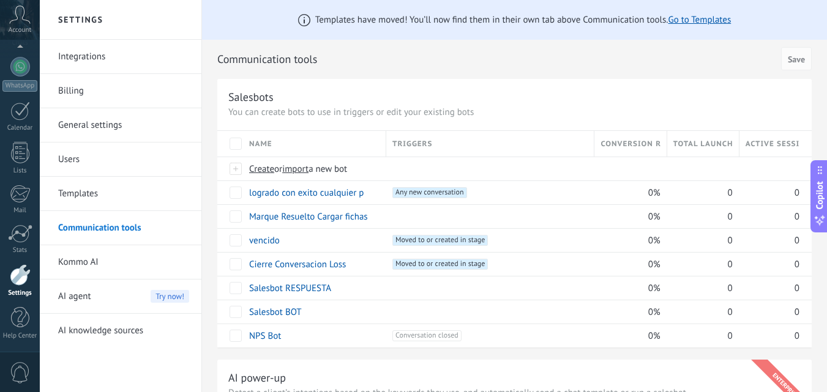
click at [83, 268] on link "Kommo AI" at bounding box center [123, 263] width 131 height 34
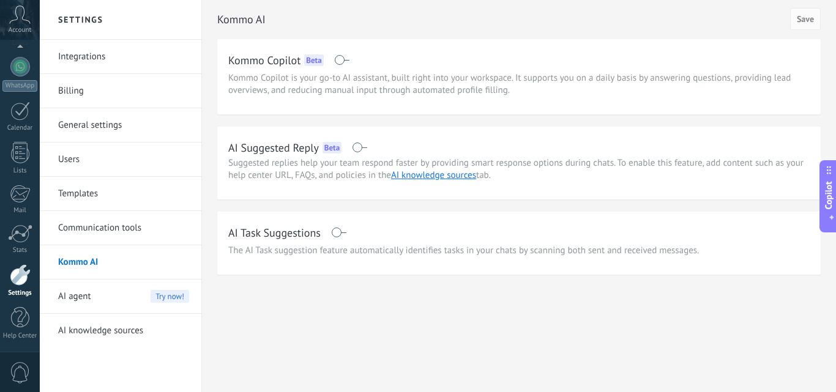
click at [85, 196] on link "Templates" at bounding box center [123, 194] width 131 height 34
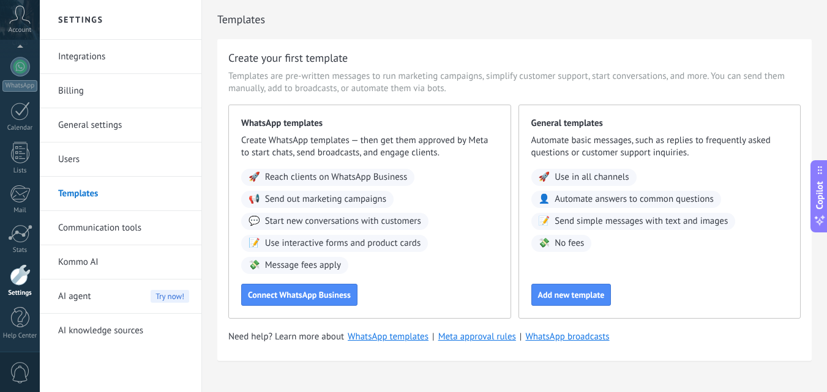
click at [78, 122] on link "General settings" at bounding box center [123, 125] width 131 height 34
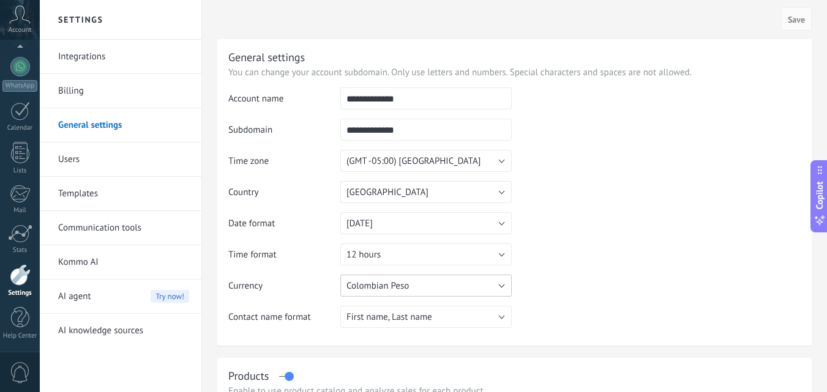
click at [412, 283] on button "Colombian Peso" at bounding box center [425, 286] width 171 height 22
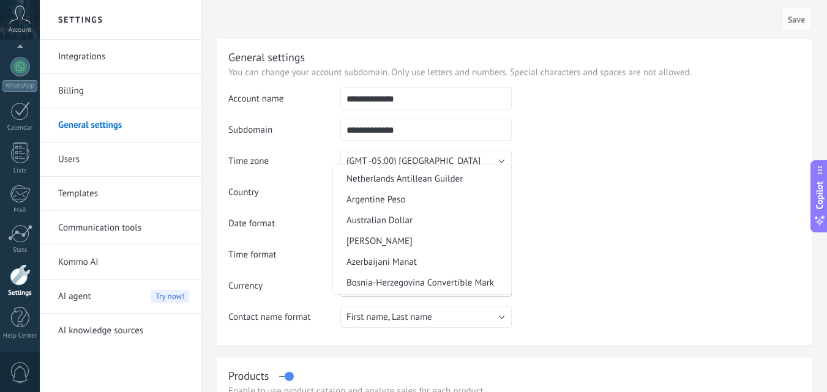
scroll to position [122, 0]
click at [430, 200] on span "Argentine Peso" at bounding box center [420, 199] width 174 height 12
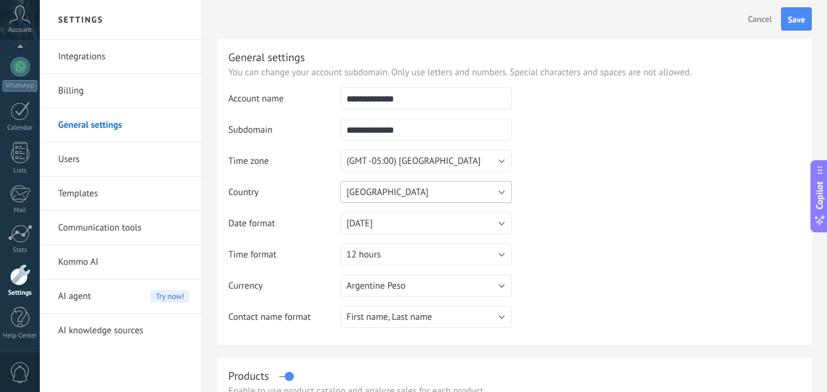
click at [433, 194] on button "Colombia" at bounding box center [425, 192] width 171 height 22
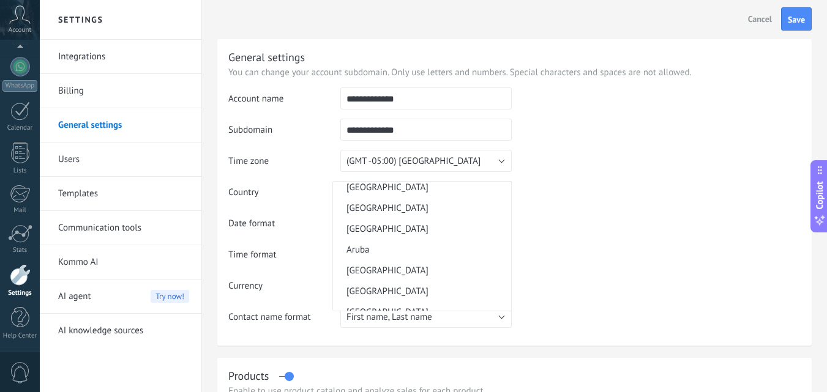
scroll to position [170, 0]
click at [407, 211] on span "Argentina" at bounding box center [420, 210] width 174 height 12
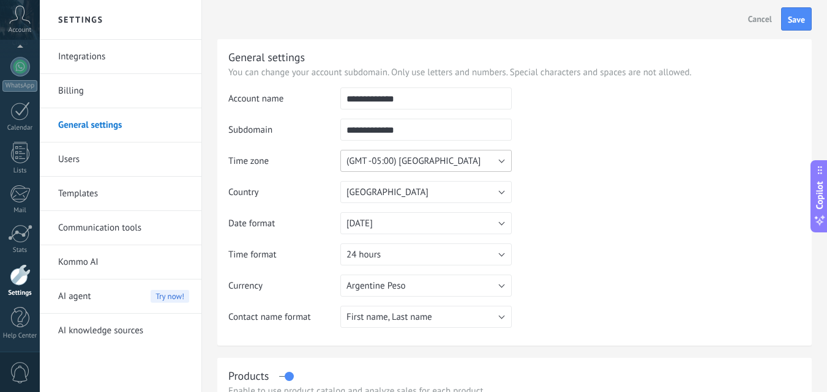
click at [451, 159] on button "(GMT -05:00) Bogota" at bounding box center [425, 161] width 171 height 22
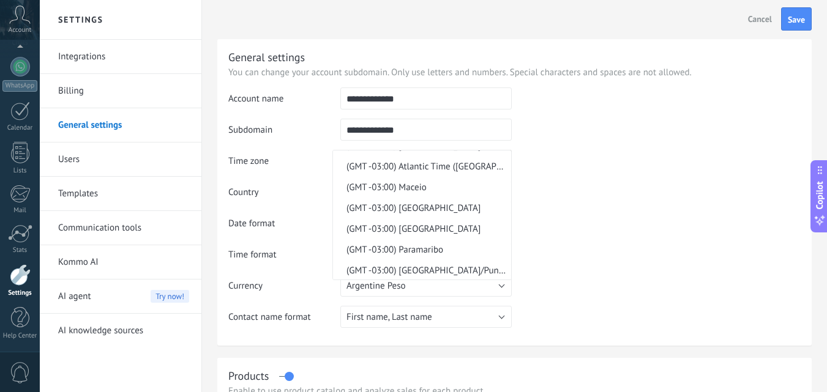
scroll to position [5989, 0]
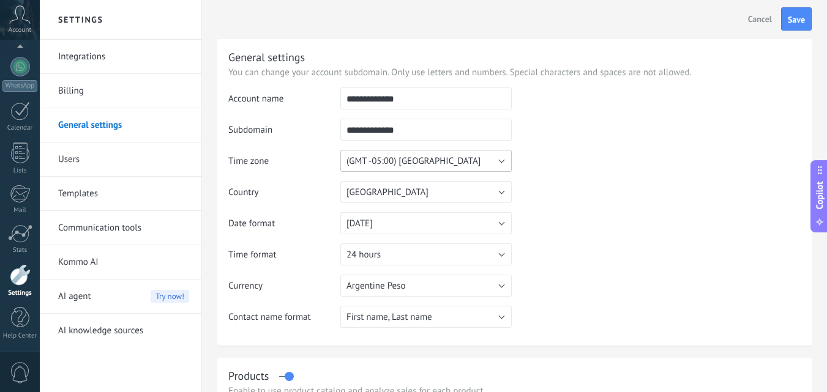
click at [426, 163] on span "(GMT -05:00) Bogota" at bounding box center [414, 162] width 134 height 12
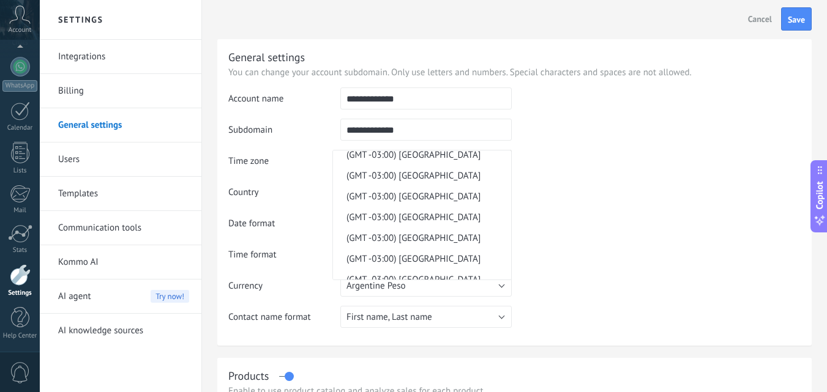
scroll to position [5744, 0]
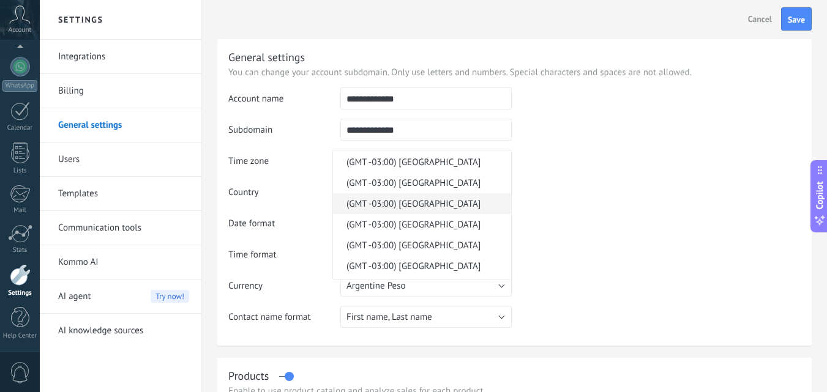
click at [437, 211] on li "(GMT -03:00) Argentina" at bounding box center [422, 203] width 178 height 21
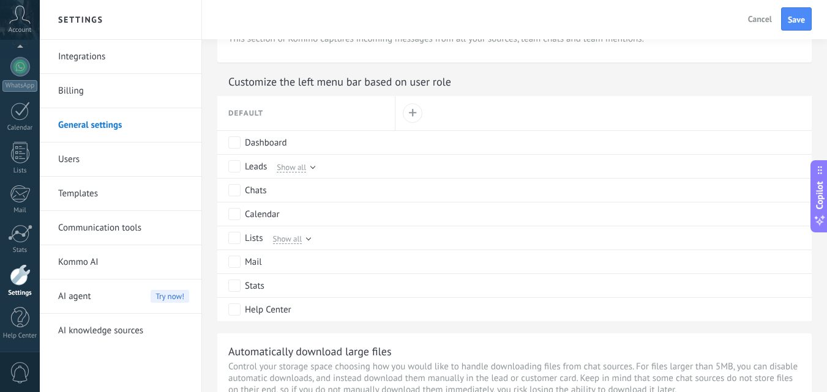
scroll to position [735, 0]
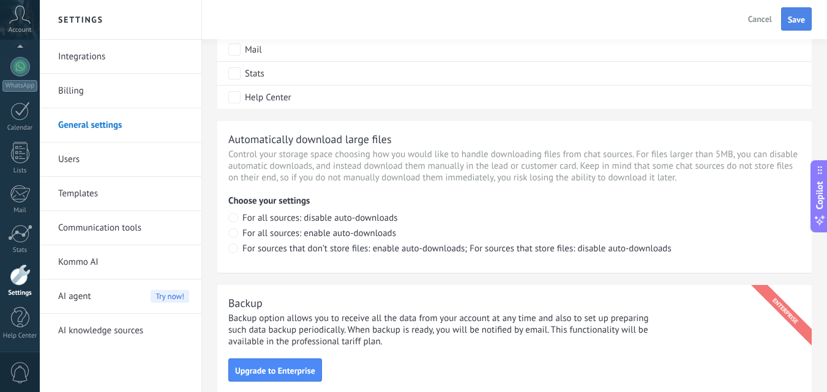
click at [794, 20] on span "Save" at bounding box center [796, 19] width 17 height 9
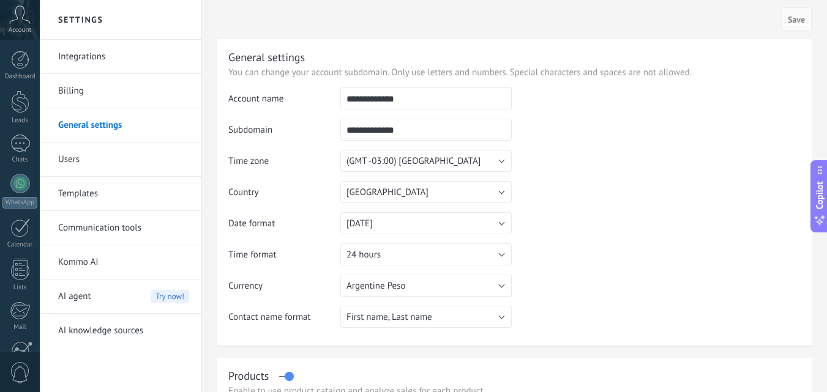
click at [25, 18] on icon at bounding box center [19, 15] width 21 height 18
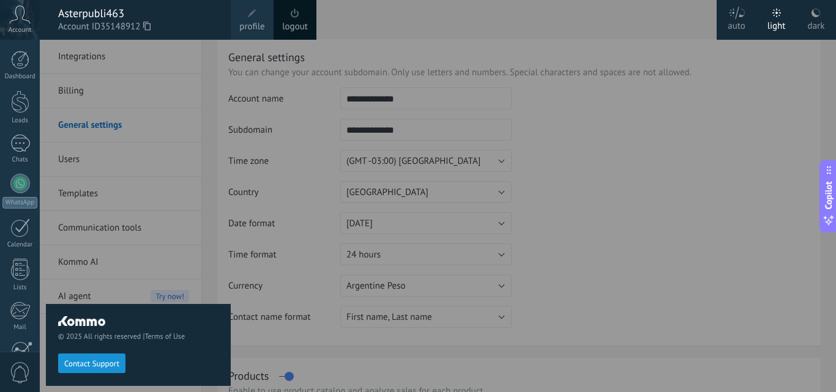
click at [256, 13] on span at bounding box center [252, 13] width 9 height 9
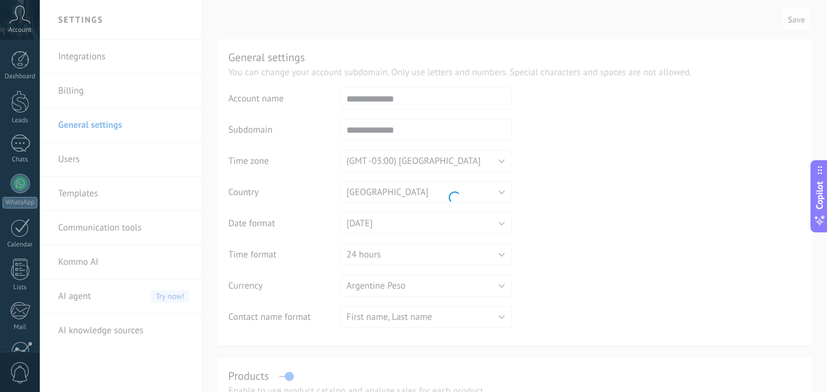
scroll to position [117, 0]
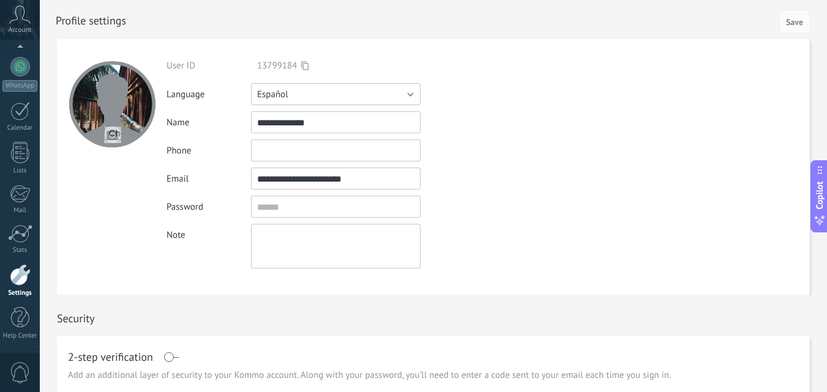
click at [325, 98] on button "Español" at bounding box center [336, 94] width 170 height 22
click at [282, 131] on span "Español" at bounding box center [330, 136] width 173 height 12
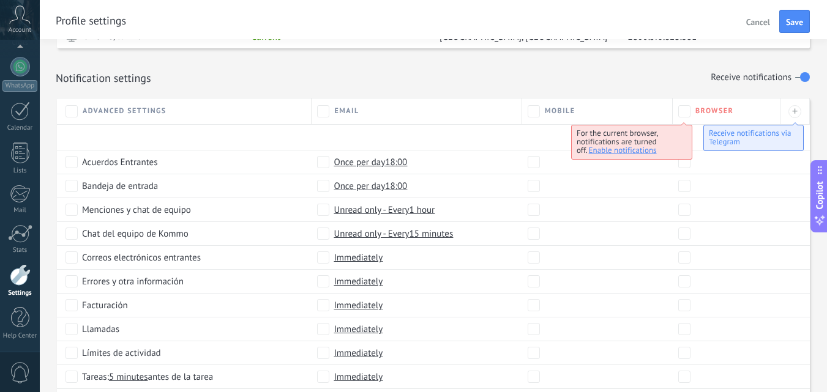
scroll to position [365, 0]
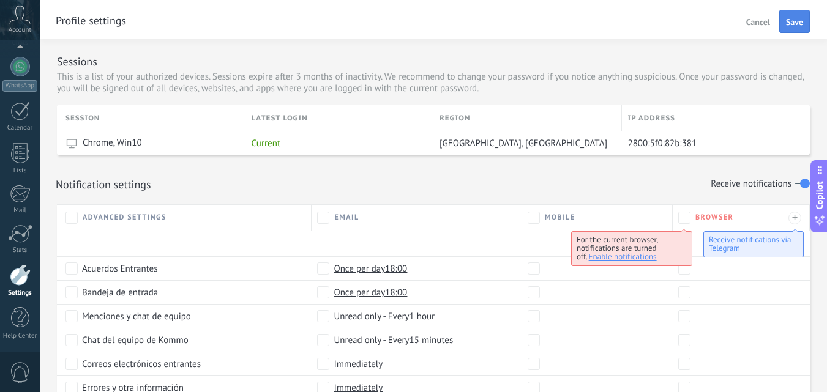
click at [797, 31] on button "Save" at bounding box center [794, 21] width 31 height 23
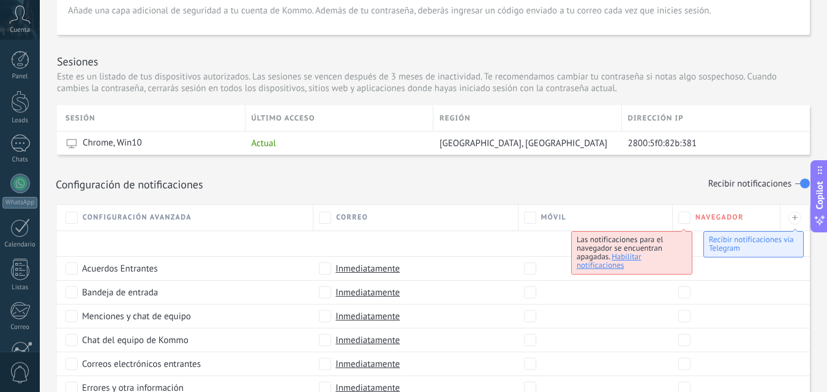
click at [627, 258] on span "Habilitar notificaciones" at bounding box center [609, 261] width 65 height 19
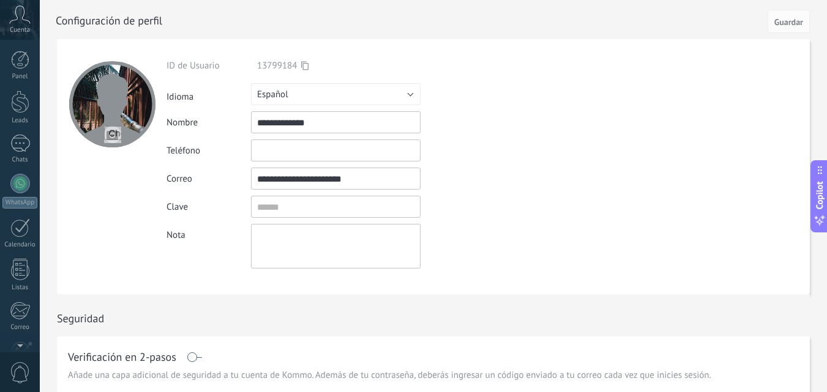
scroll to position [117, 0]
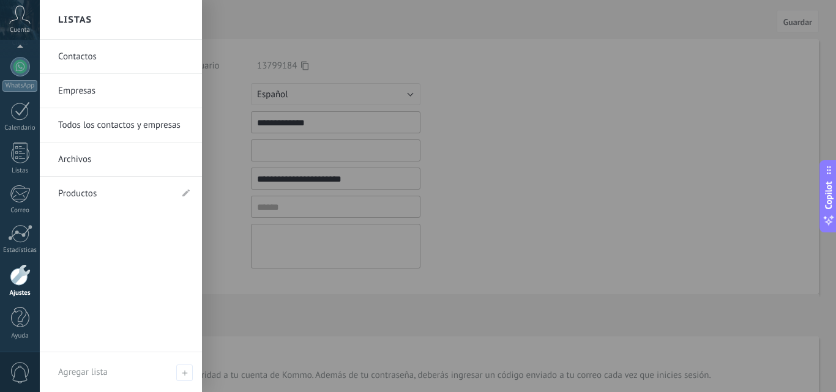
click at [19, 283] on div at bounding box center [20, 274] width 21 height 21
